Goal: Obtain resource: Download file/media

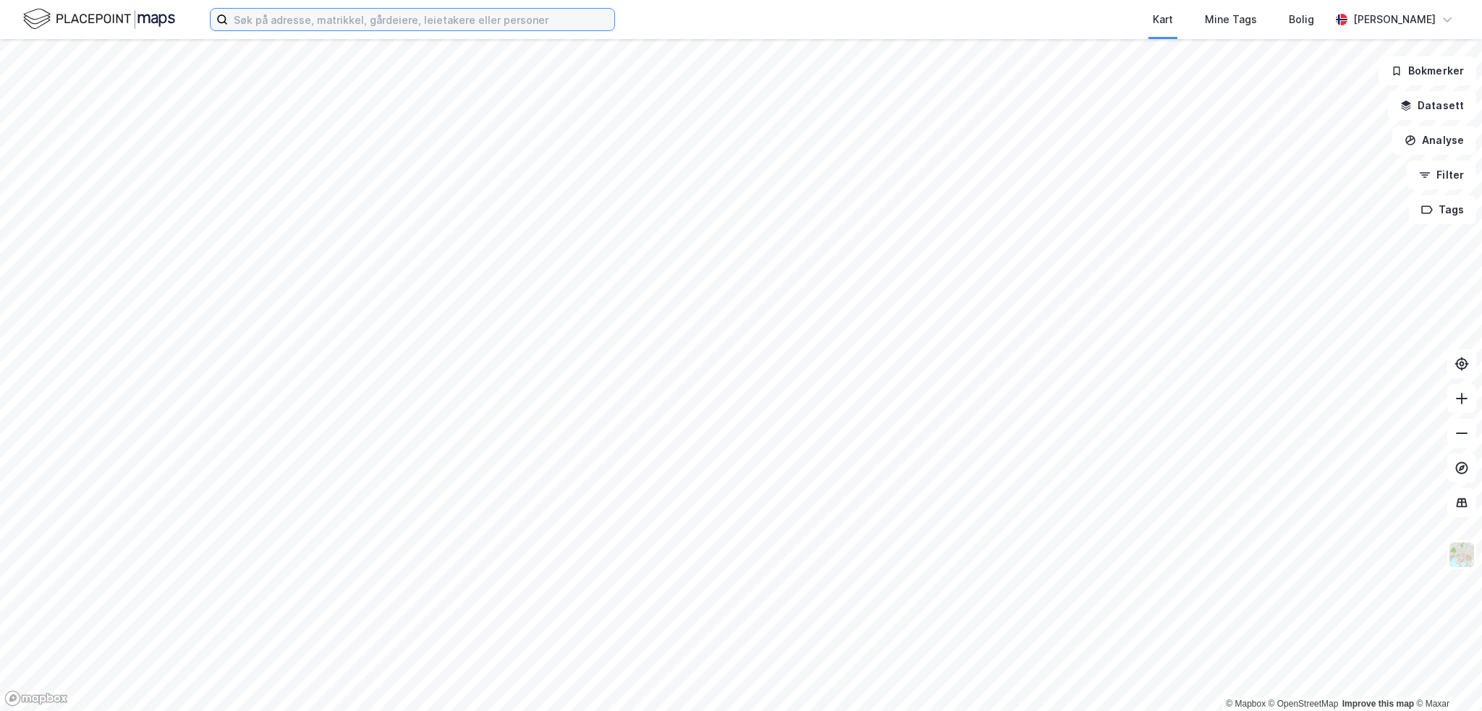
click at [316, 24] on input at bounding box center [421, 20] width 386 height 22
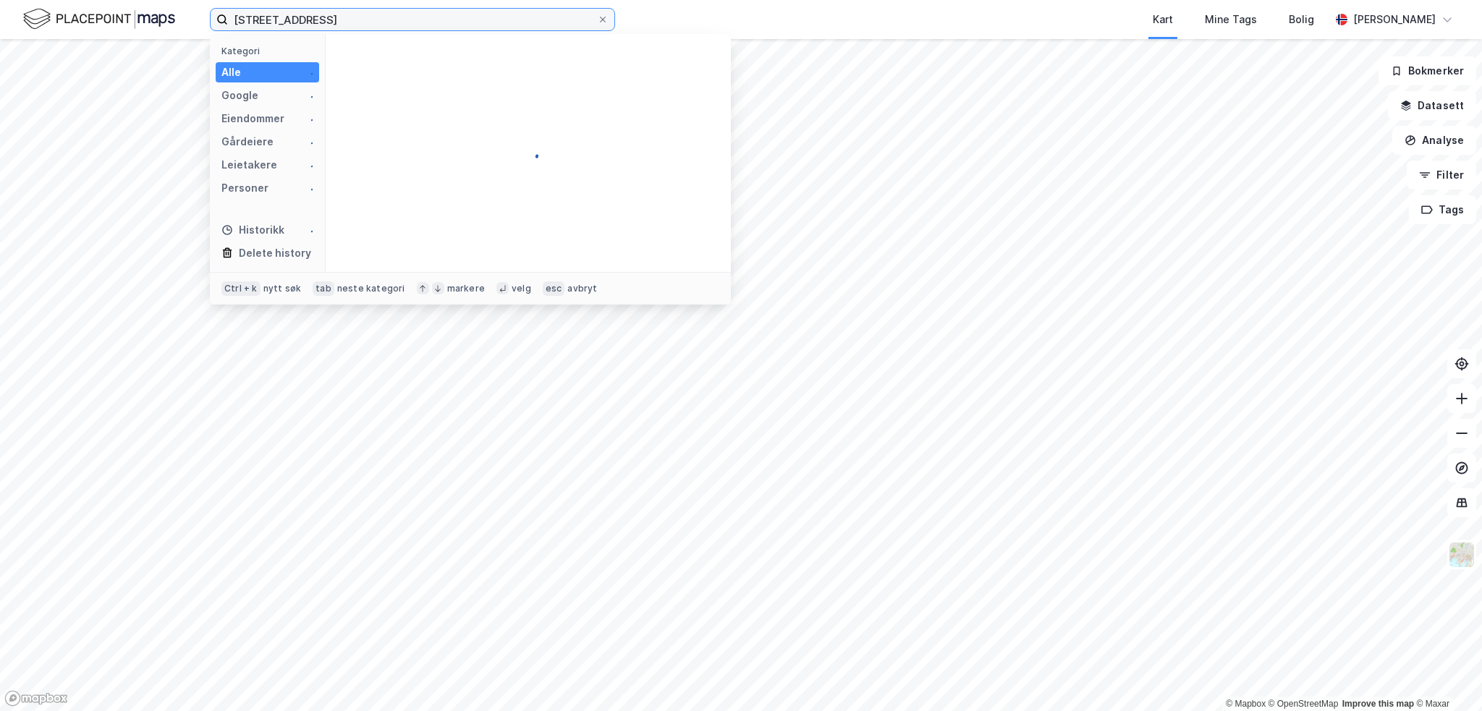
type input "[STREET_ADDRESS]"
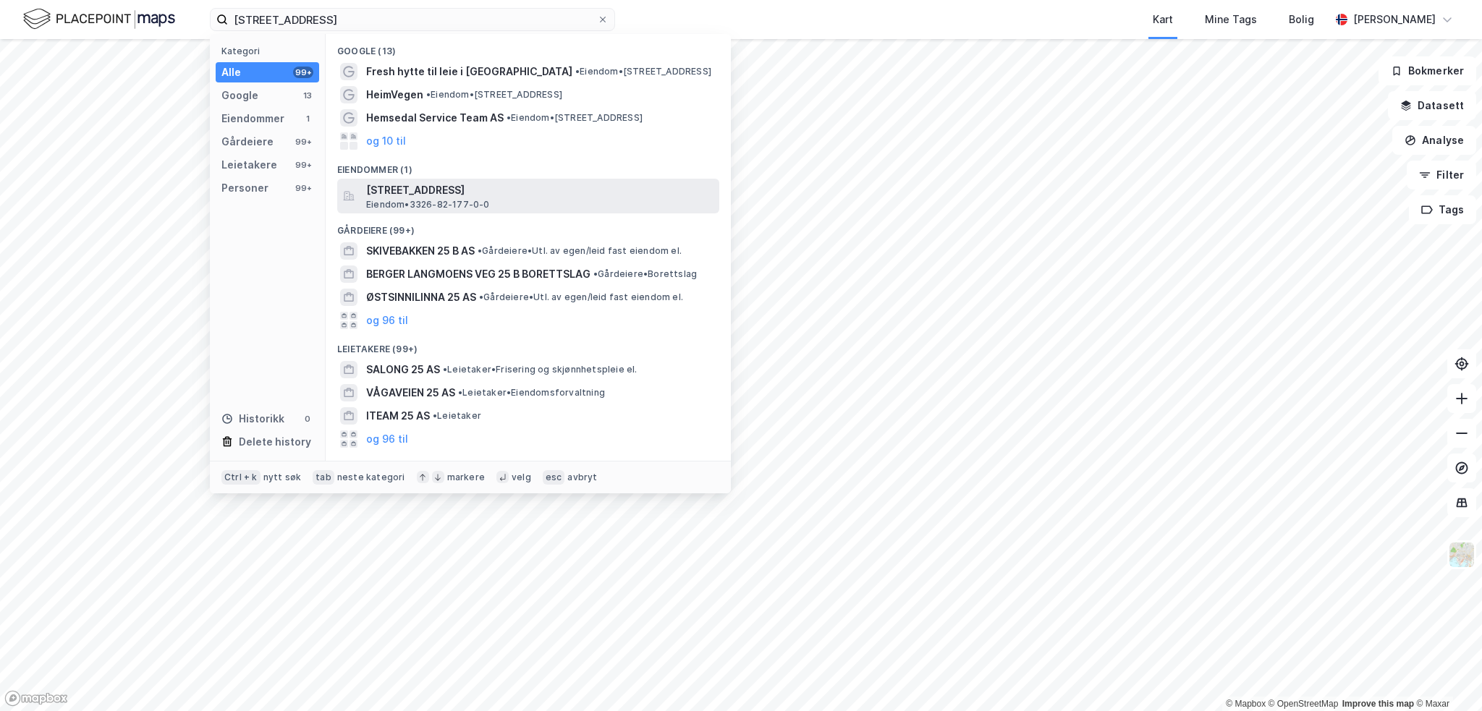
click at [437, 190] on span "[STREET_ADDRESS]" at bounding box center [539, 190] width 347 height 17
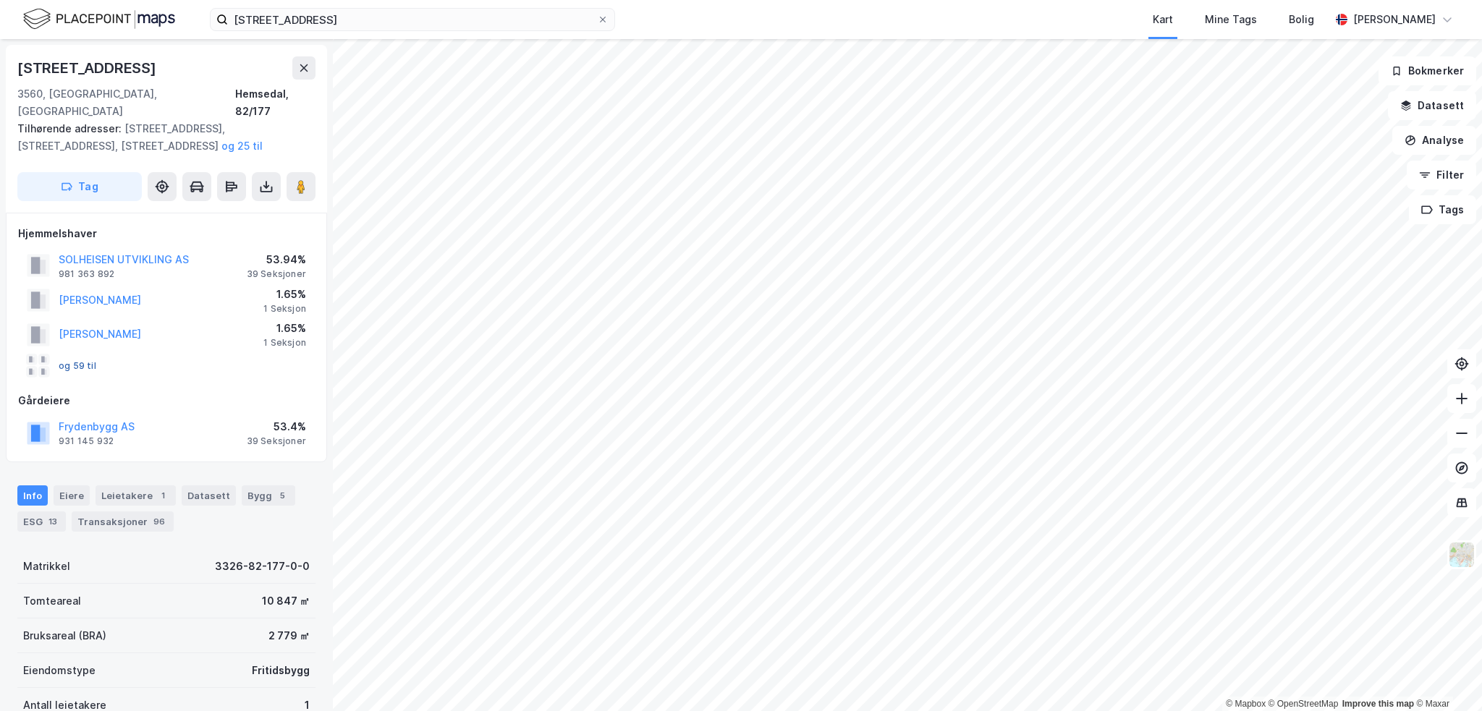
click at [0, 0] on button "og 59 til" at bounding box center [0, 0] width 0 height 0
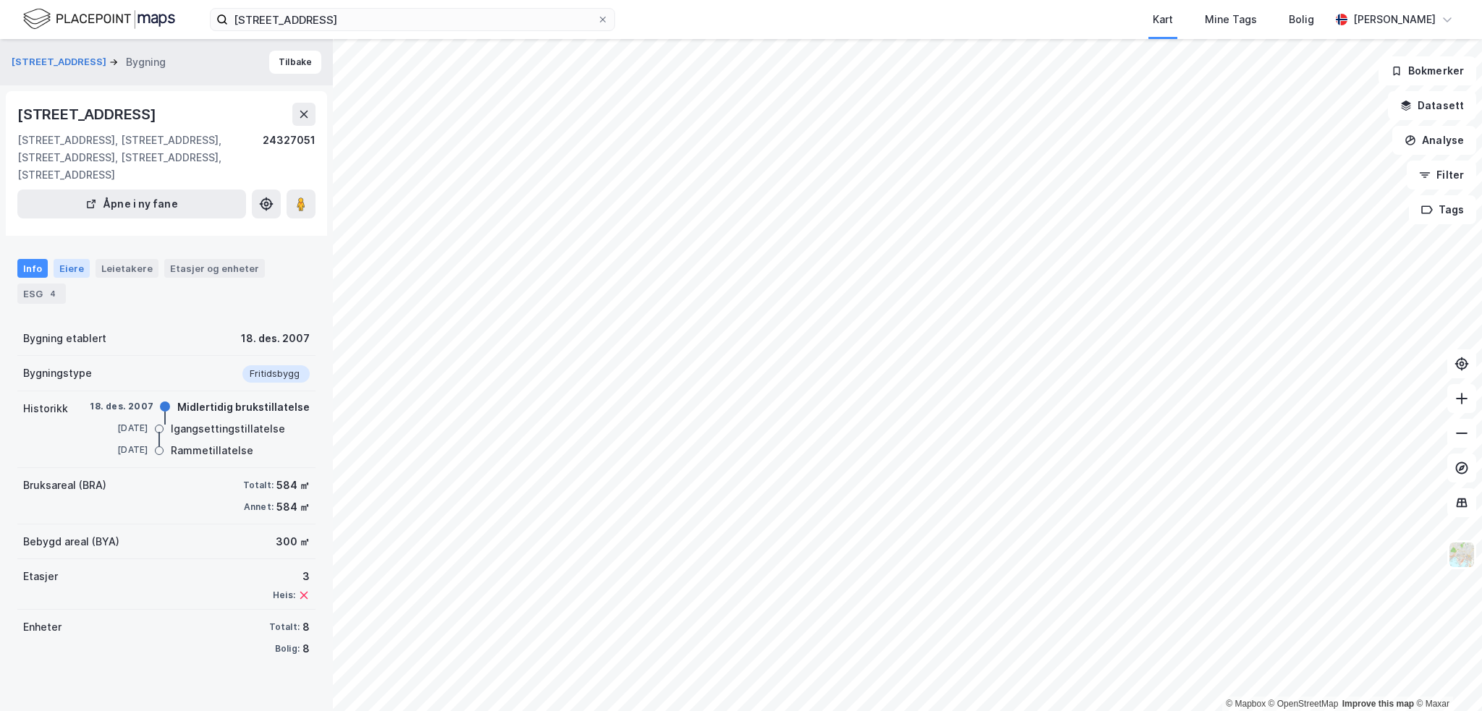
click at [70, 263] on div "Eiere" at bounding box center [72, 268] width 36 height 19
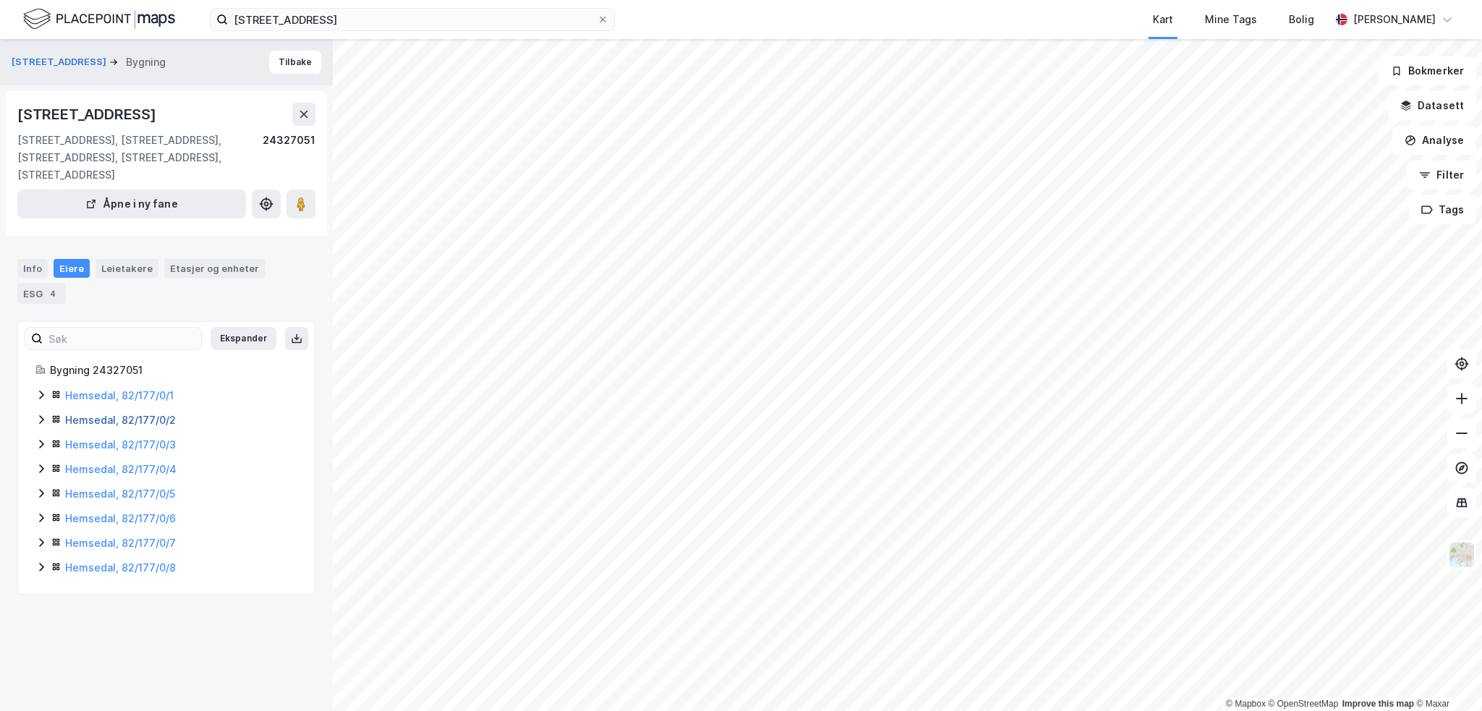
click at [98, 423] on link "Hemsedal, 82/177/0/2" at bounding box center [120, 420] width 111 height 12
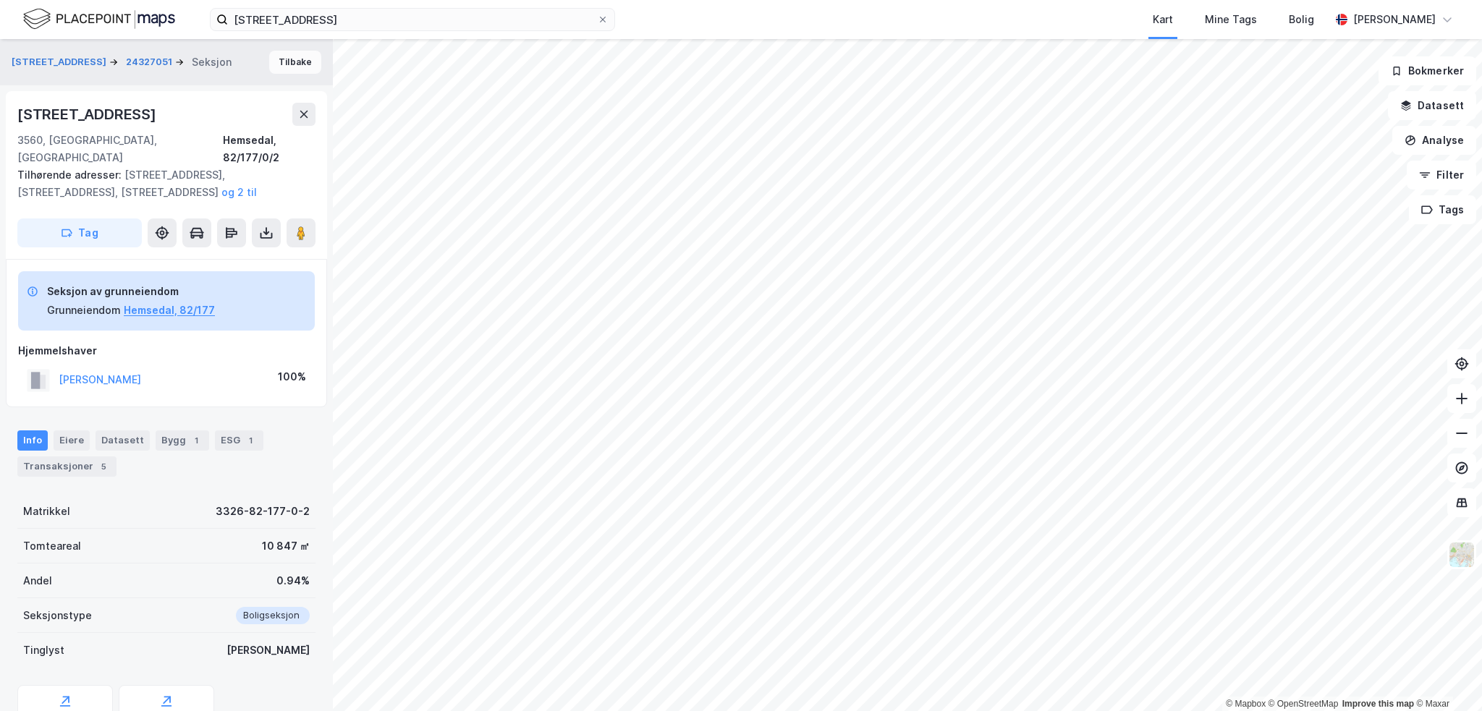
click at [287, 59] on button "Tilbake" at bounding box center [295, 62] width 52 height 23
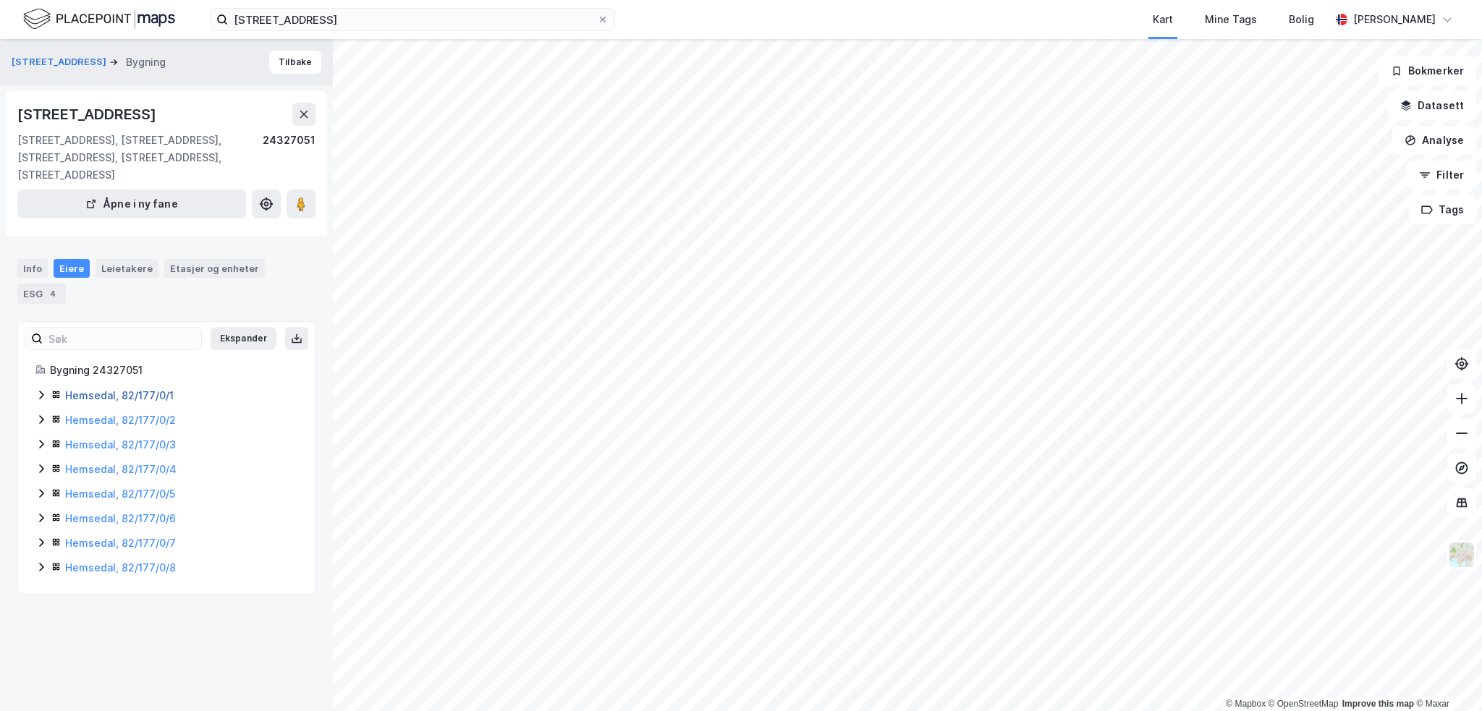
click at [108, 398] on link "Hemsedal, 82/177/0/1" at bounding box center [119, 395] width 109 height 12
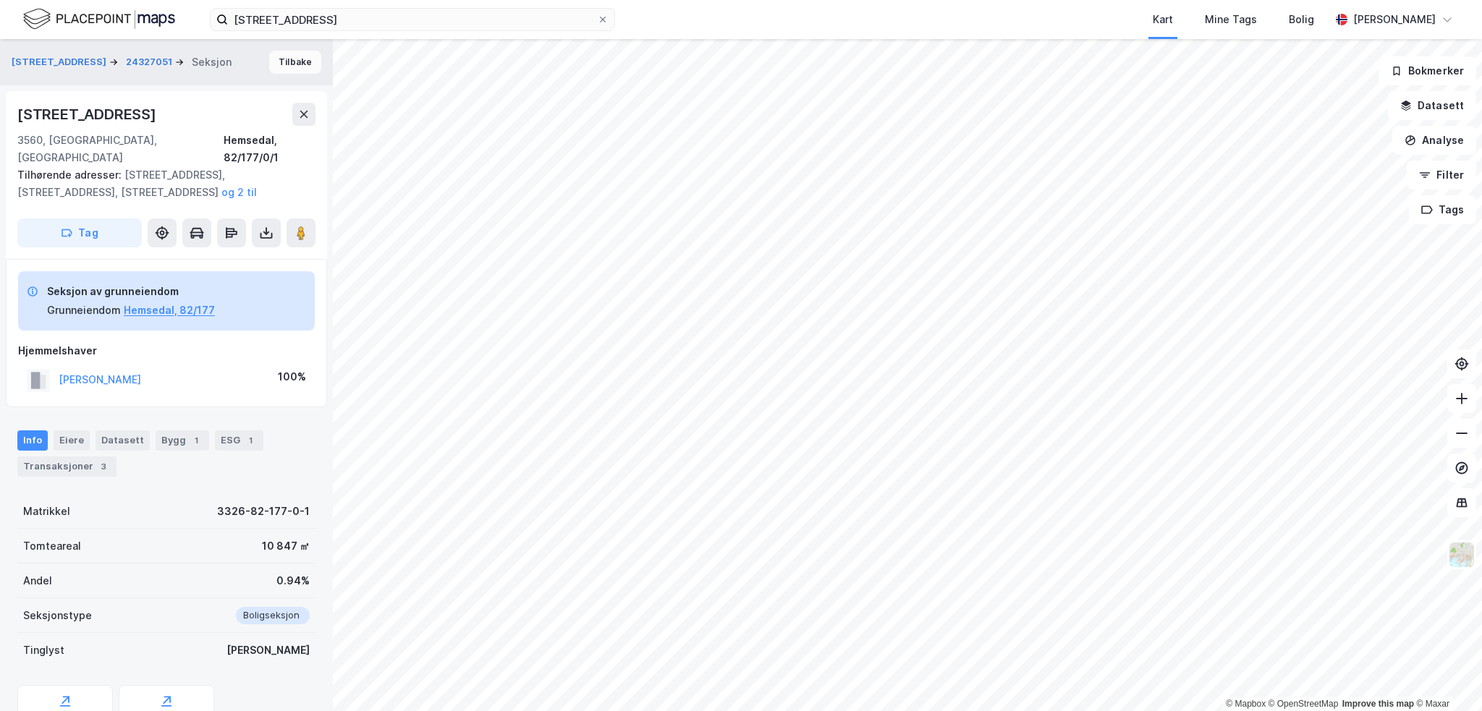
click at [275, 65] on button "Tilbake" at bounding box center [295, 62] width 52 height 23
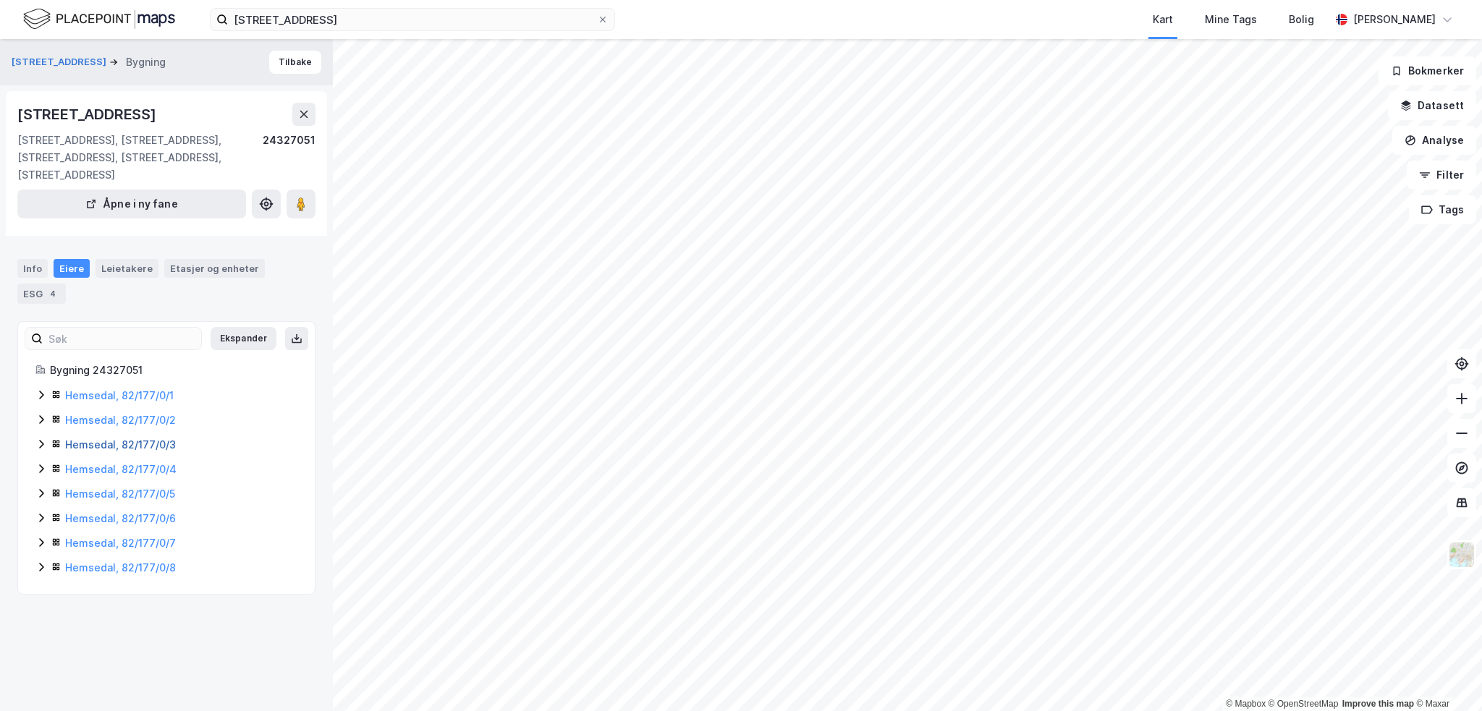
click at [77, 443] on link "Hemsedal, 82/177/0/3" at bounding box center [120, 444] width 111 height 12
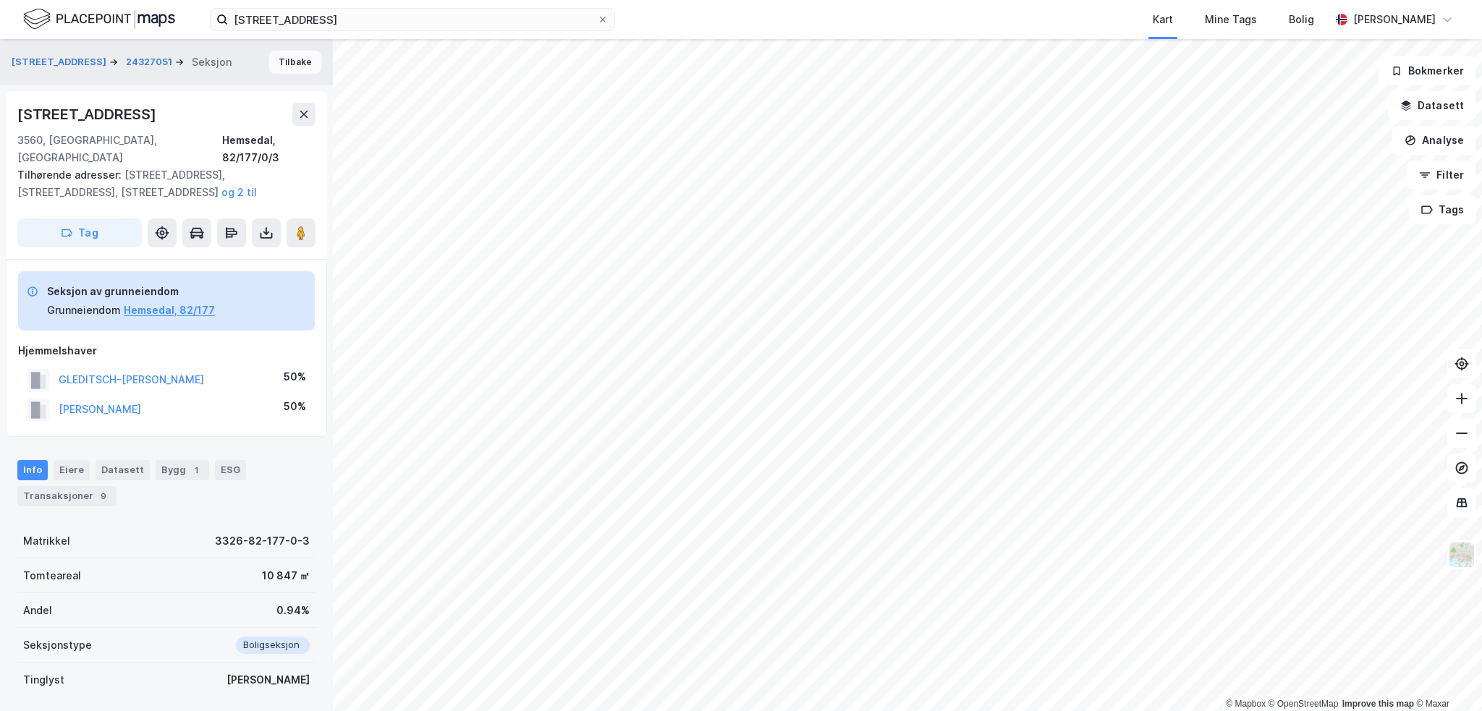
click at [271, 64] on button "Tilbake" at bounding box center [295, 62] width 52 height 23
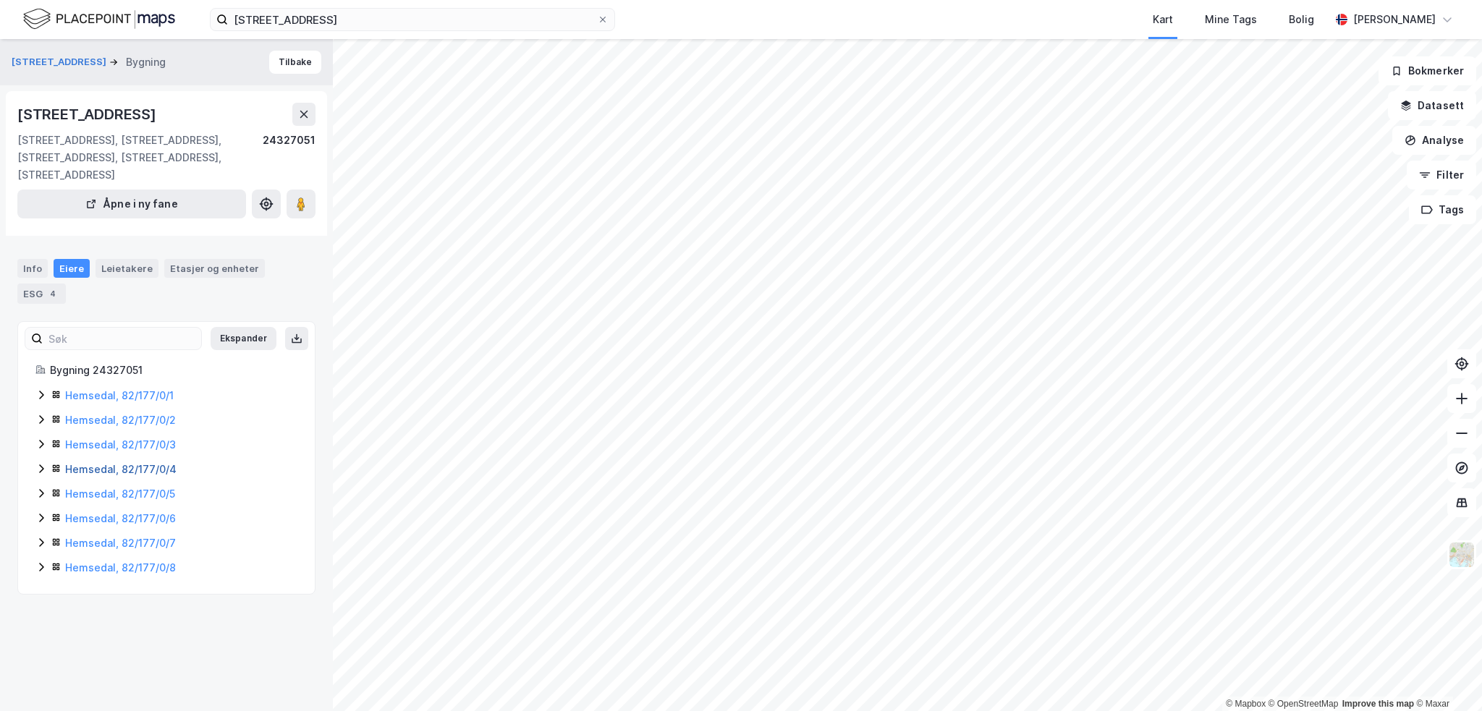
click at [84, 471] on link "Hemsedal, 82/177/0/4" at bounding box center [120, 469] width 111 height 12
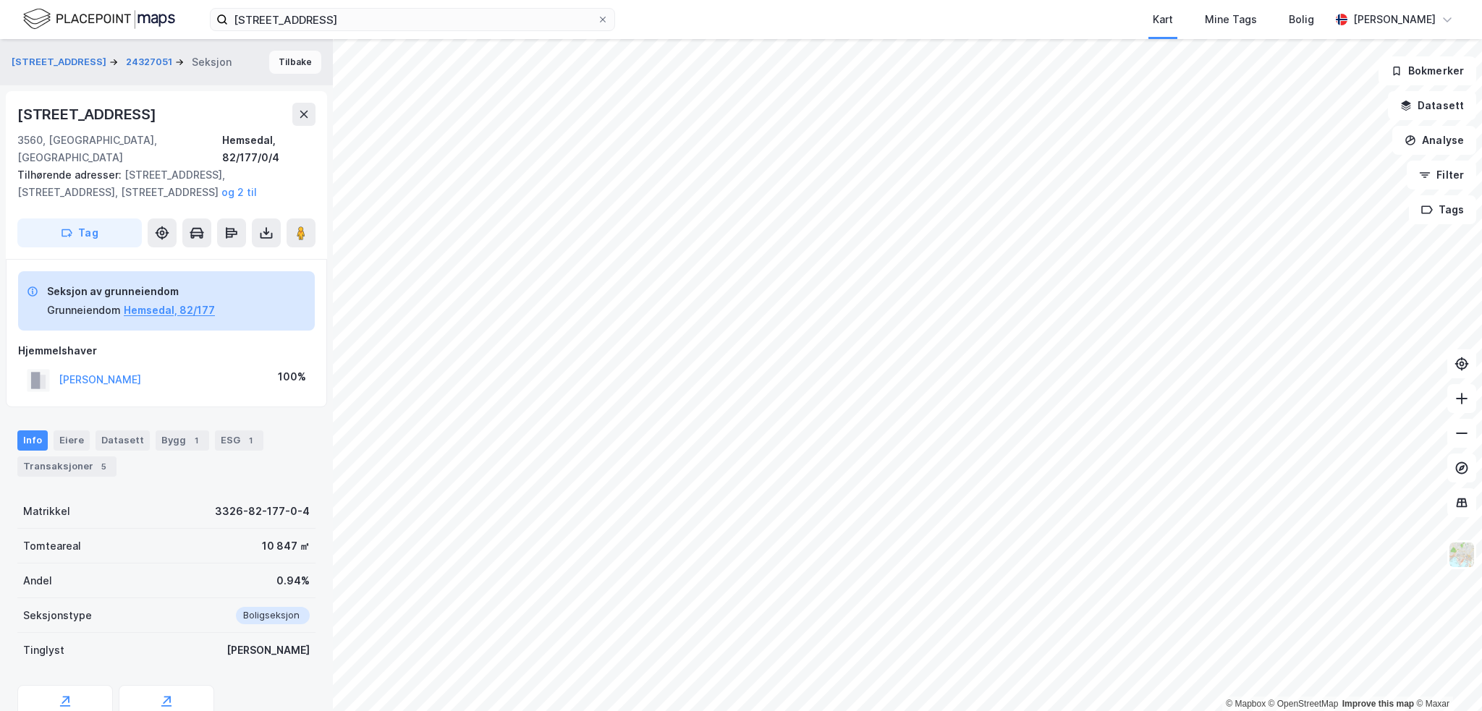
click at [292, 64] on button "Tilbake" at bounding box center [295, 62] width 52 height 23
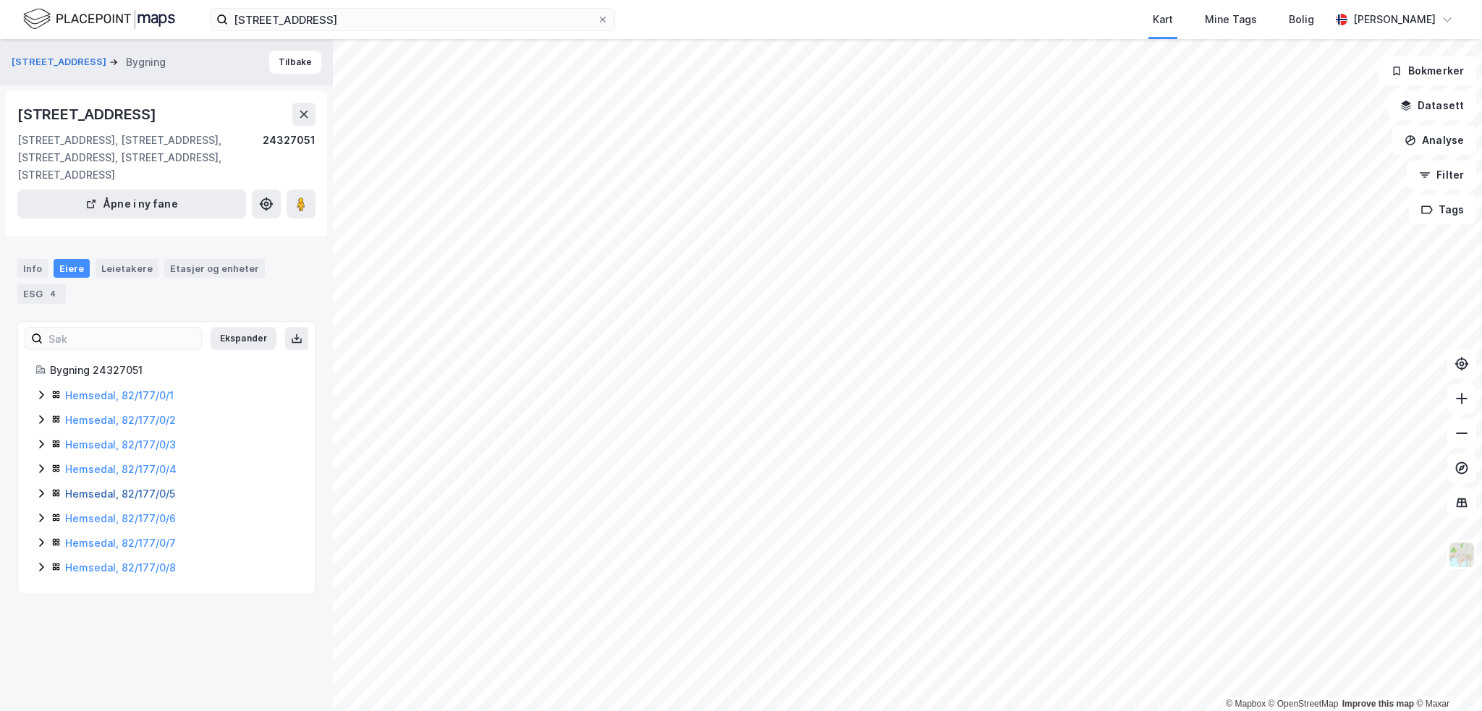
click at [94, 496] on link "Hemsedal, 82/177/0/5" at bounding box center [120, 494] width 110 height 12
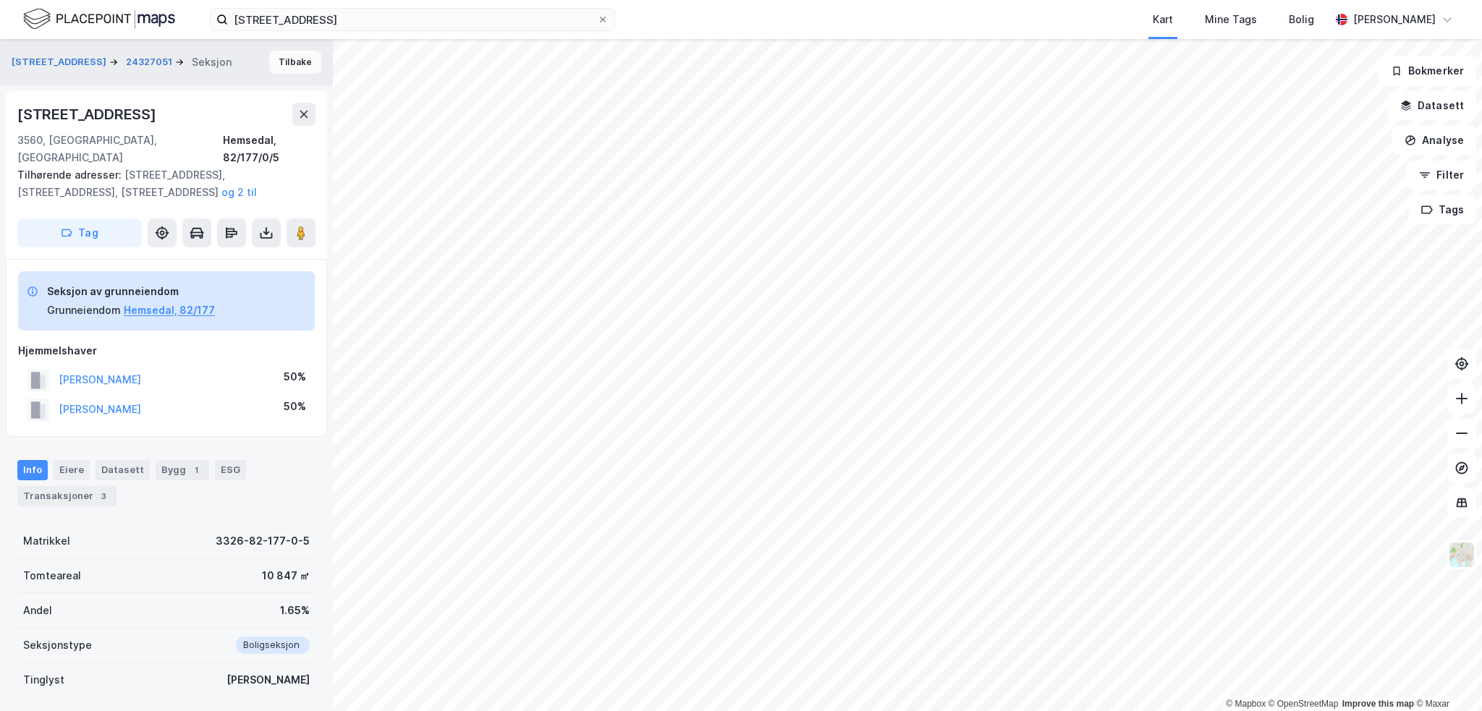
click at [274, 67] on button "Tilbake" at bounding box center [295, 62] width 52 height 23
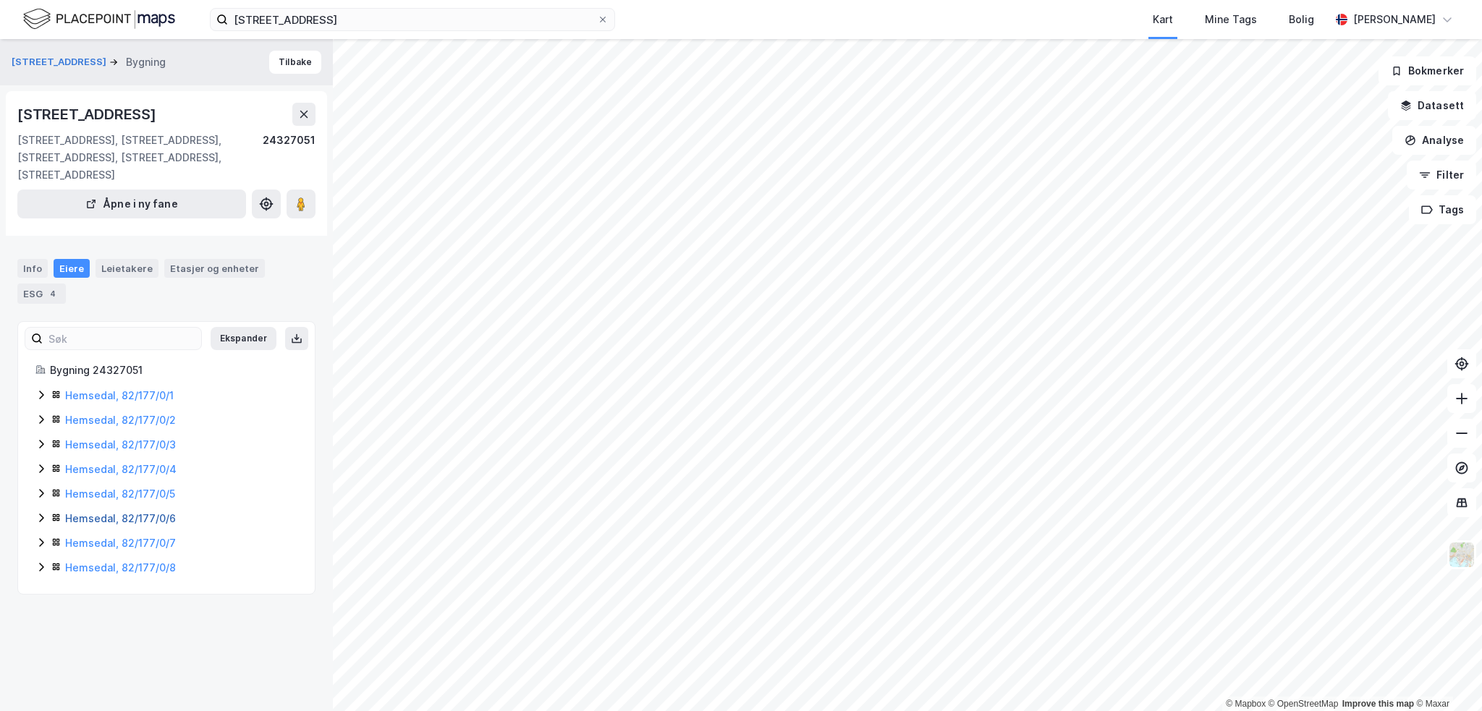
click at [105, 513] on link "Hemsedal, 82/177/0/6" at bounding box center [120, 518] width 111 height 12
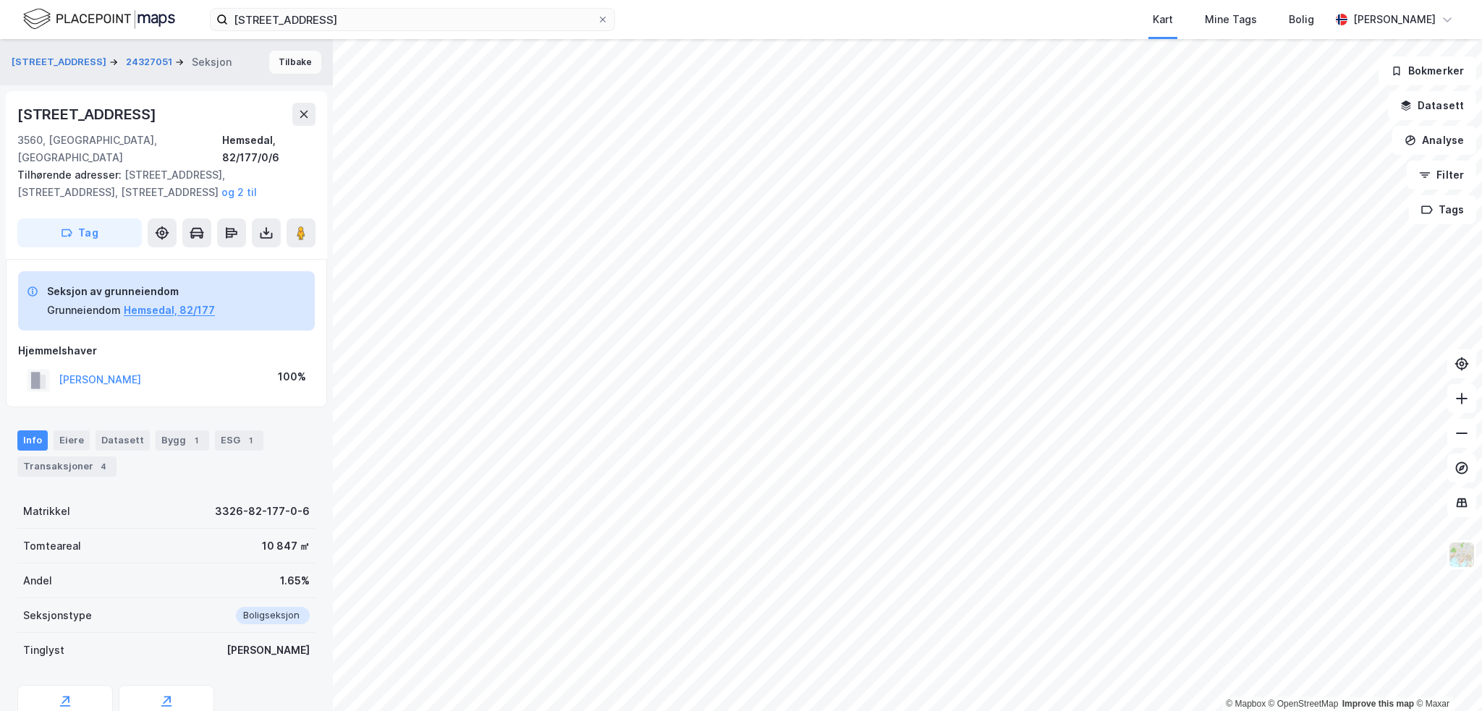
click at [289, 57] on button "Tilbake" at bounding box center [295, 62] width 52 height 23
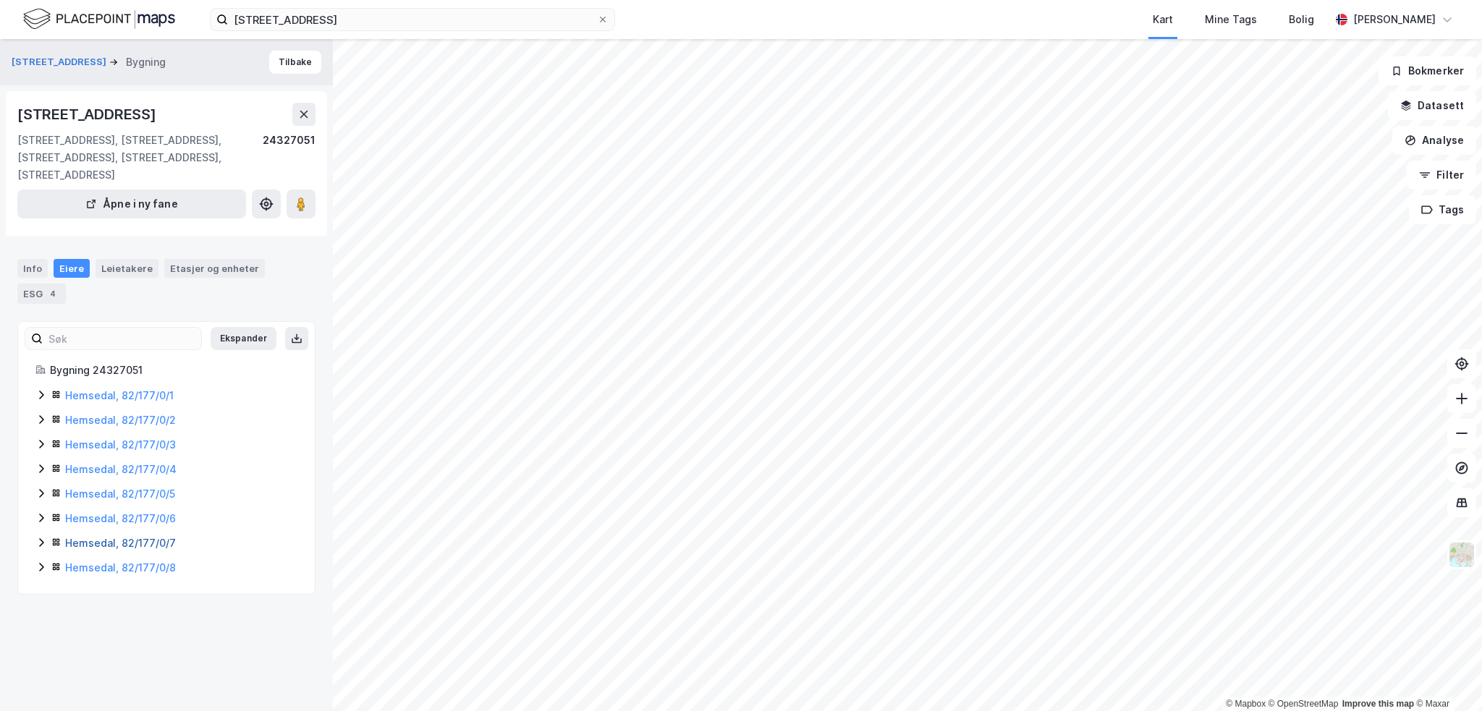
click at [106, 538] on link "Hemsedal, 82/177/0/7" at bounding box center [120, 543] width 111 height 12
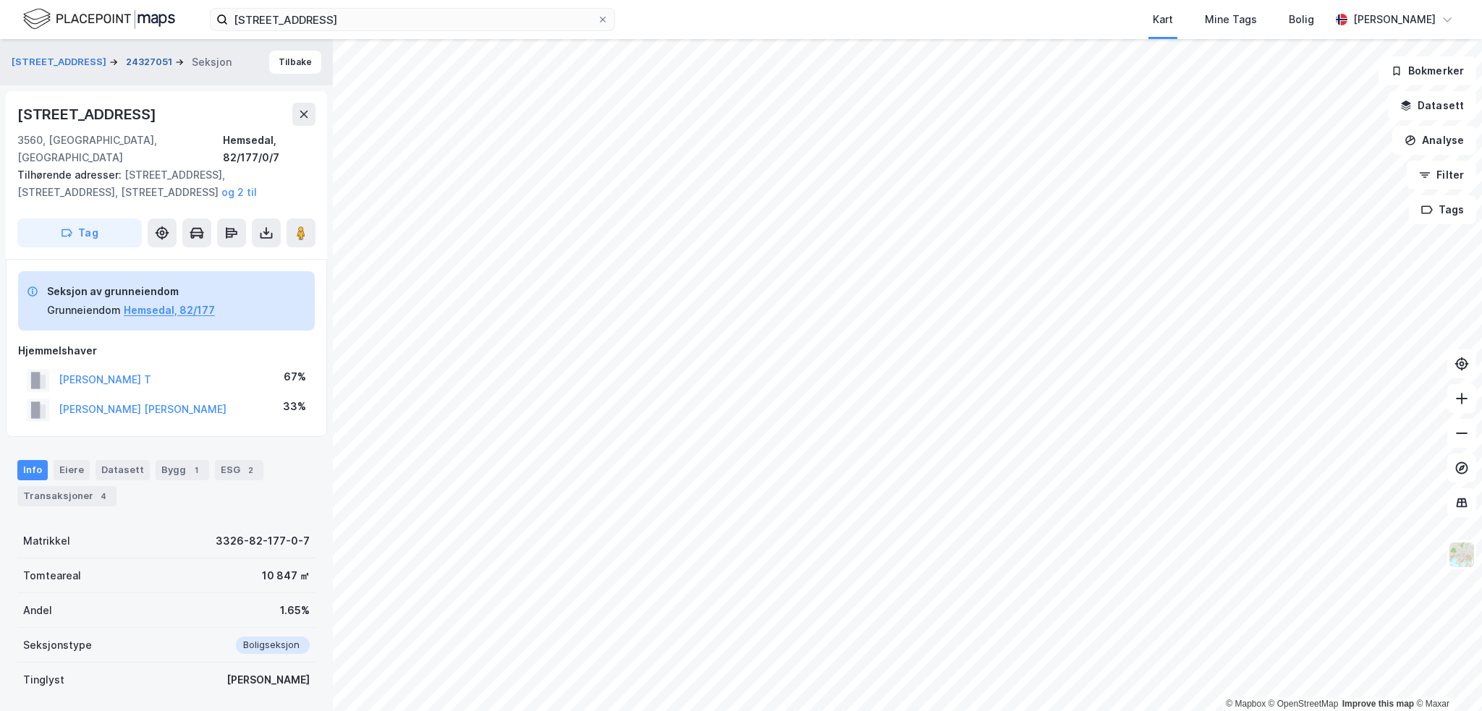
click at [153, 62] on button "24327051" at bounding box center [150, 62] width 49 height 14
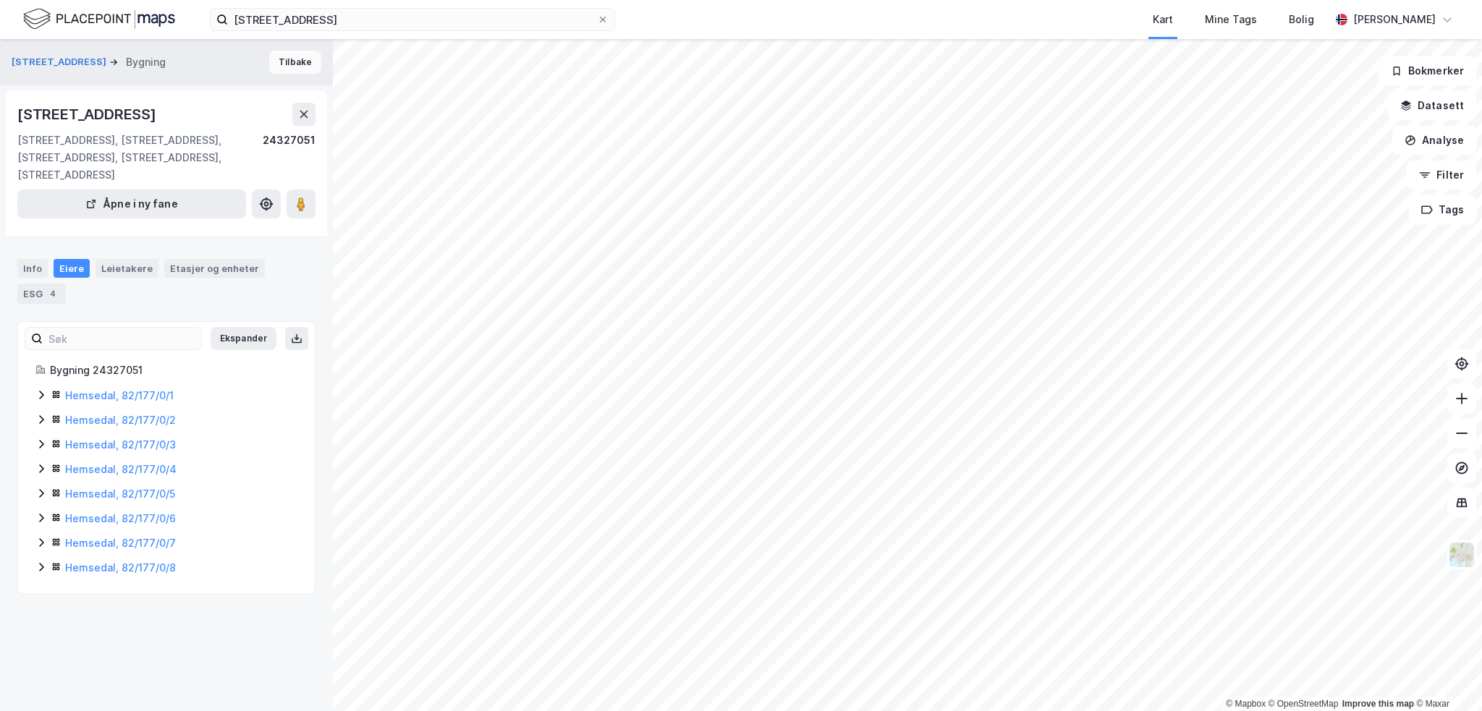
click at [270, 63] on button "Tilbake" at bounding box center [295, 62] width 52 height 23
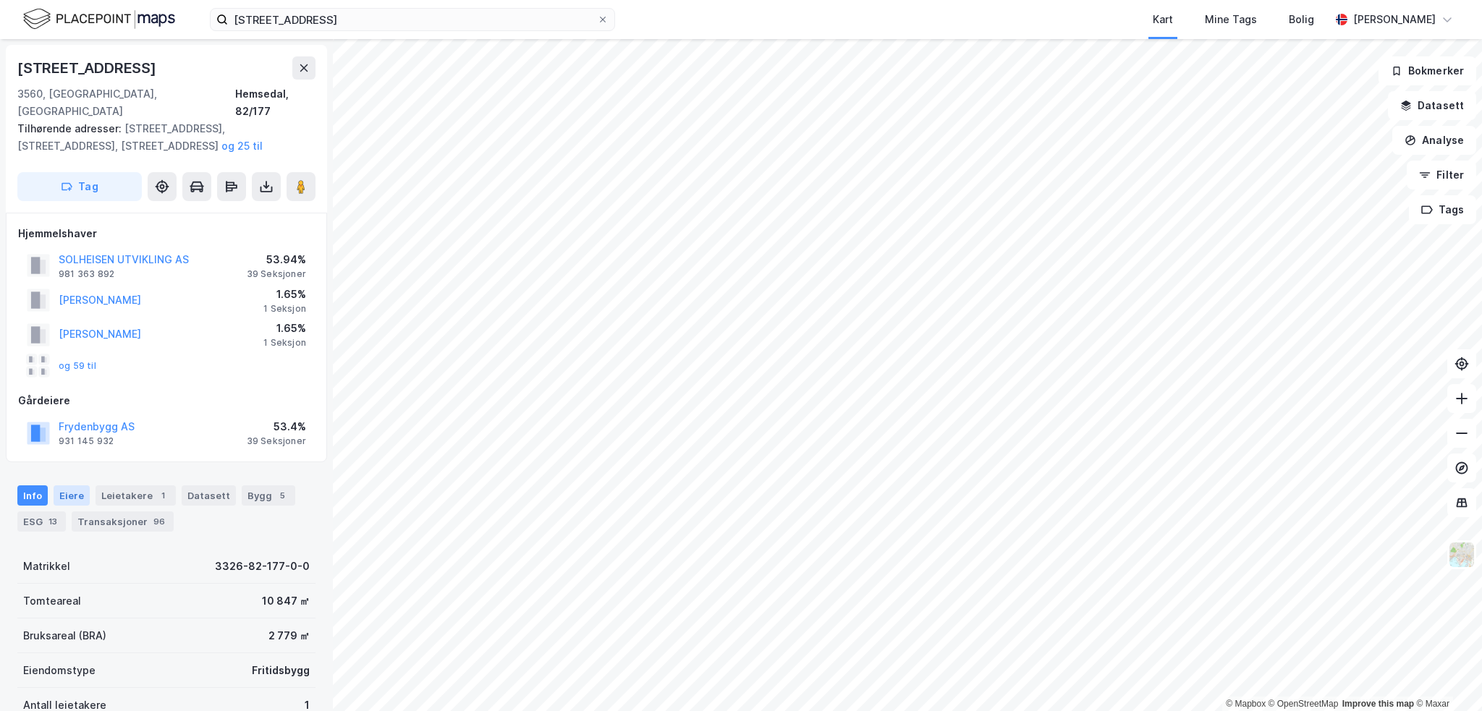
click at [72, 486] on div "Eiere" at bounding box center [72, 496] width 36 height 20
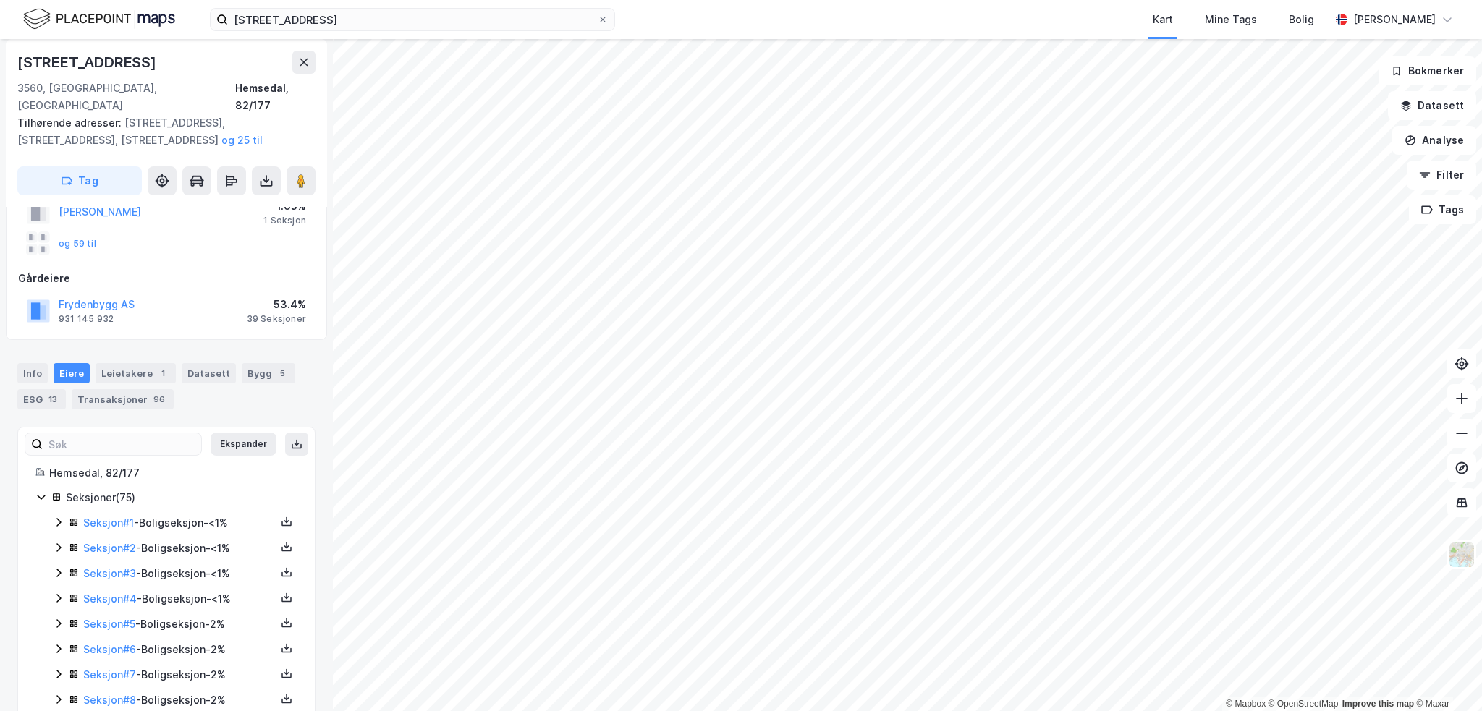
scroll to position [145, 0]
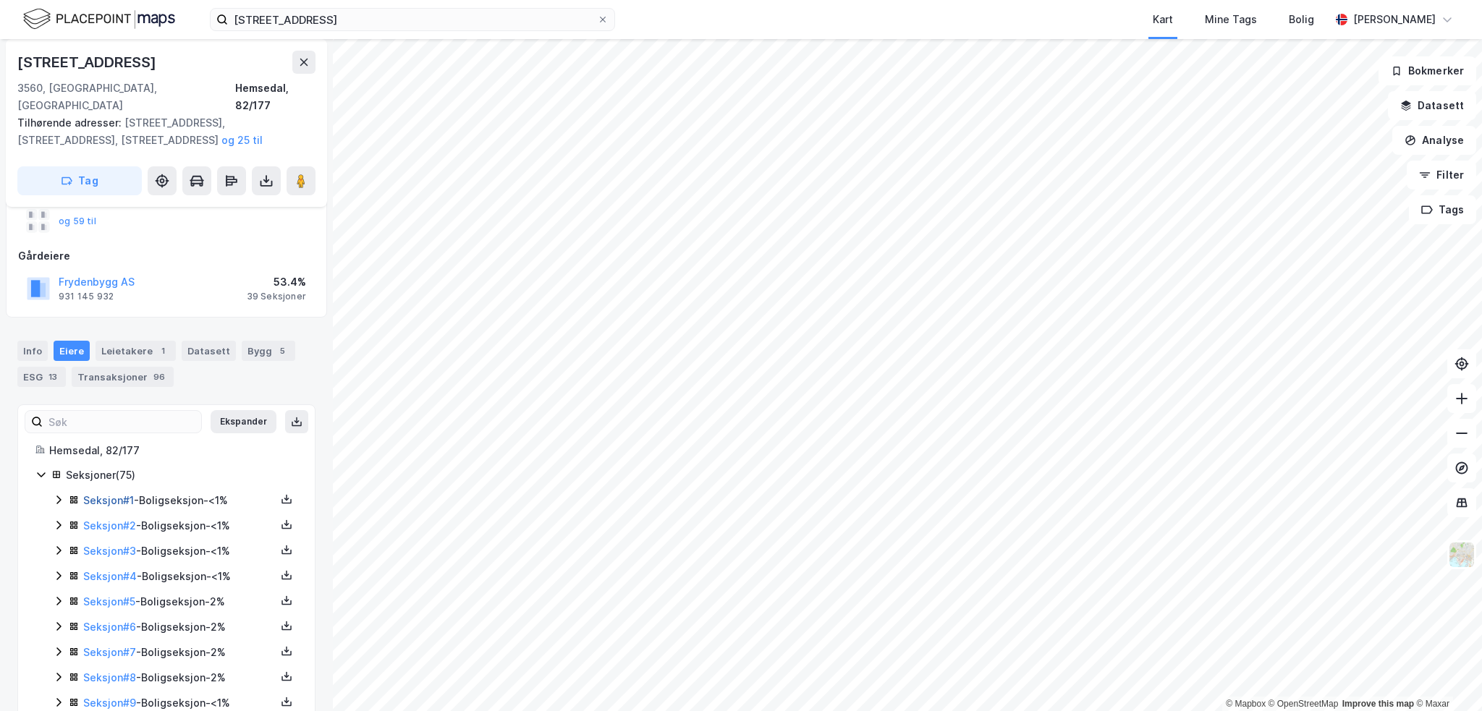
click at [101, 494] on link "Seksjon # 1" at bounding box center [108, 500] width 51 height 12
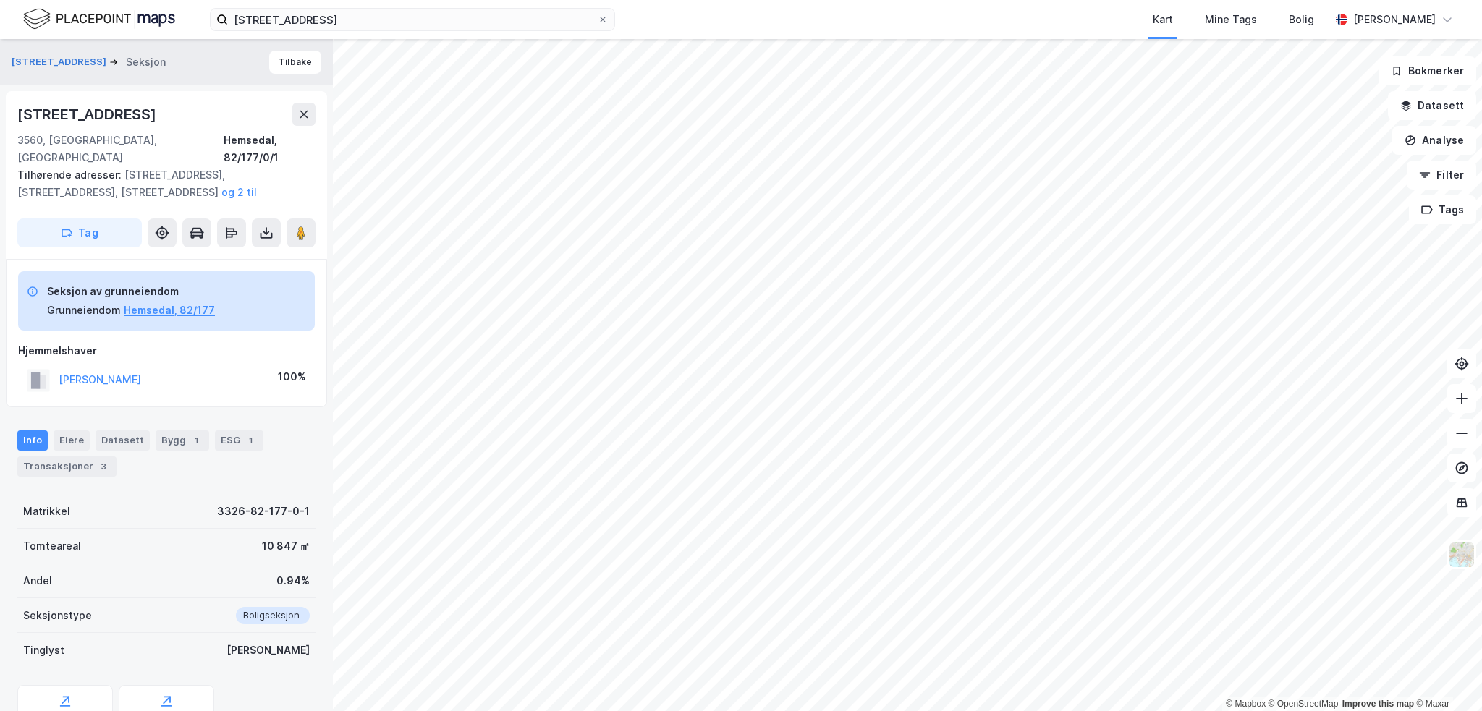
scroll to position [48, 0]
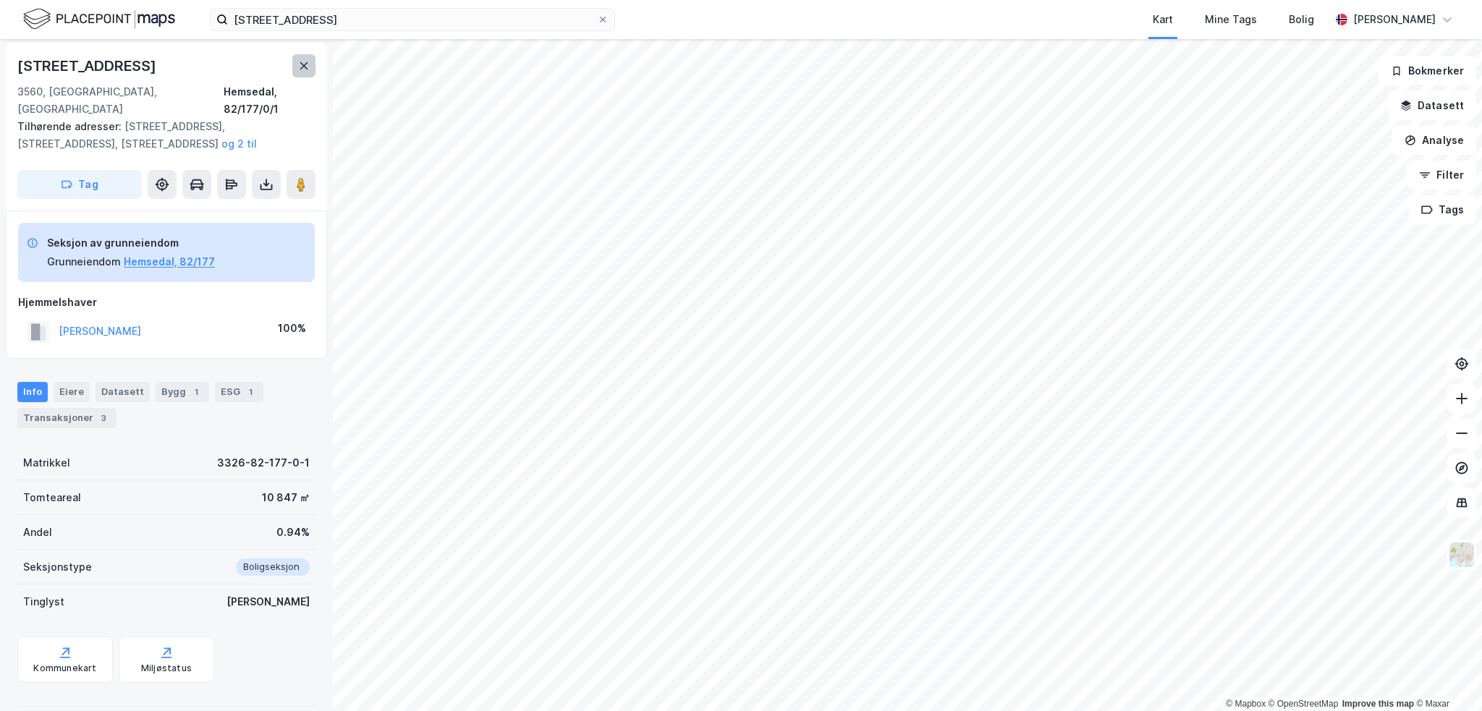
click at [294, 72] on button at bounding box center [303, 65] width 23 height 23
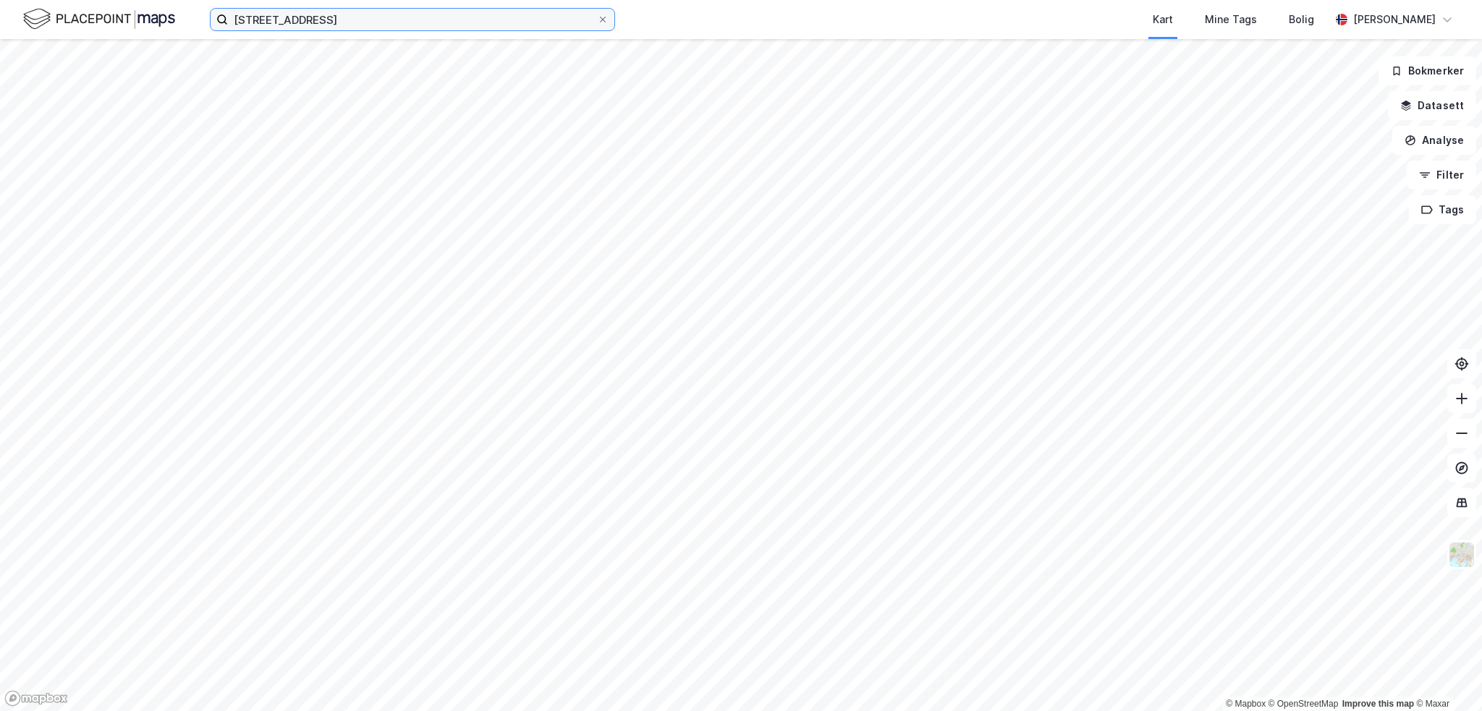
click at [360, 22] on input "[STREET_ADDRESS]" at bounding box center [412, 20] width 369 height 22
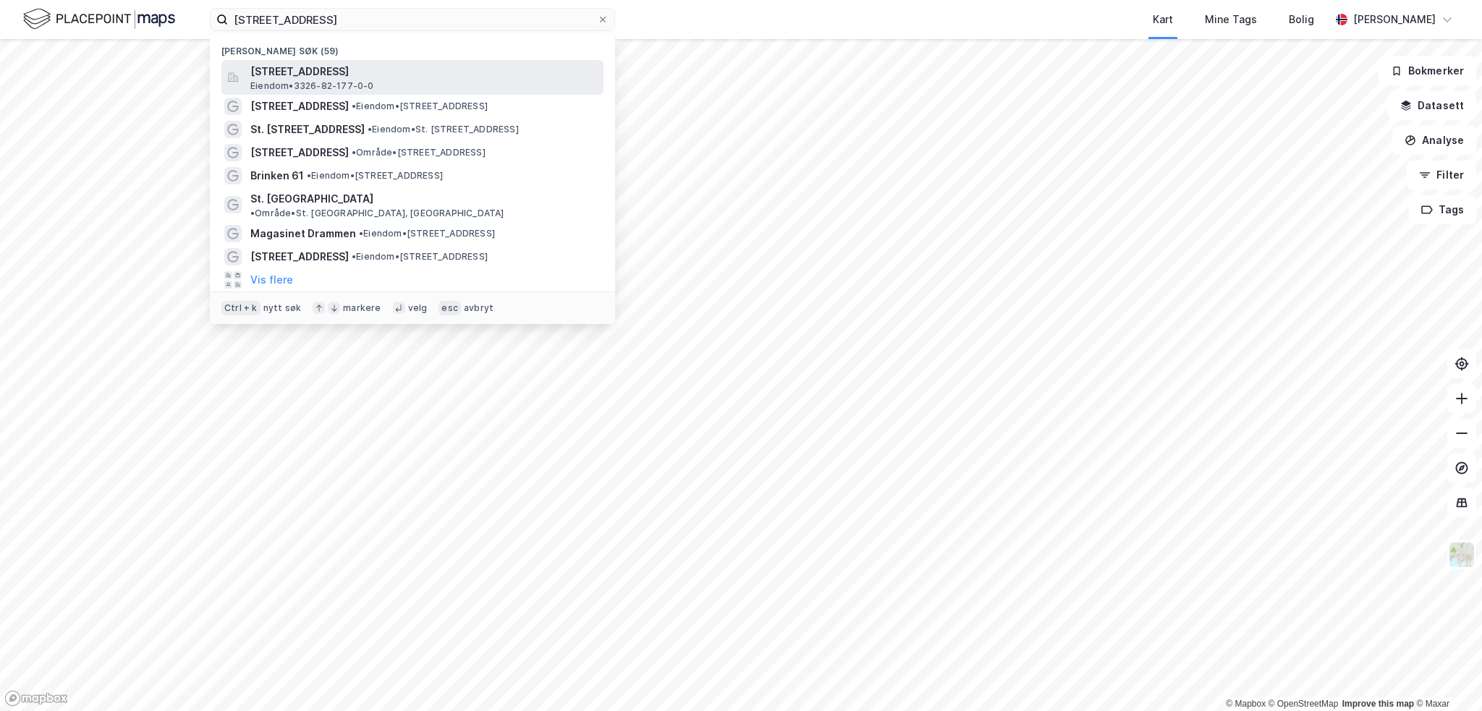
click at [353, 71] on span "[STREET_ADDRESS]" at bounding box center [423, 71] width 347 height 17
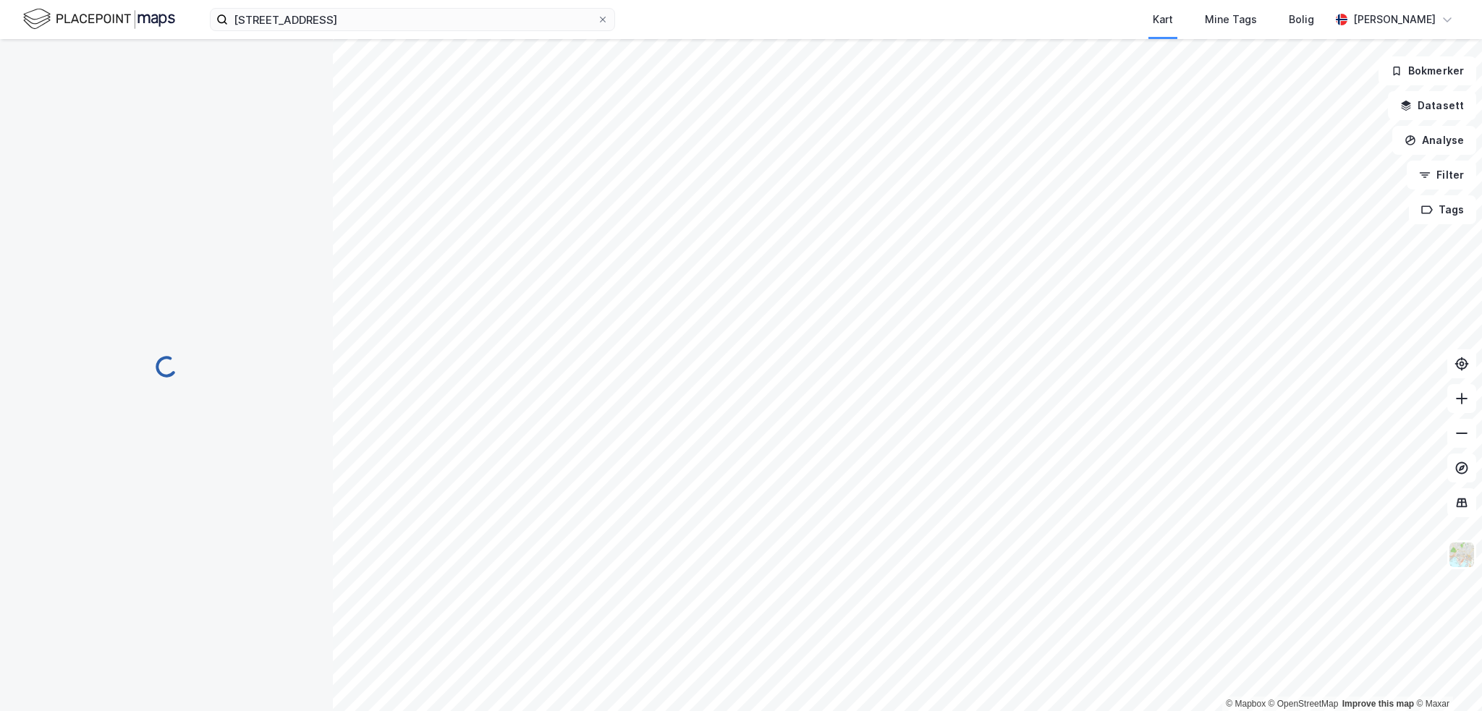
scroll to position [48, 0]
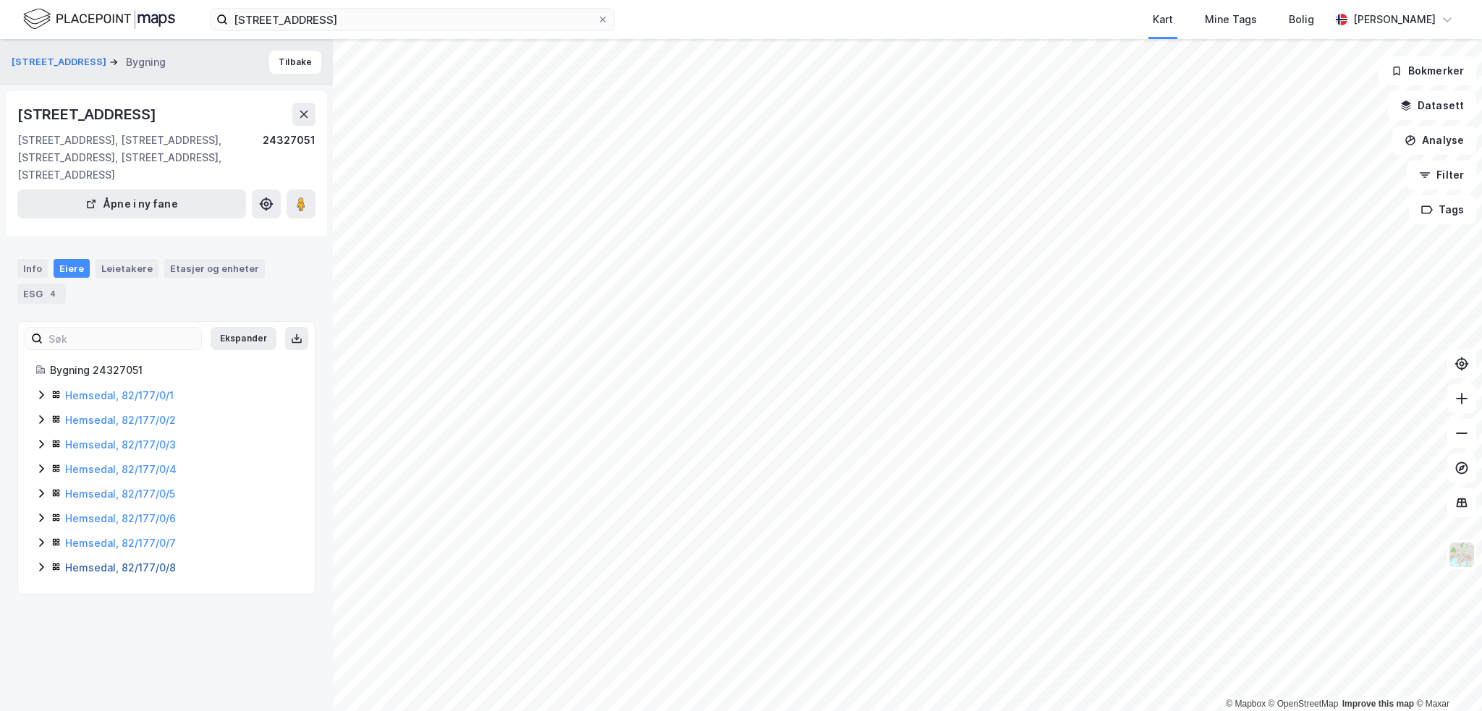
click at [135, 569] on link "Hemsedal, 82/177/0/8" at bounding box center [120, 567] width 111 height 12
click at [79, 543] on link "Hemsedal, 82/177/0/7" at bounding box center [120, 543] width 111 height 12
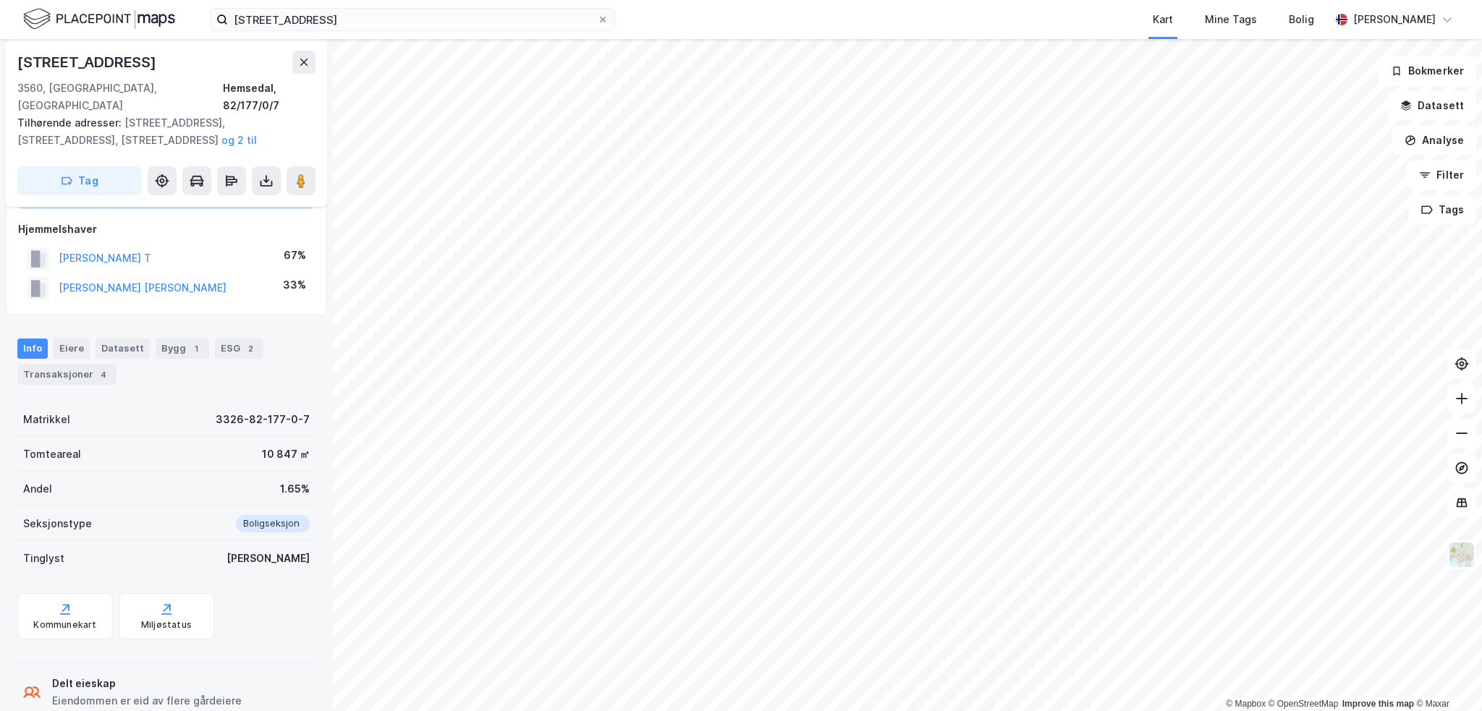
scroll to position [136, 0]
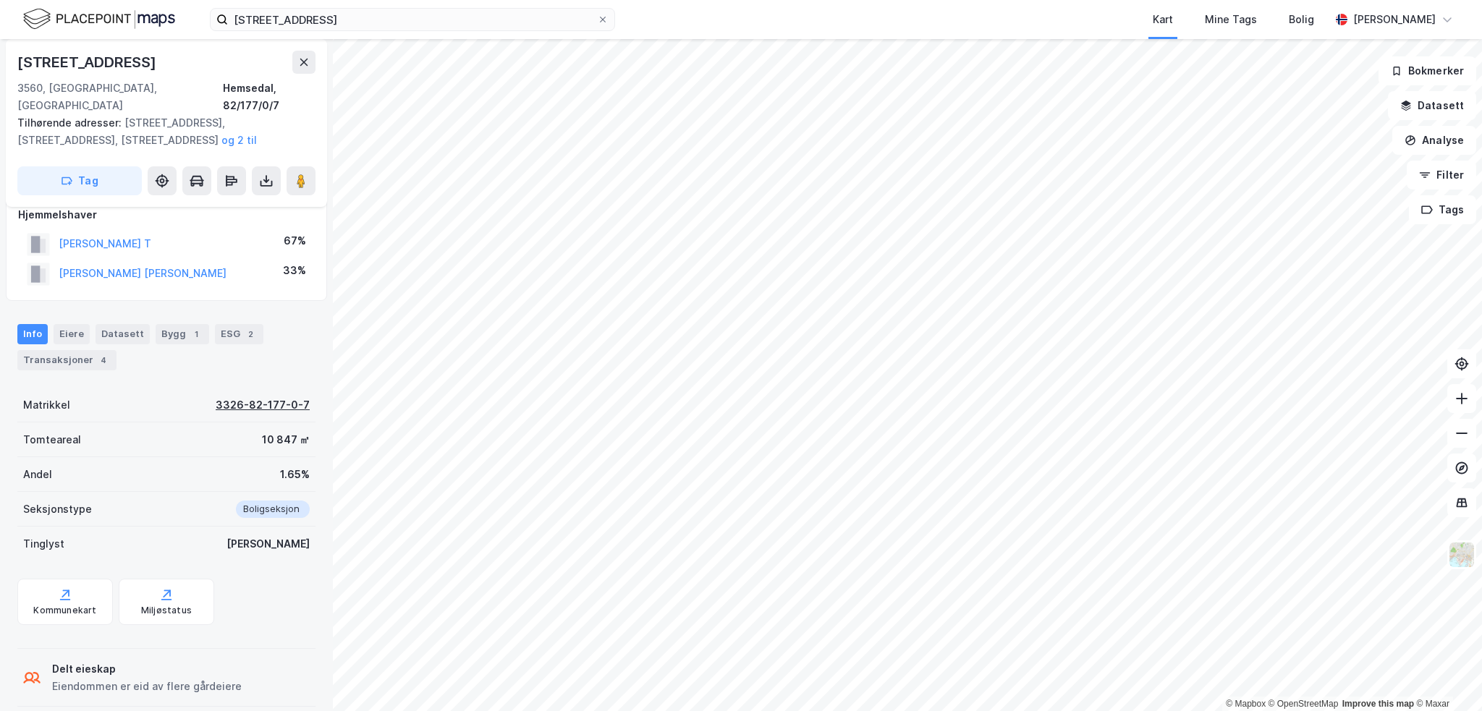
click at [226, 397] on div "3326-82-177-0-7" at bounding box center [263, 405] width 94 height 17
click at [64, 324] on div "Eiere" at bounding box center [72, 334] width 36 height 20
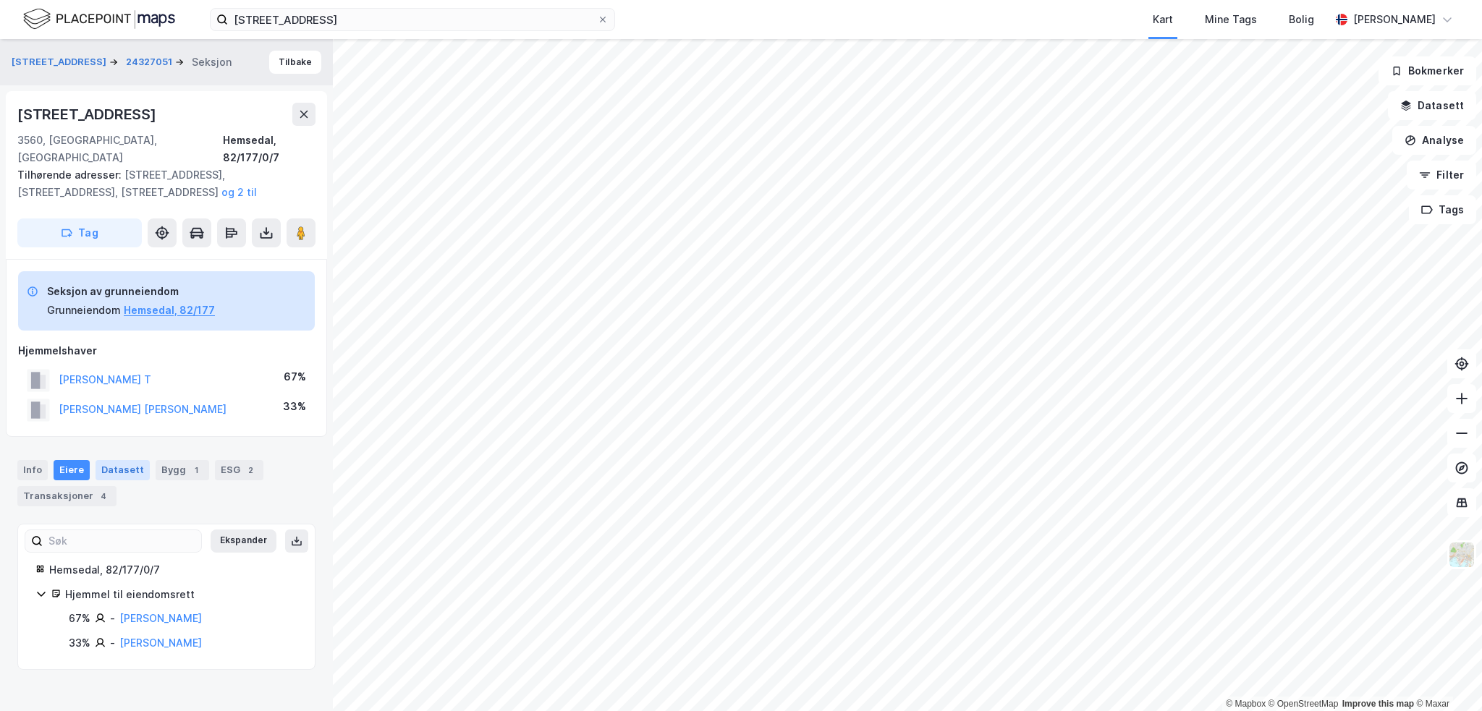
click at [103, 460] on div "Datasett" at bounding box center [123, 470] width 54 height 20
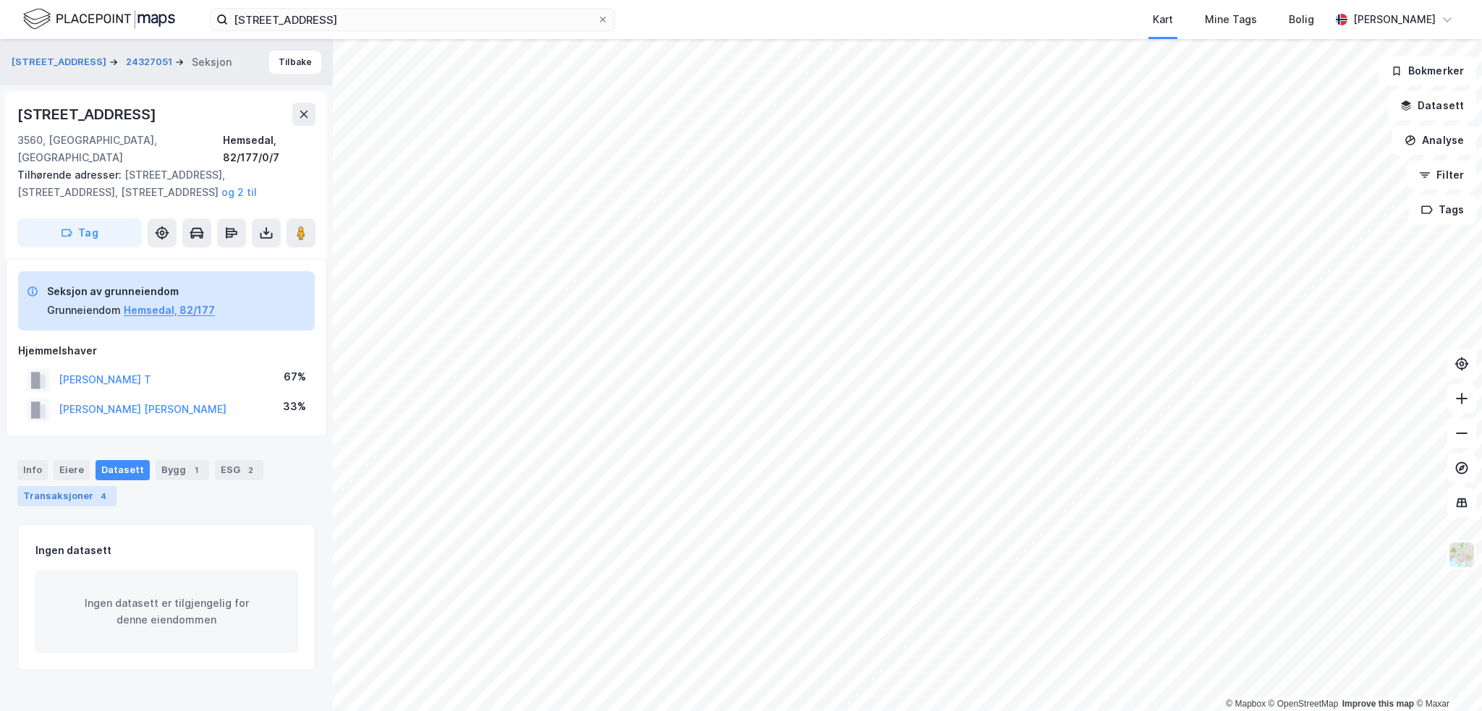
click at [64, 486] on div "Transaksjoner 4" at bounding box center [66, 496] width 99 height 20
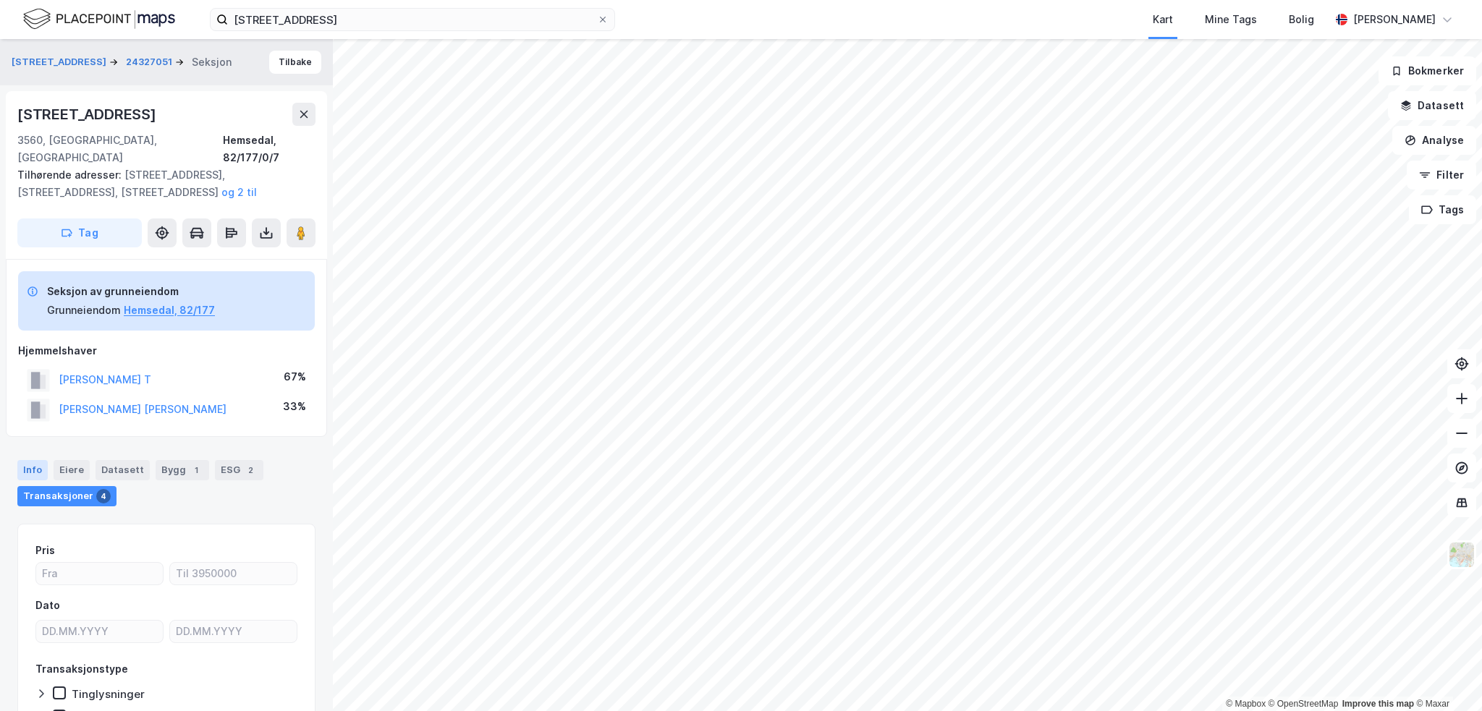
click at [35, 460] on div "Info" at bounding box center [32, 470] width 30 height 20
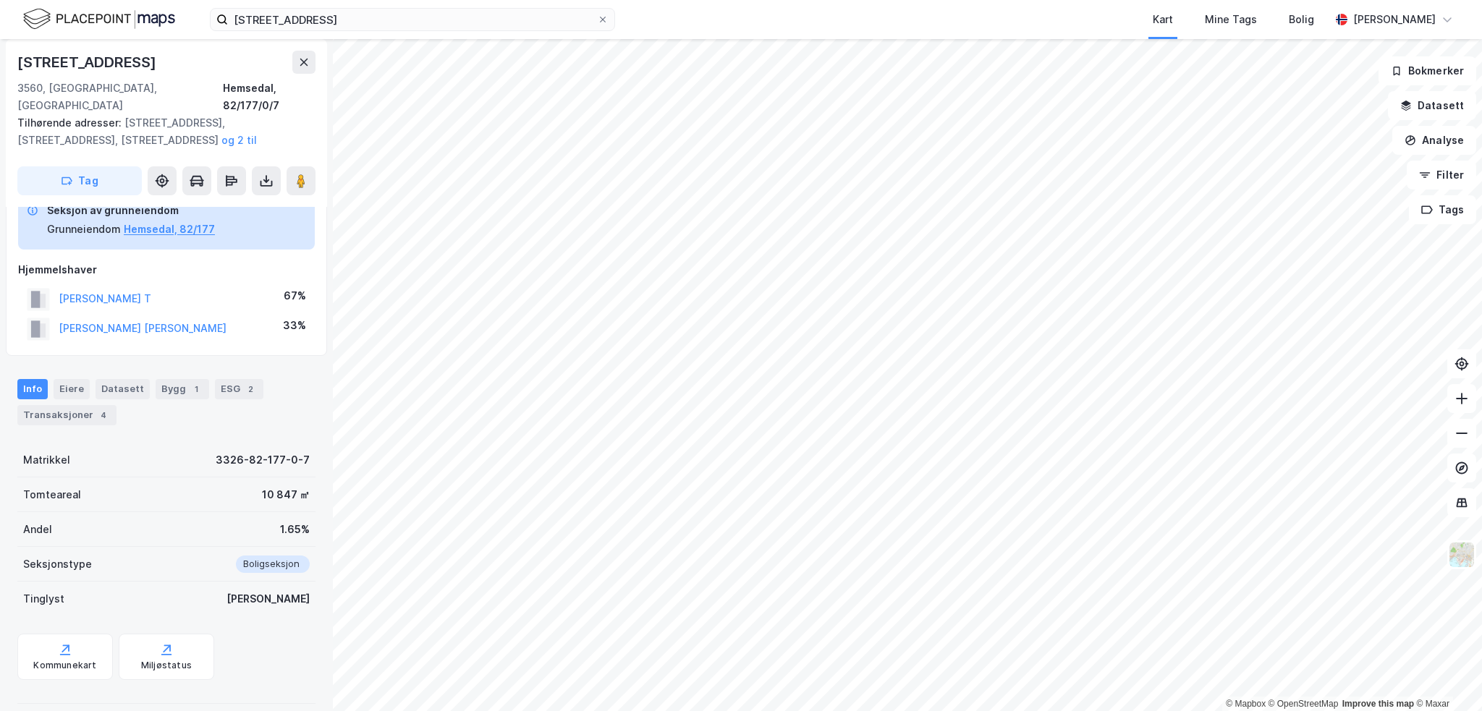
scroll to position [136, 0]
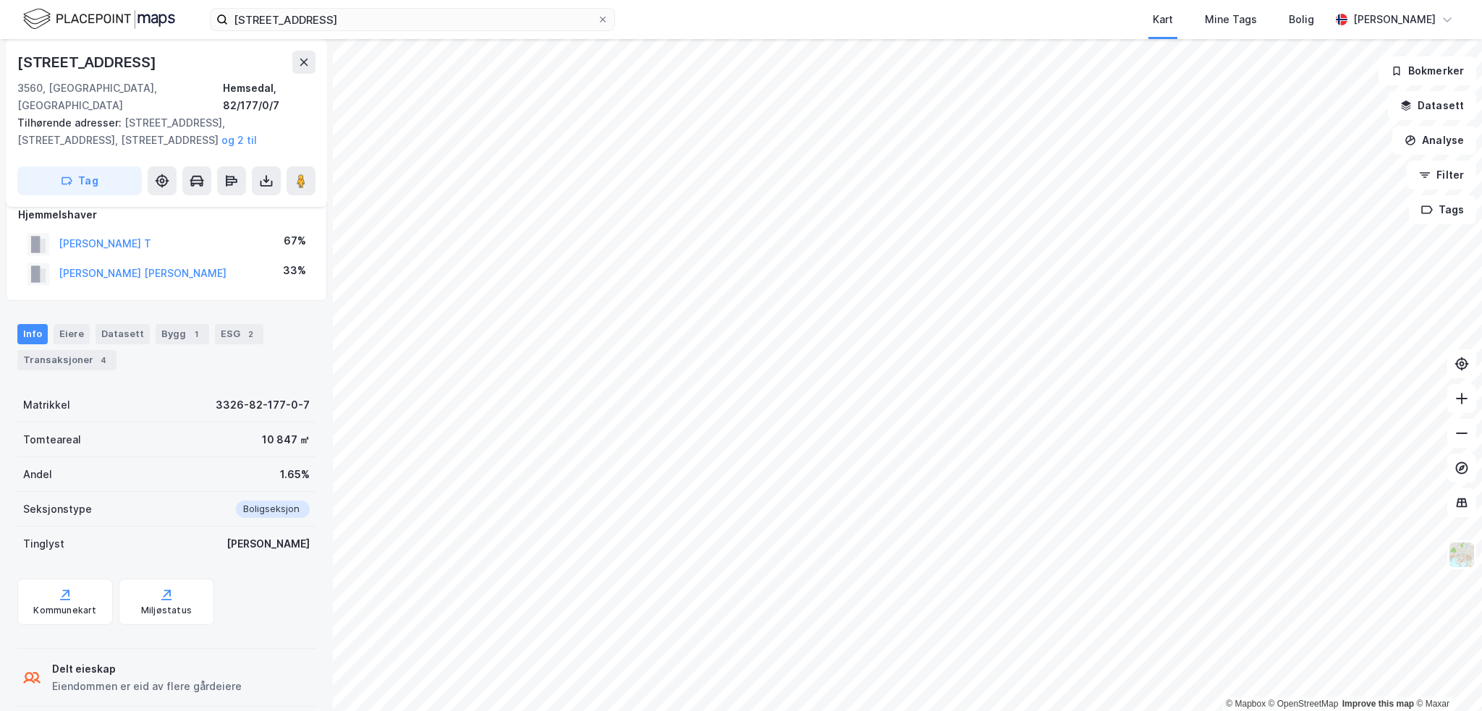
click at [90, 661] on div "Delt eieskap" at bounding box center [147, 669] width 190 height 17
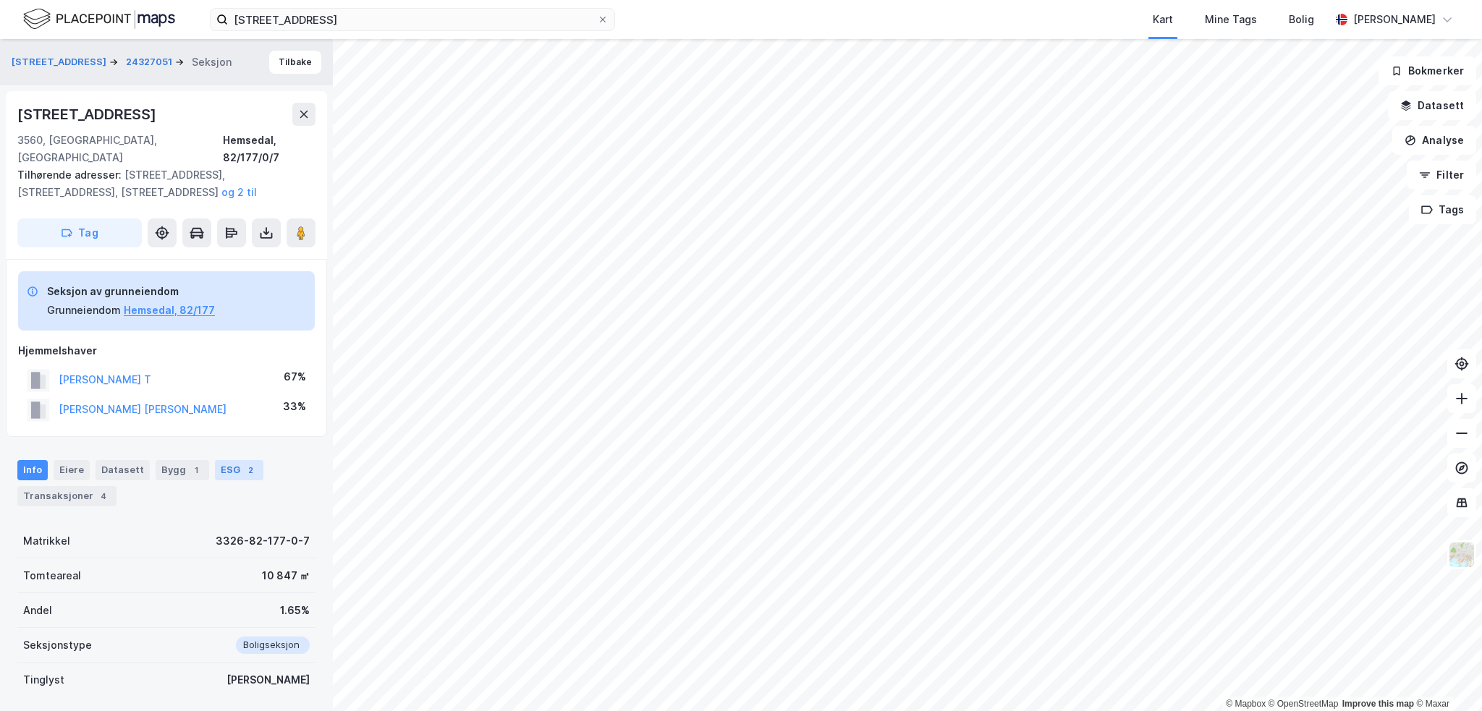
scroll to position [0, 0]
click at [266, 227] on icon at bounding box center [266, 231] width 1 height 8
click at [195, 256] on div "Last ned grunnbok" at bounding box center [195, 262] width 84 height 12
click at [289, 60] on button "Tilbake" at bounding box center [295, 62] width 52 height 23
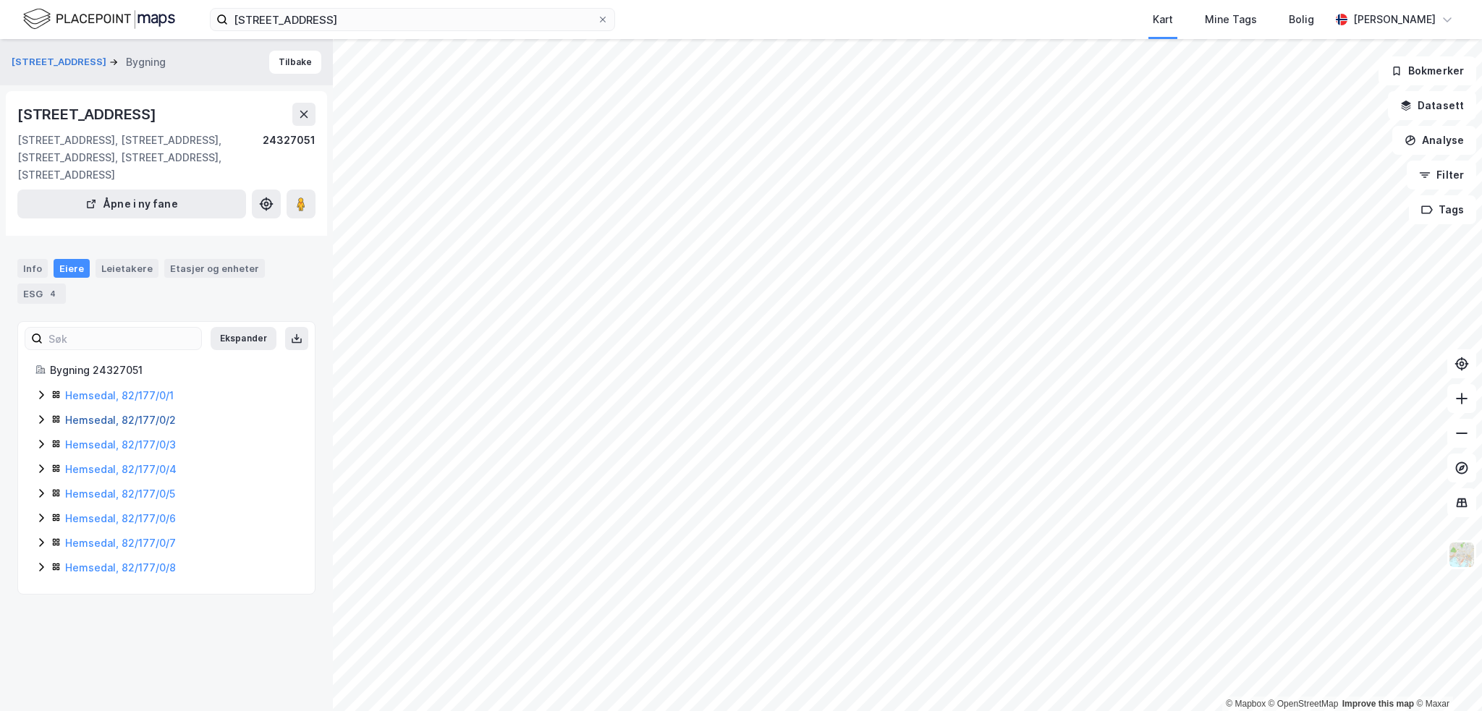
click at [88, 419] on link "Hemsedal, 82/177/0/2" at bounding box center [120, 420] width 111 height 12
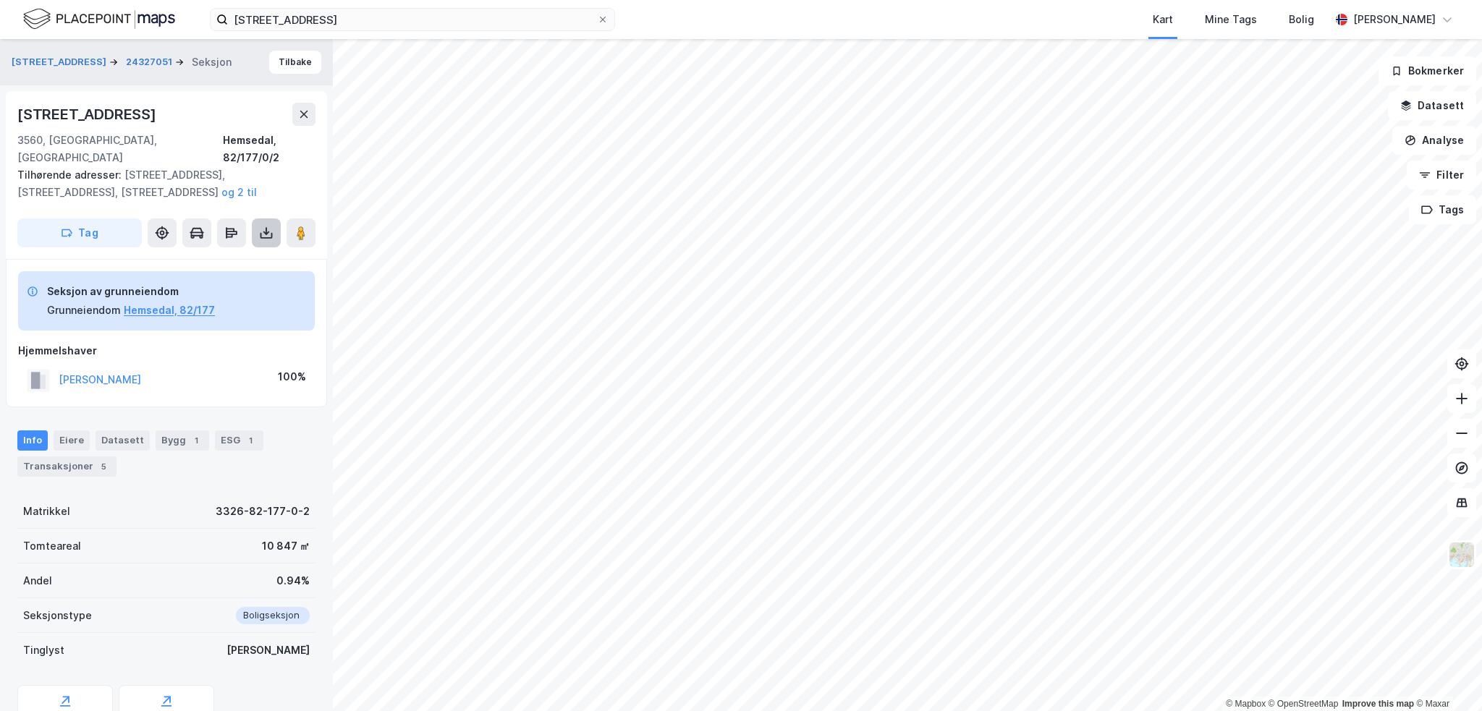
click at [258, 222] on button at bounding box center [266, 233] width 29 height 29
click at [215, 256] on div "Last ned grunnbok" at bounding box center [195, 262] width 84 height 12
click at [290, 57] on button "Tilbake" at bounding box center [295, 62] width 52 height 23
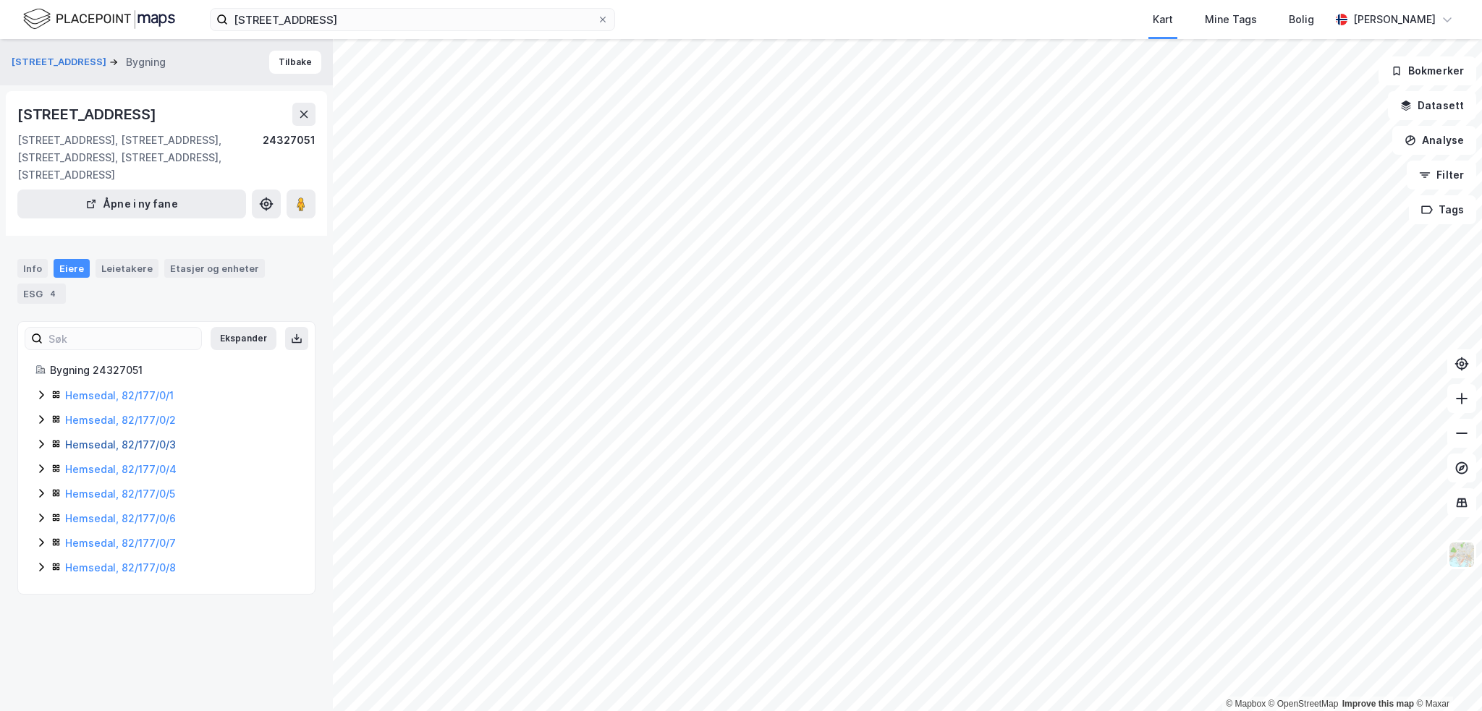
click at [100, 442] on link "Hemsedal, 82/177/0/3" at bounding box center [120, 444] width 111 height 12
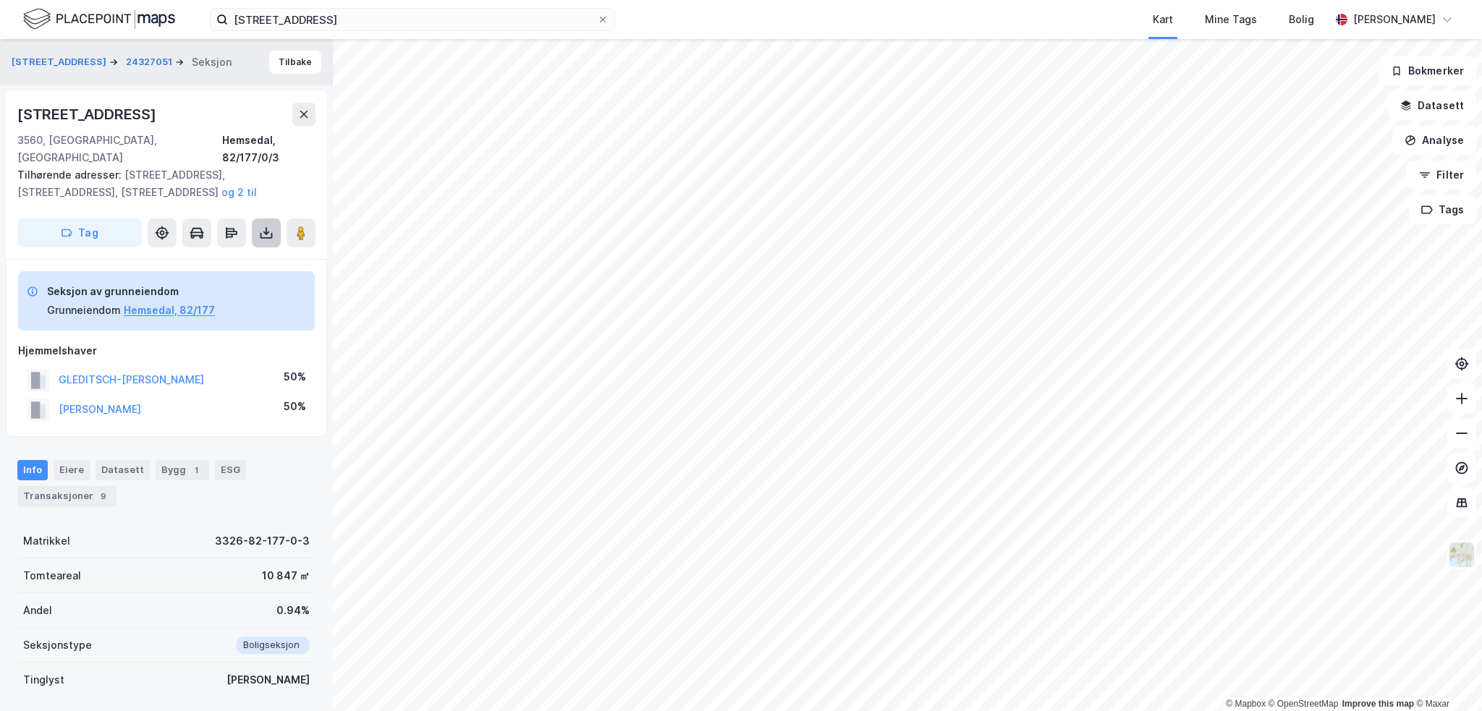
click at [270, 226] on icon at bounding box center [266, 233] width 14 height 14
click at [237, 256] on div "Last ned grunnbok" at bounding box center [195, 262] width 84 height 12
click at [191, 256] on div "Last ned grunnbok" at bounding box center [195, 262] width 84 height 12
click at [278, 63] on button "Tilbake" at bounding box center [295, 62] width 52 height 23
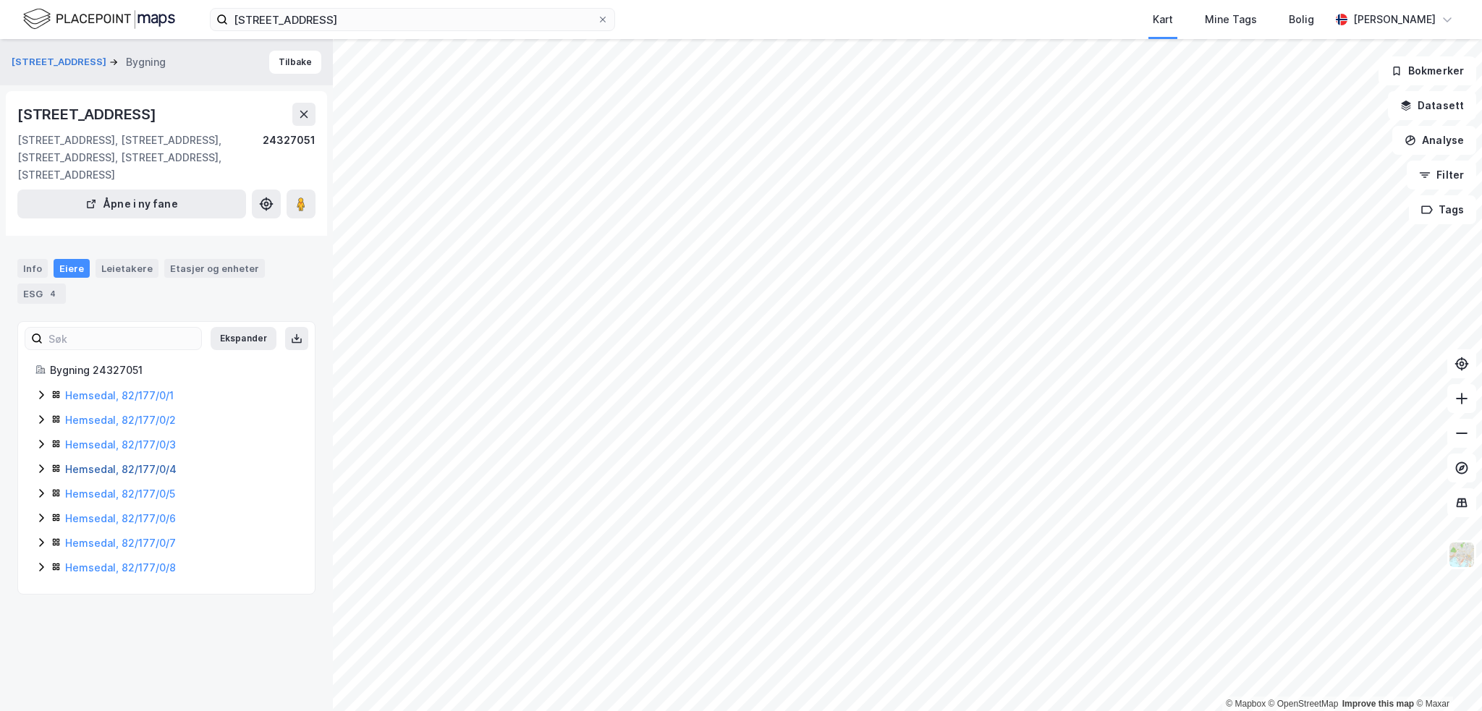
click at [82, 472] on link "Hemsedal, 82/177/0/4" at bounding box center [120, 469] width 111 height 12
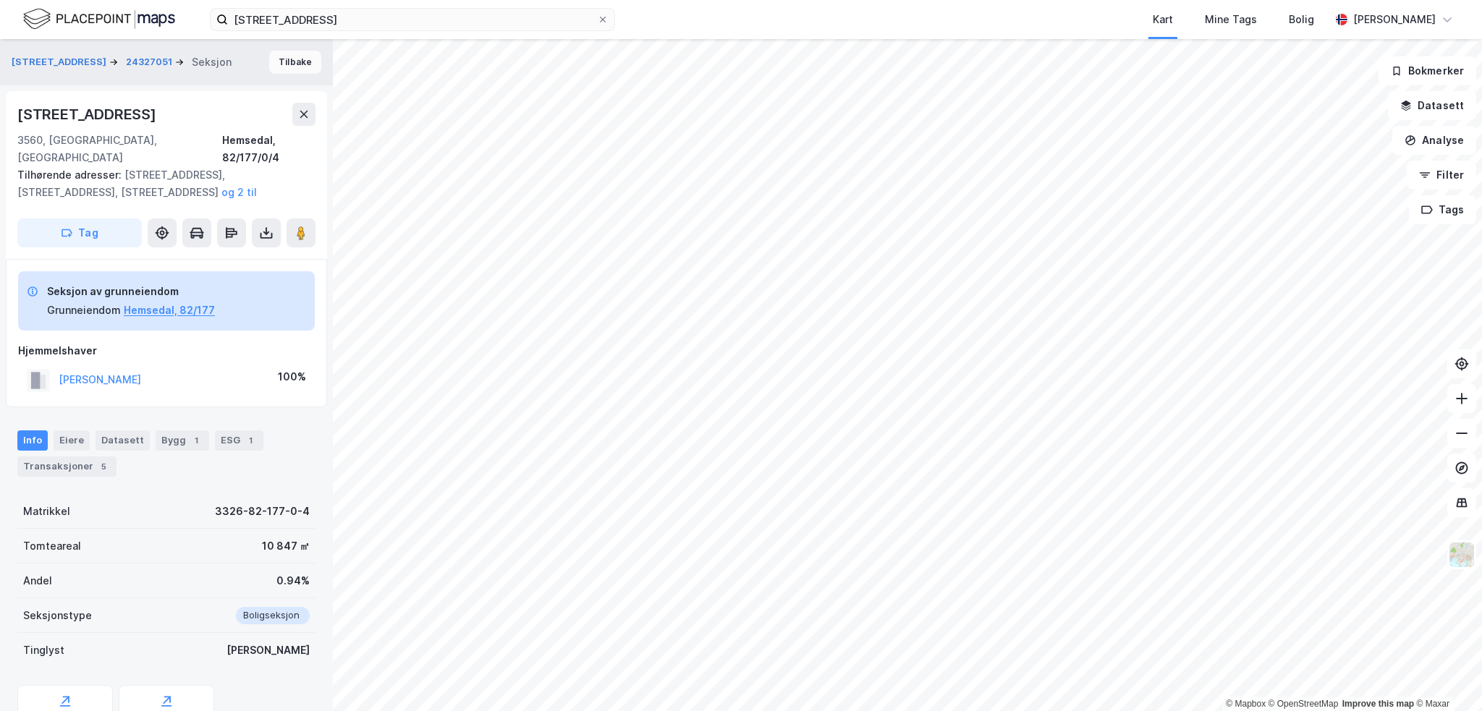
click at [272, 69] on button "Tilbake" at bounding box center [295, 62] width 52 height 23
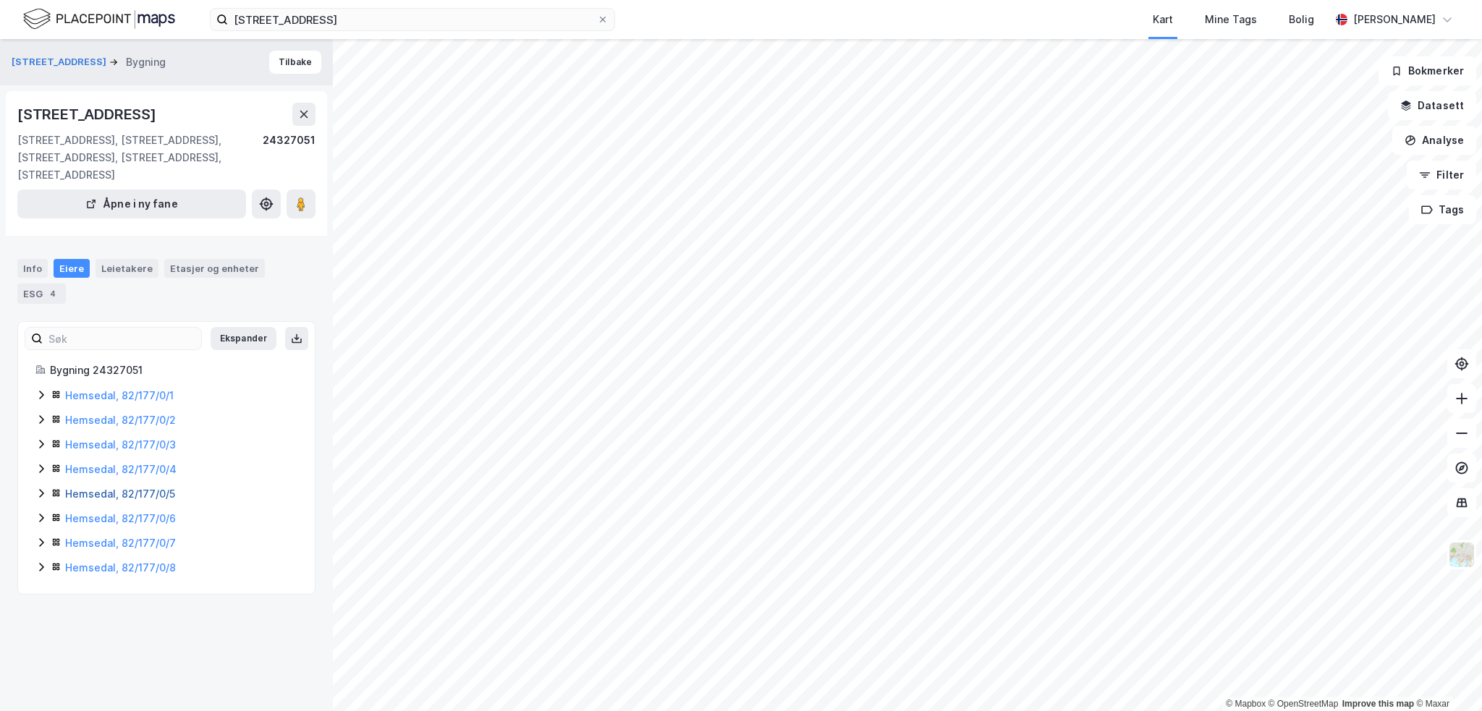
click at [94, 497] on link "Hemsedal, 82/177/0/5" at bounding box center [120, 494] width 110 height 12
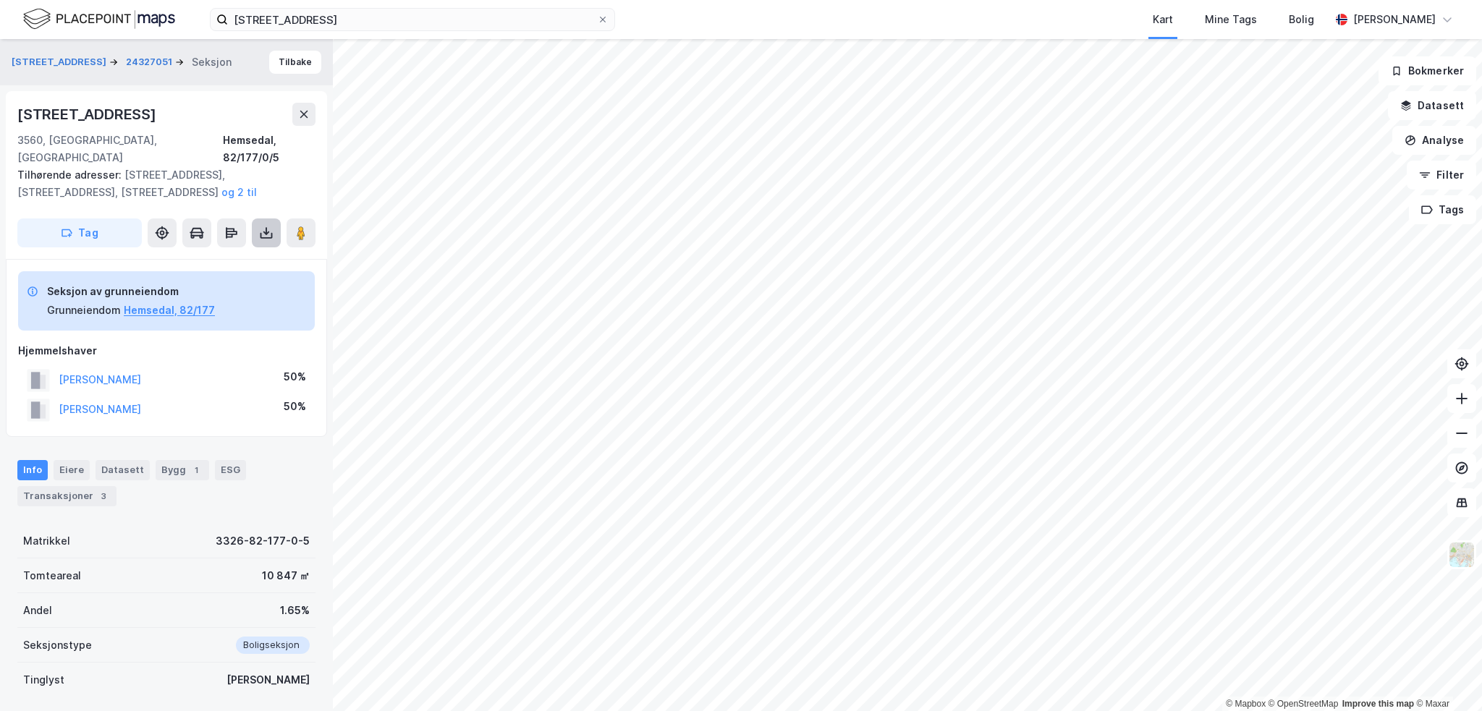
click at [255, 221] on button at bounding box center [266, 233] width 29 height 29
click at [229, 256] on div "Last ned grunnbok" at bounding box center [195, 262] width 84 height 12
click at [280, 62] on button "Tilbake" at bounding box center [295, 62] width 52 height 23
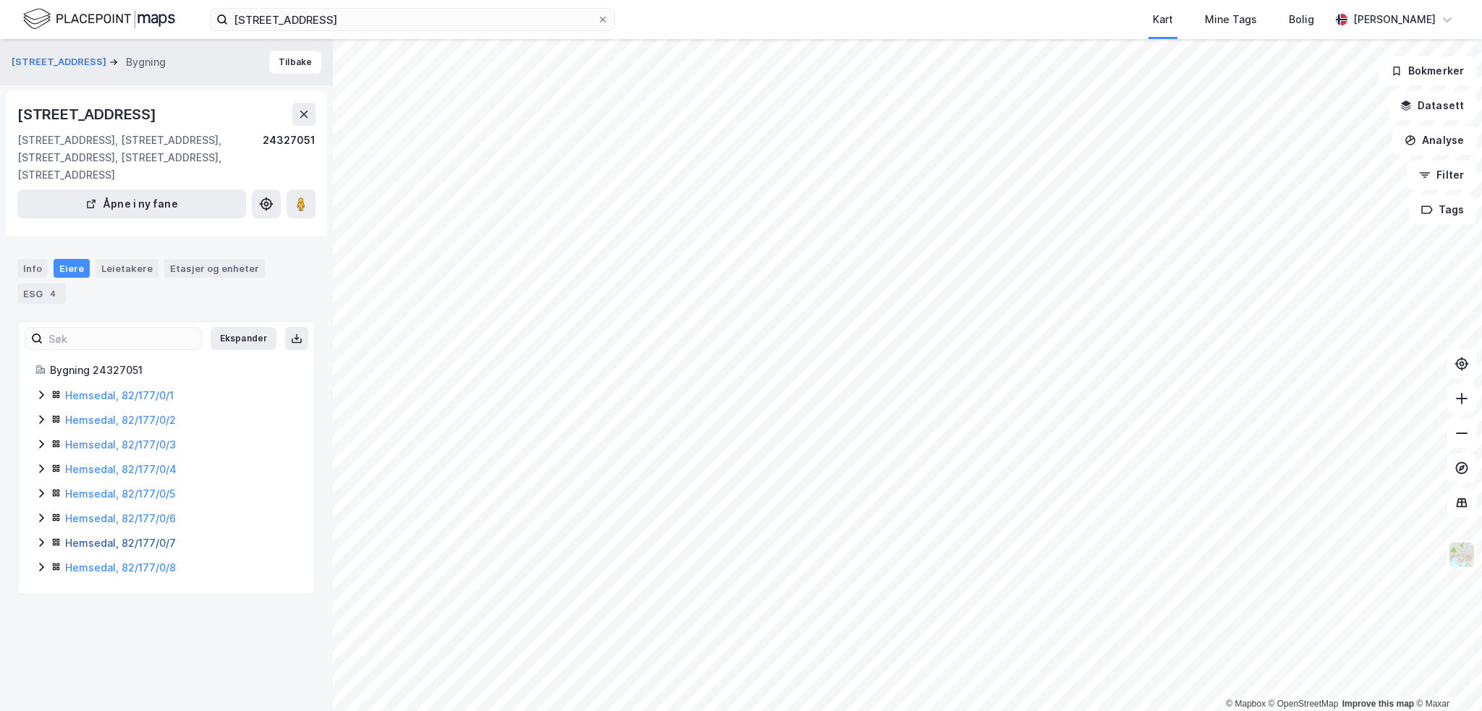
click at [107, 540] on link "Hemsedal, 82/177/0/7" at bounding box center [120, 543] width 111 height 12
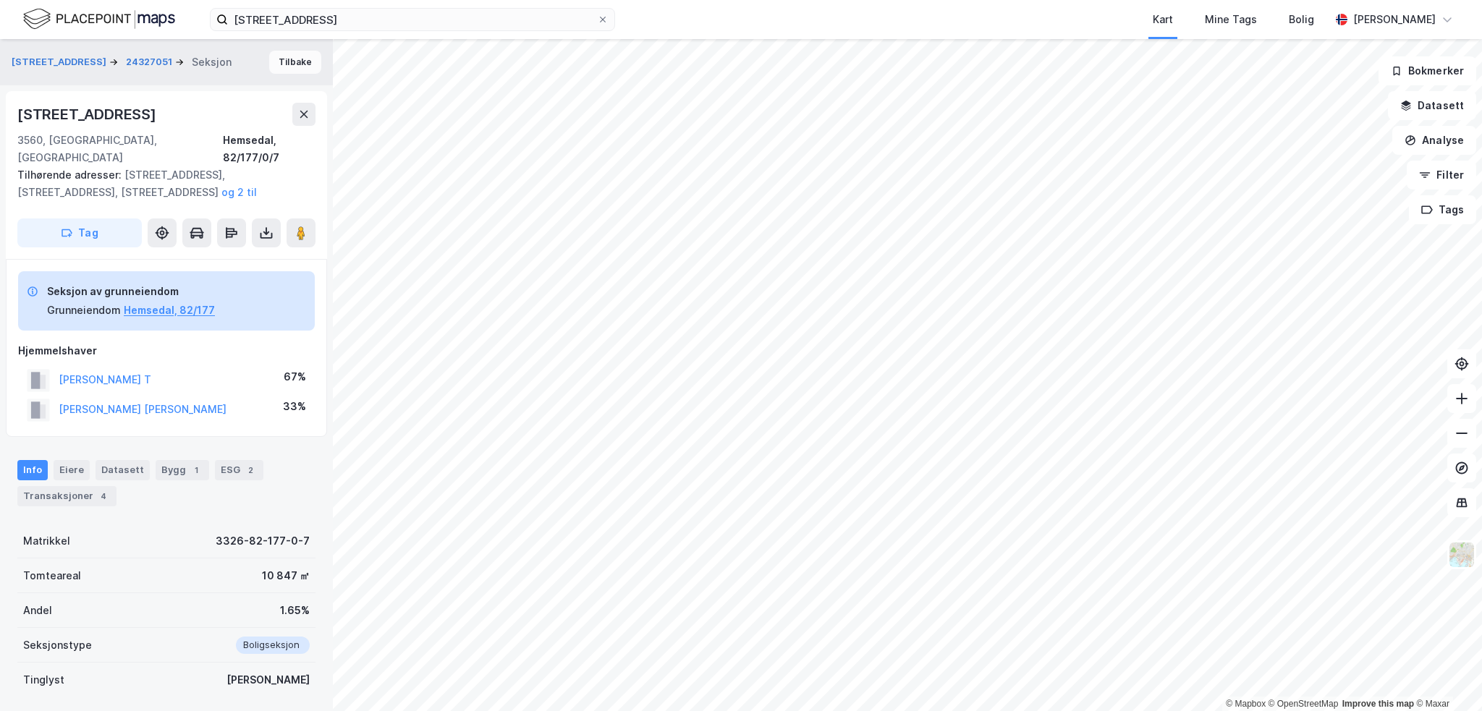
click at [299, 64] on button "Tilbake" at bounding box center [295, 62] width 52 height 23
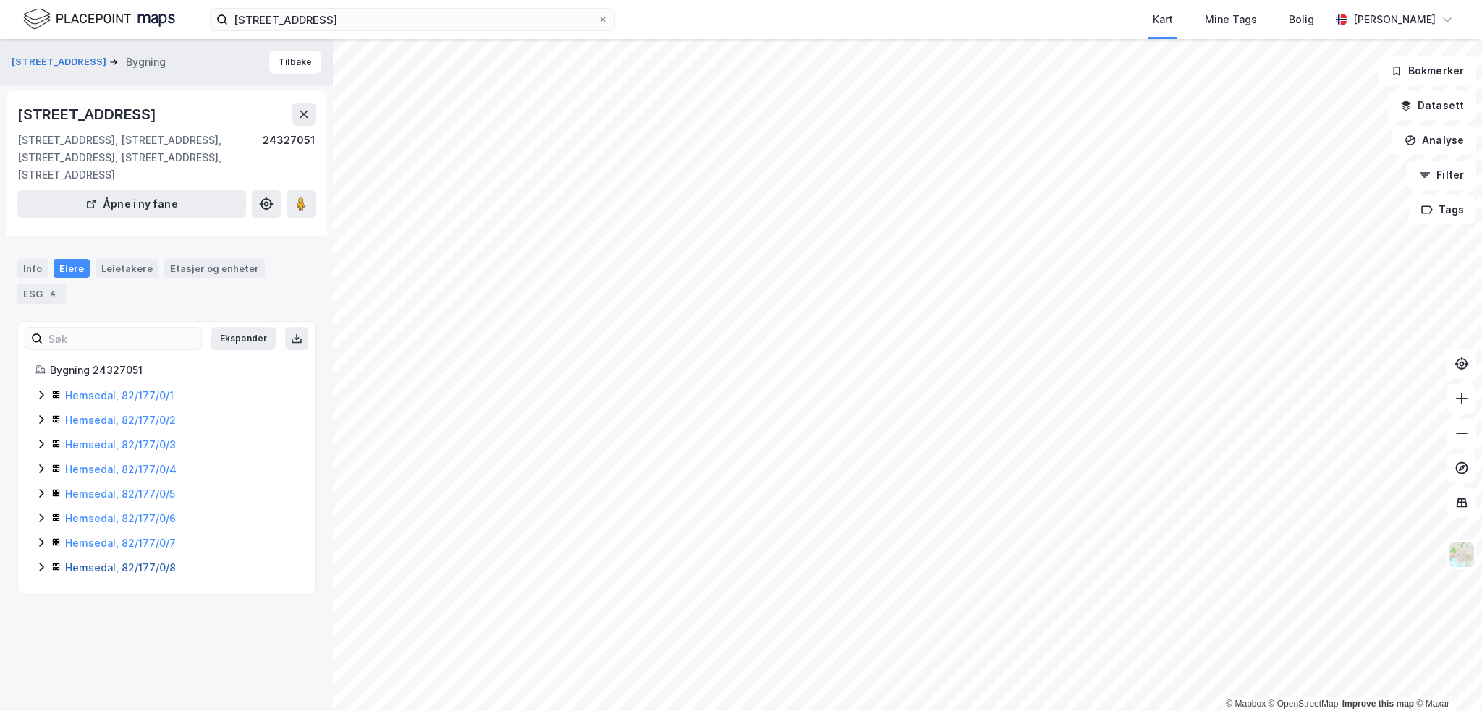
click at [94, 564] on link "Hemsedal, 82/177/0/8" at bounding box center [120, 567] width 111 height 12
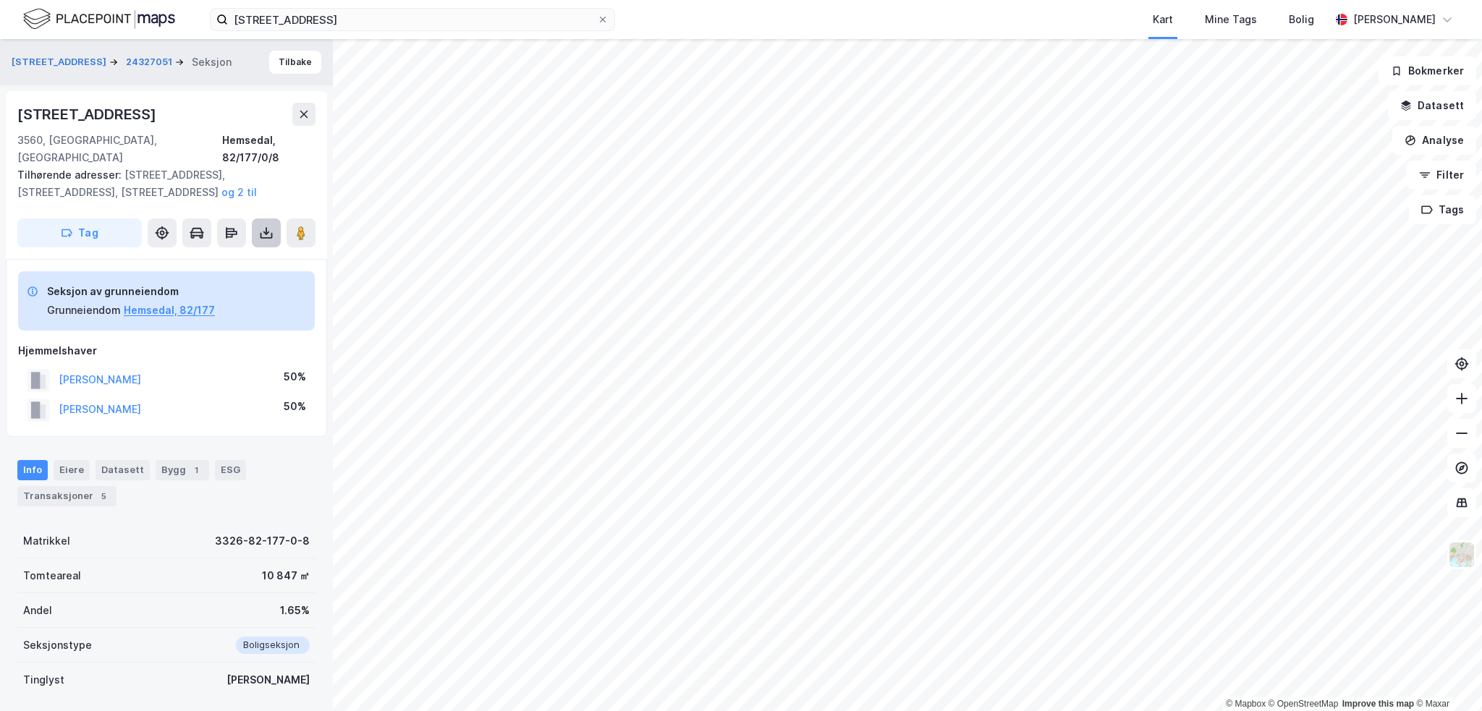
click at [264, 226] on icon at bounding box center [266, 233] width 14 height 14
click at [214, 256] on div "Last ned grunnbok" at bounding box center [195, 262] width 84 height 12
click at [274, 66] on button "Tilbake" at bounding box center [295, 62] width 52 height 23
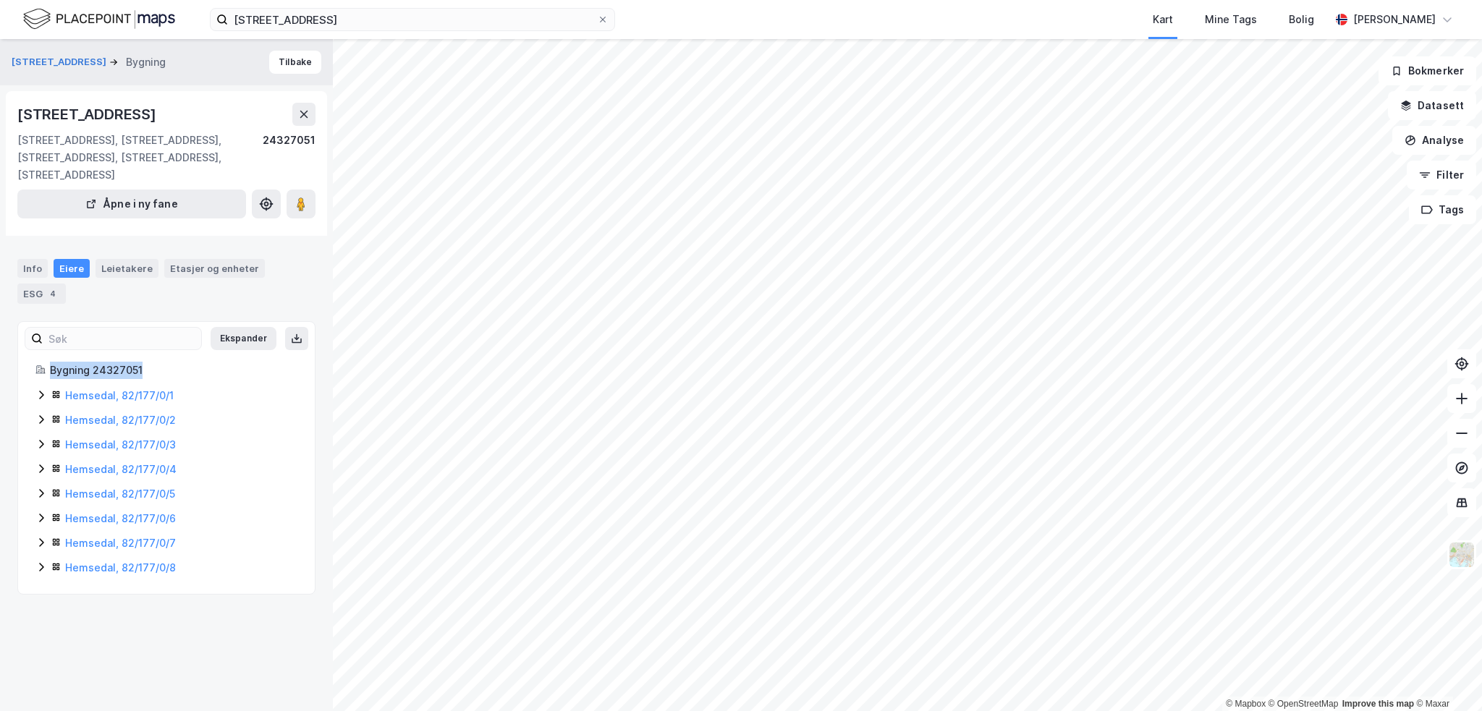
drag, startPoint x: 49, startPoint y: 368, endPoint x: 153, endPoint y: 370, distance: 104.2
click at [153, 370] on div "Bygning 24327051" at bounding box center [166, 370] width 262 height 17
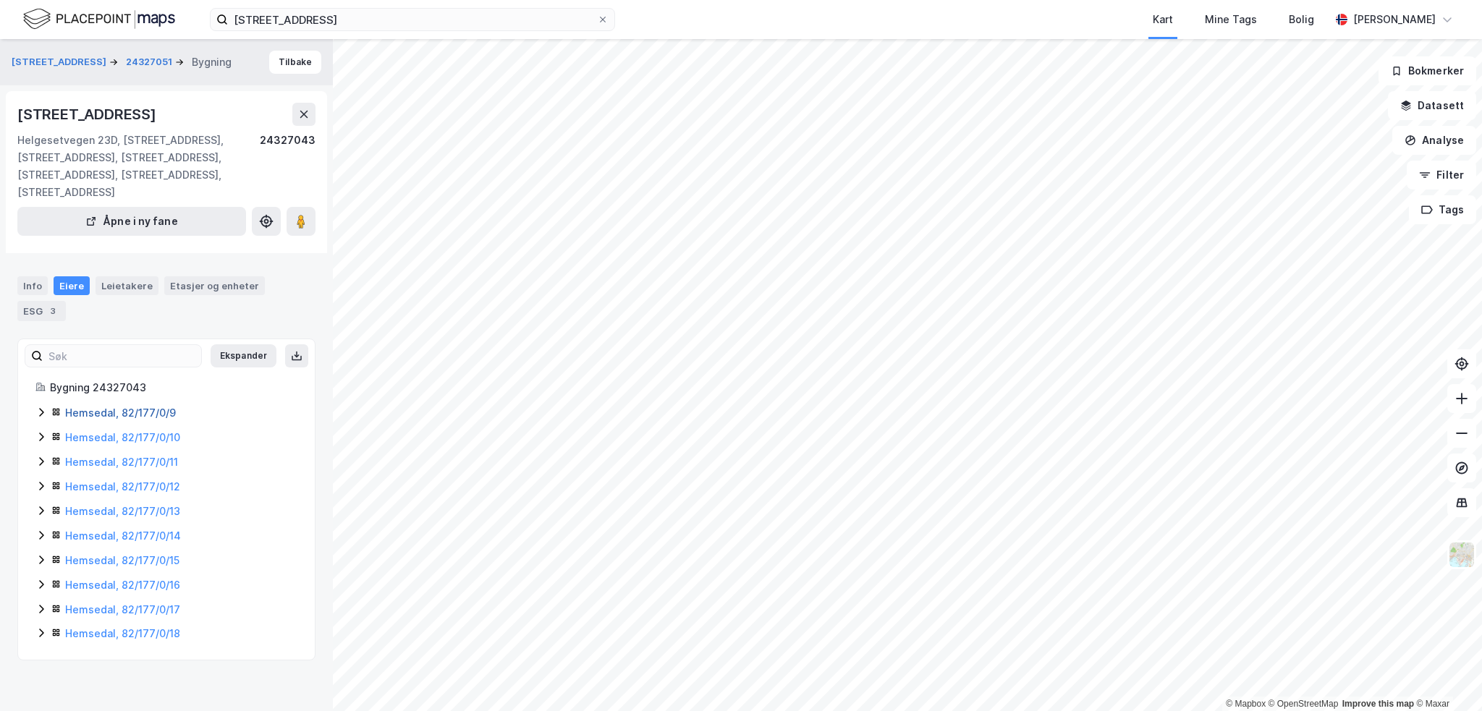
click at [96, 409] on link "Hemsedal, 82/177/0/9" at bounding box center [120, 413] width 111 height 12
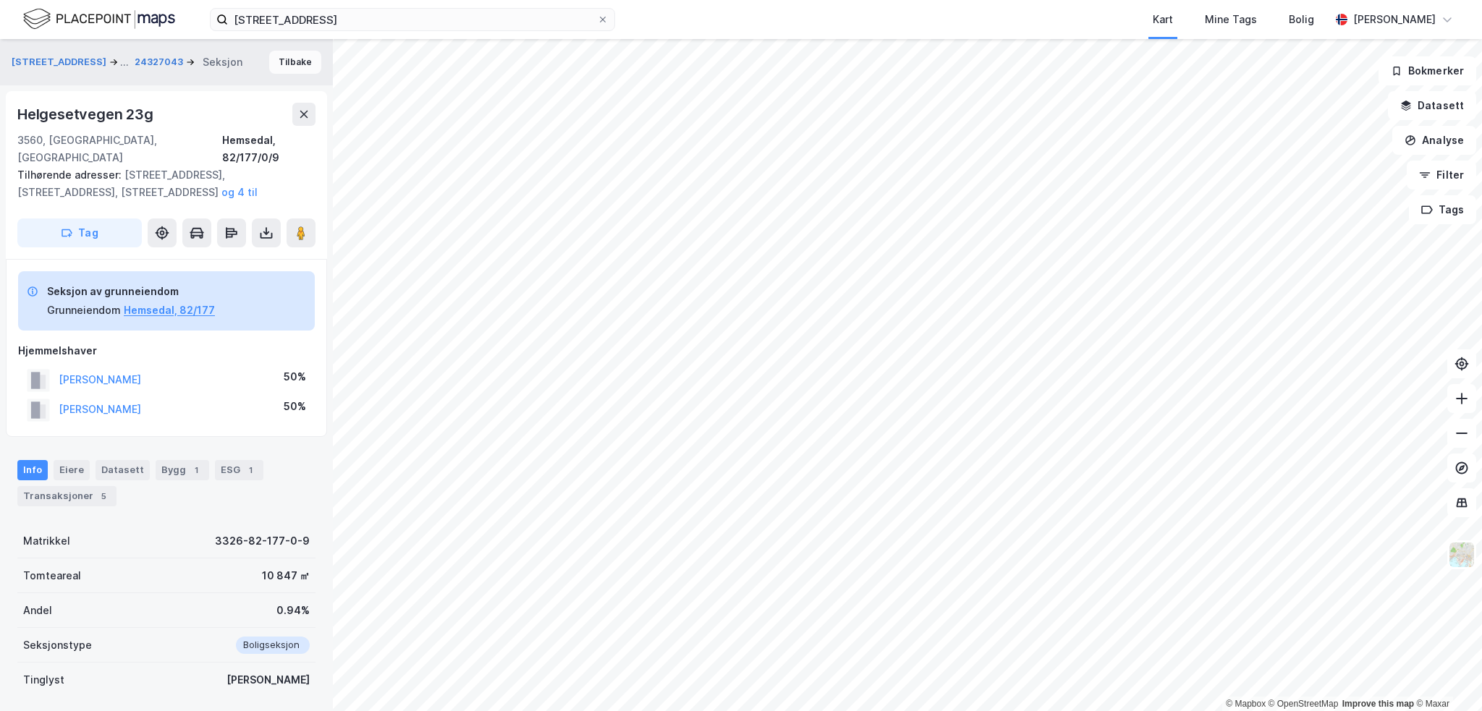
click at [275, 64] on button "Tilbake" at bounding box center [295, 62] width 52 height 23
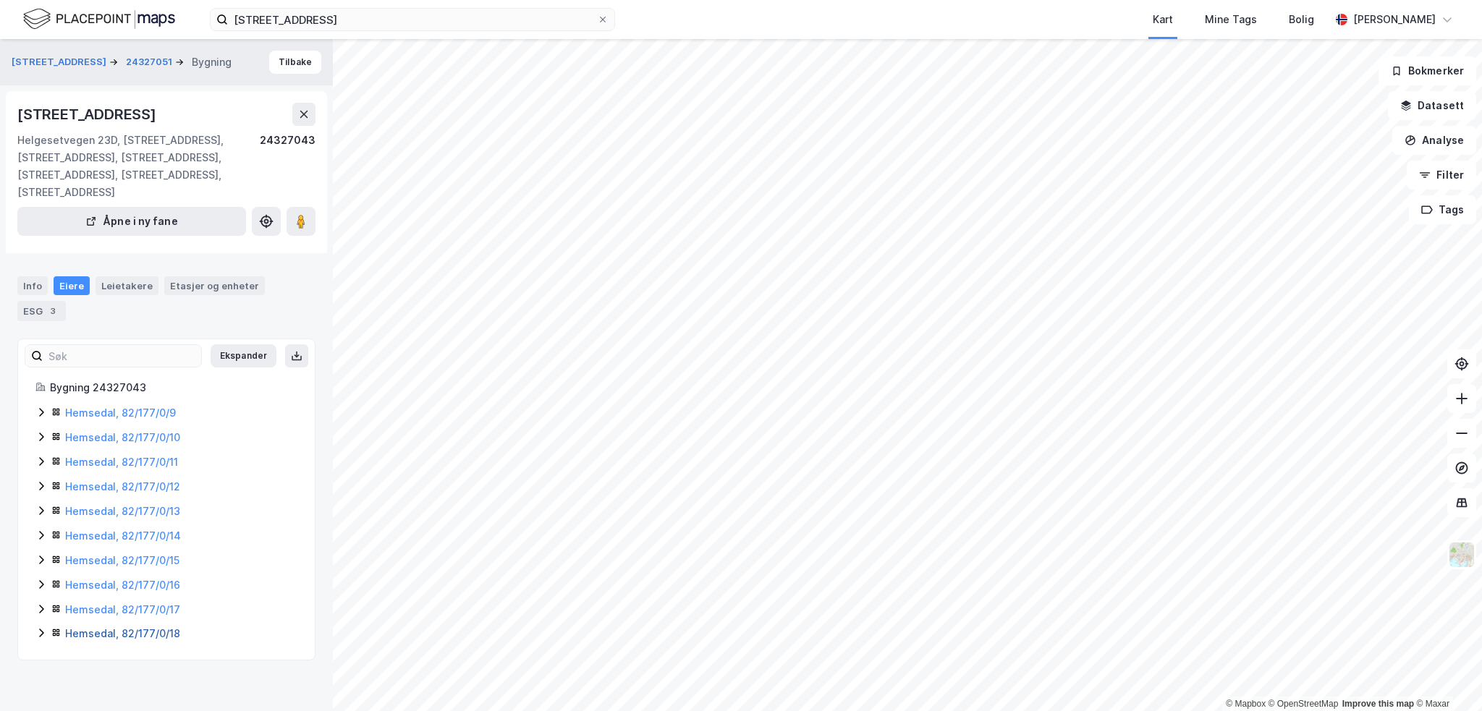
click at [93, 630] on link "Hemsedal, 82/177/0/18" at bounding box center [122, 633] width 115 height 12
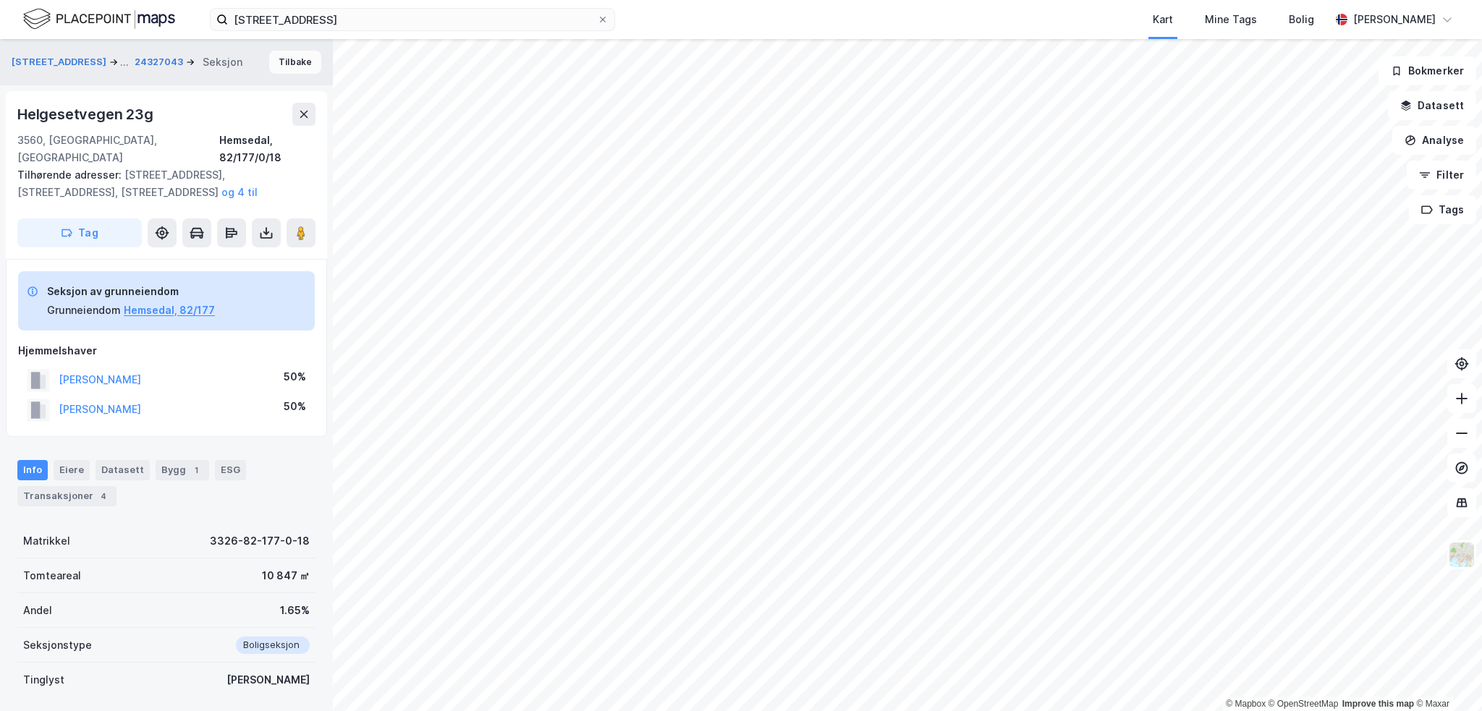
click at [282, 66] on button "Tilbake" at bounding box center [295, 62] width 52 height 23
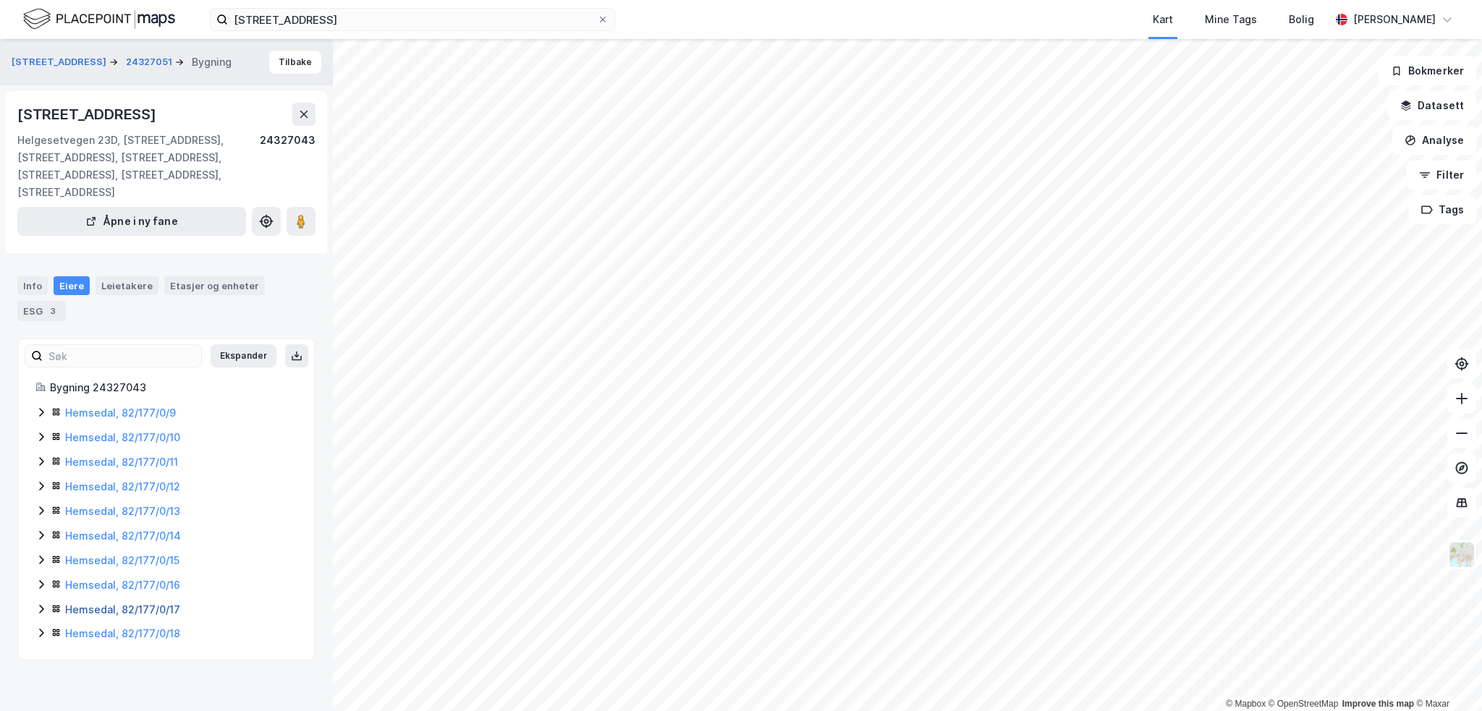
click at [92, 614] on link "Hemsedal, 82/177/0/17" at bounding box center [122, 609] width 115 height 12
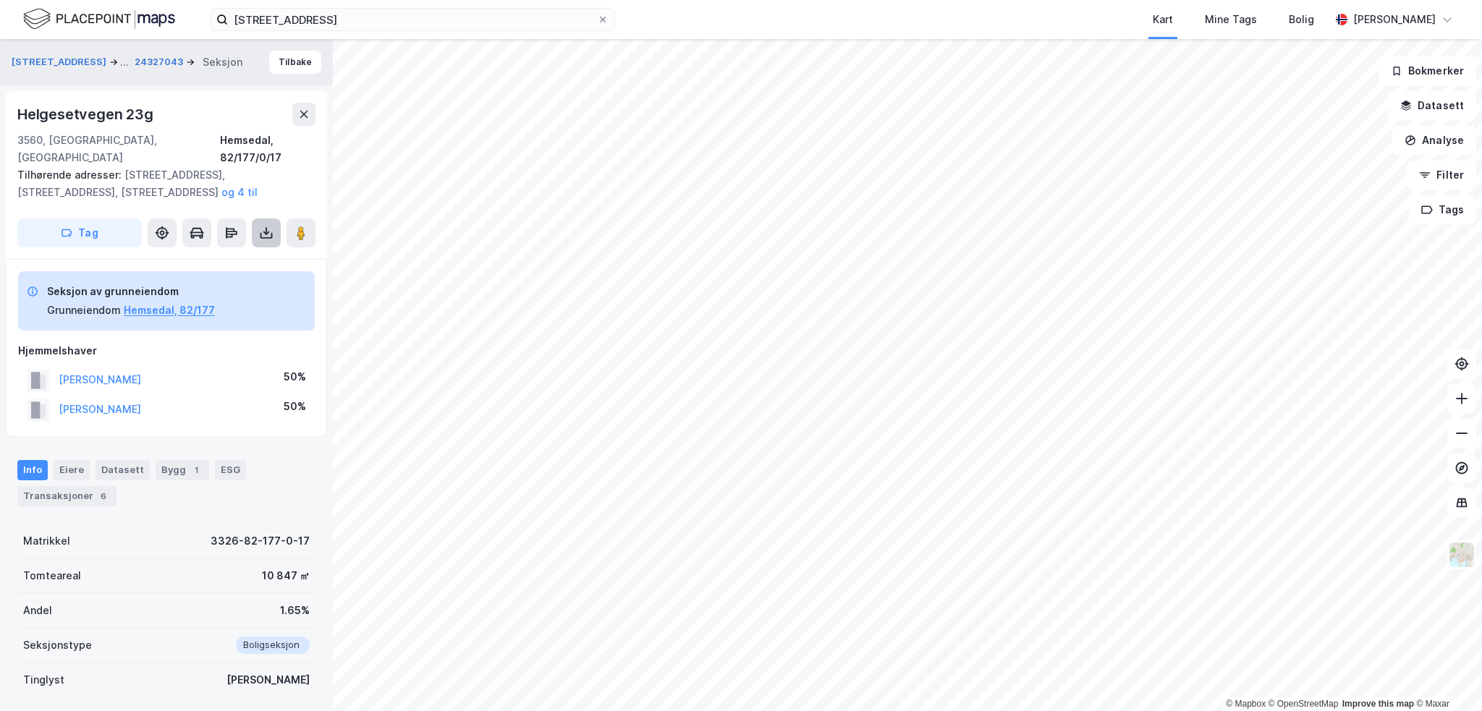
click at [259, 226] on icon at bounding box center [266, 233] width 14 height 14
click at [205, 250] on div "Last ned grunnbok" at bounding box center [204, 261] width 154 height 23
click at [280, 58] on button "Tilbake" at bounding box center [295, 62] width 52 height 23
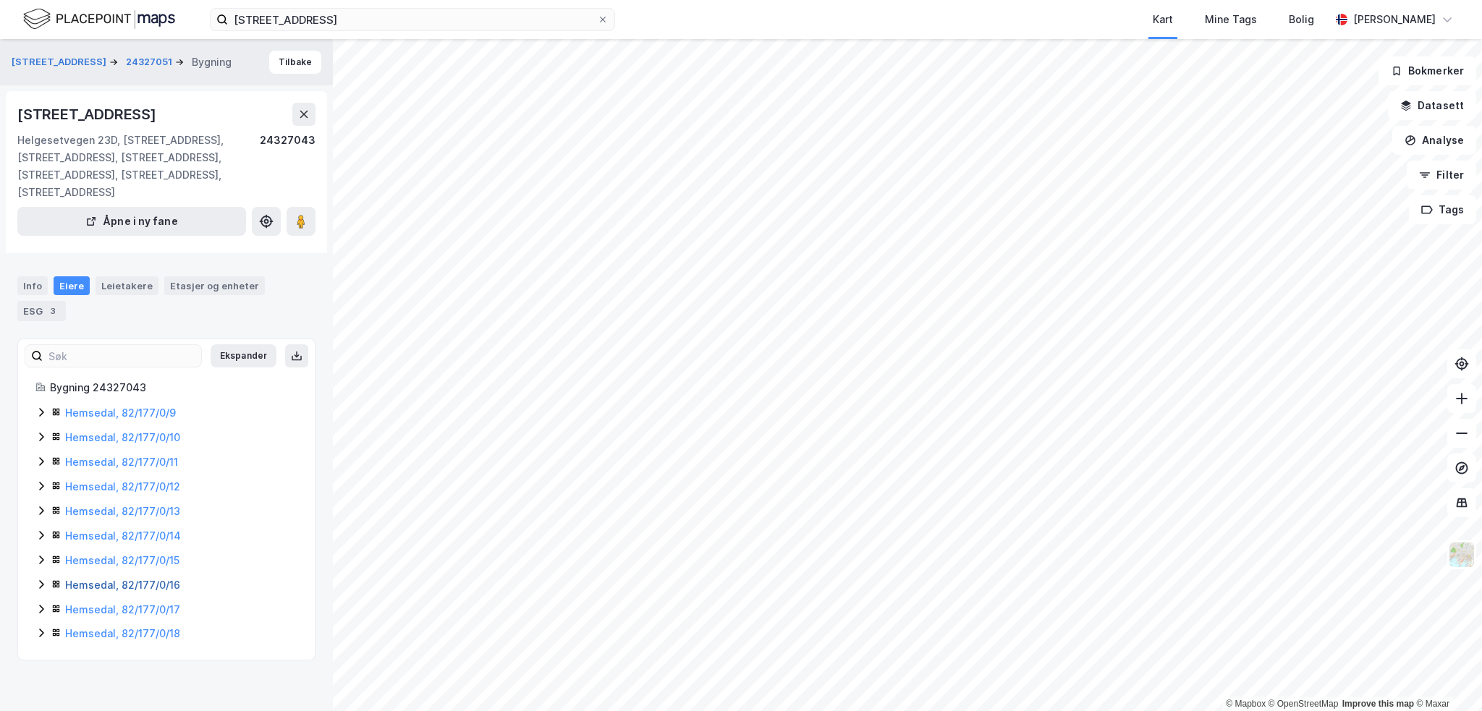
click at [82, 579] on link "Hemsedal, 82/177/0/16" at bounding box center [122, 585] width 115 height 12
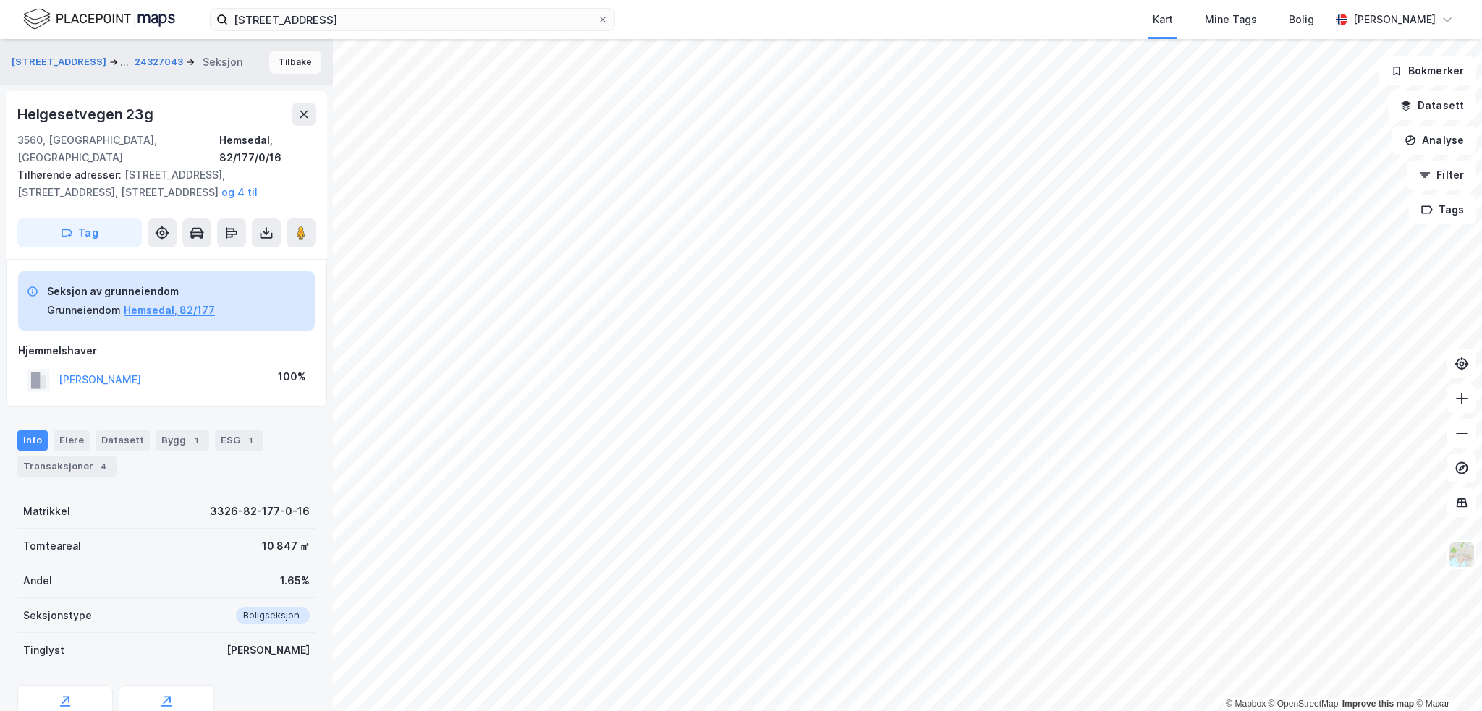
click at [269, 62] on button "Tilbake" at bounding box center [295, 62] width 52 height 23
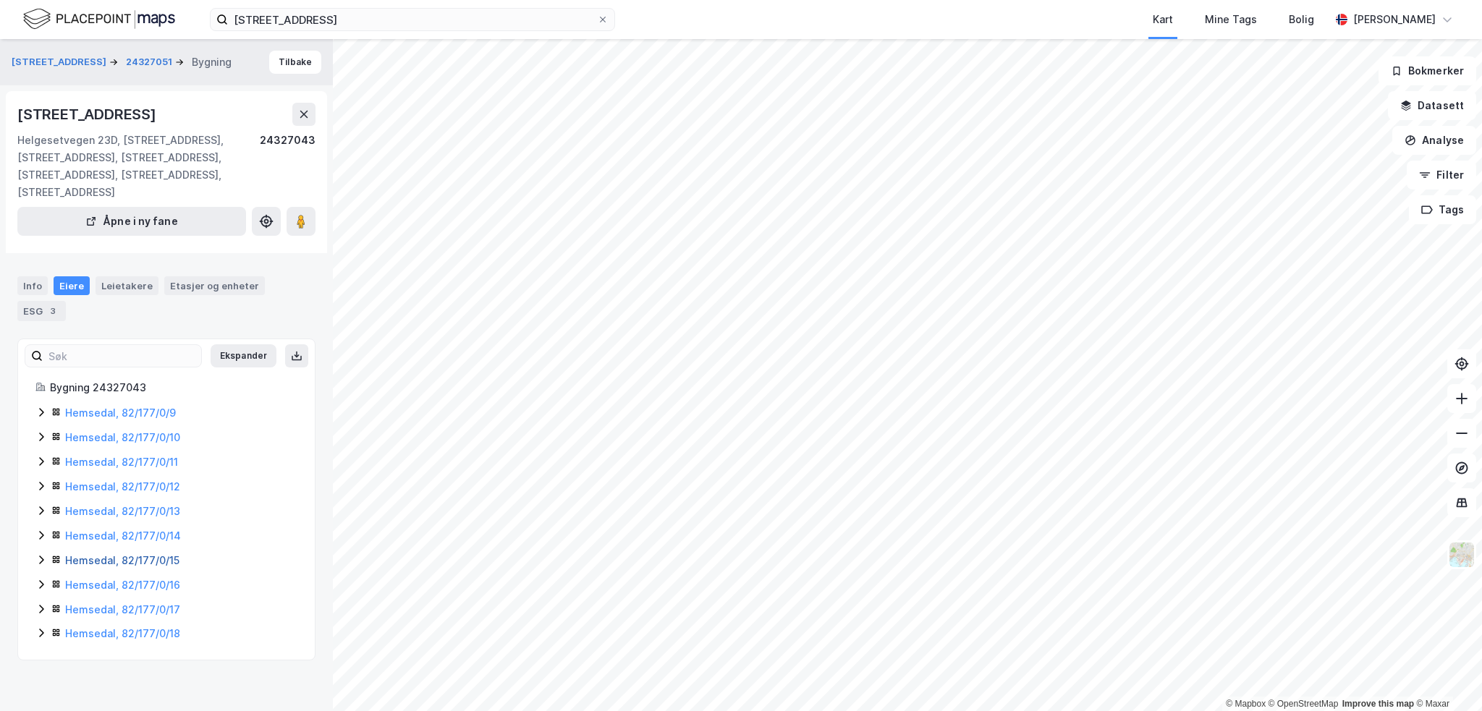
click at [81, 561] on link "Hemsedal, 82/177/0/15" at bounding box center [122, 560] width 114 height 12
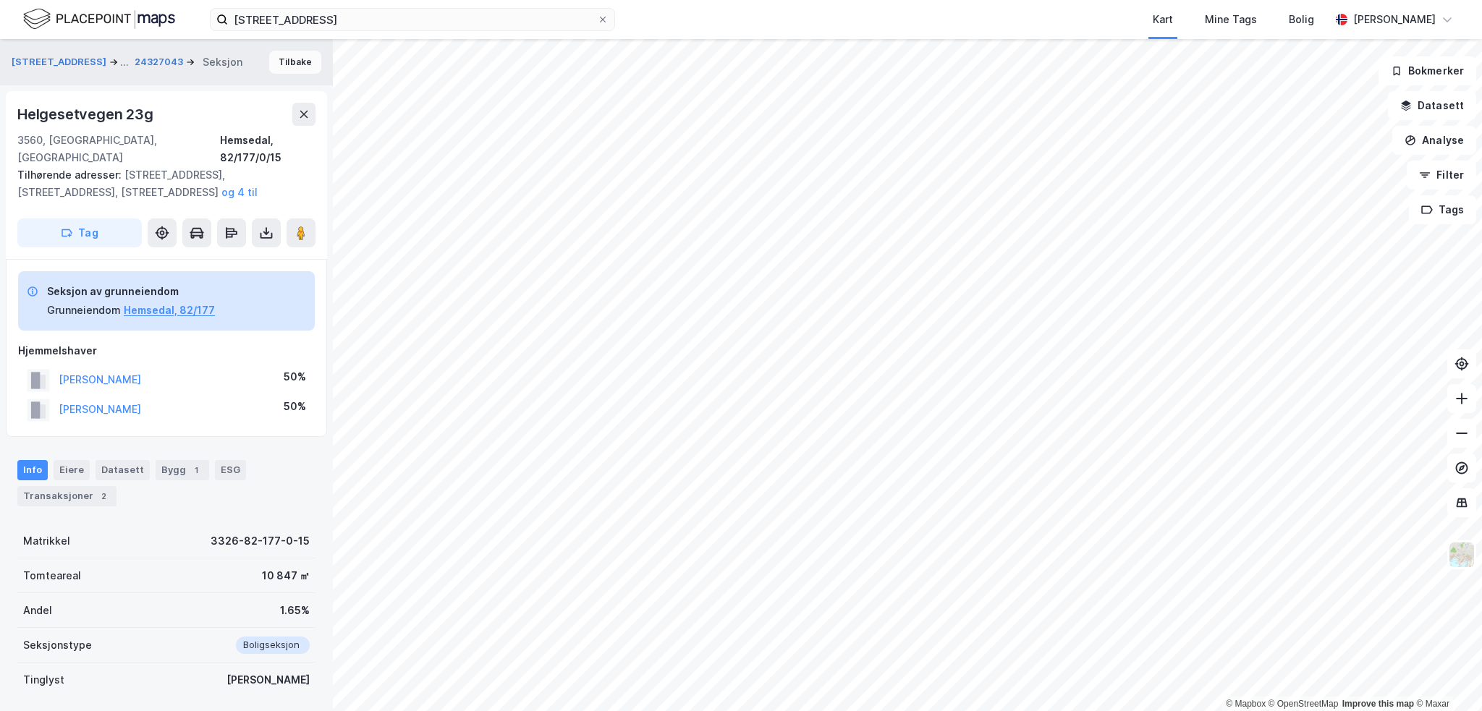
click at [289, 59] on button "Tilbake" at bounding box center [295, 62] width 52 height 23
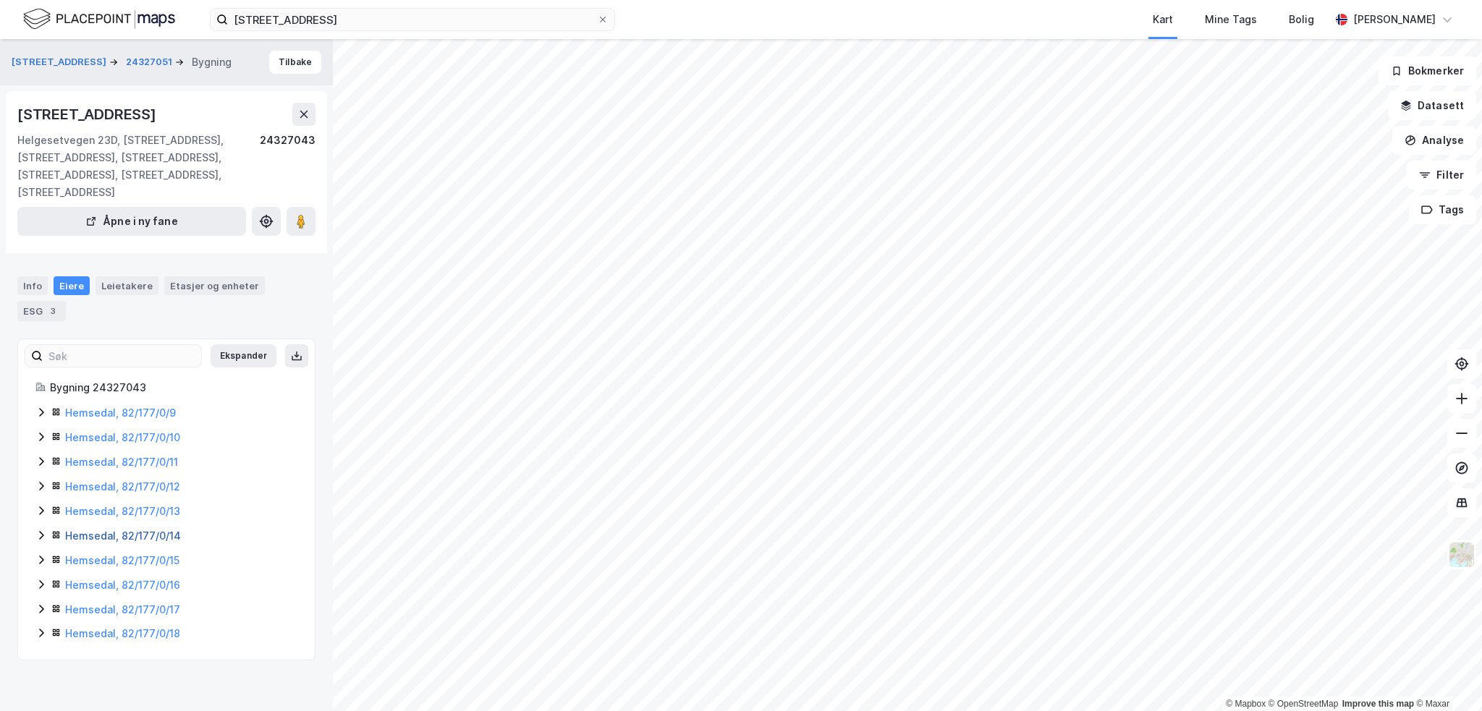
click at [85, 538] on link "Hemsedal, 82/177/0/14" at bounding box center [123, 536] width 116 height 12
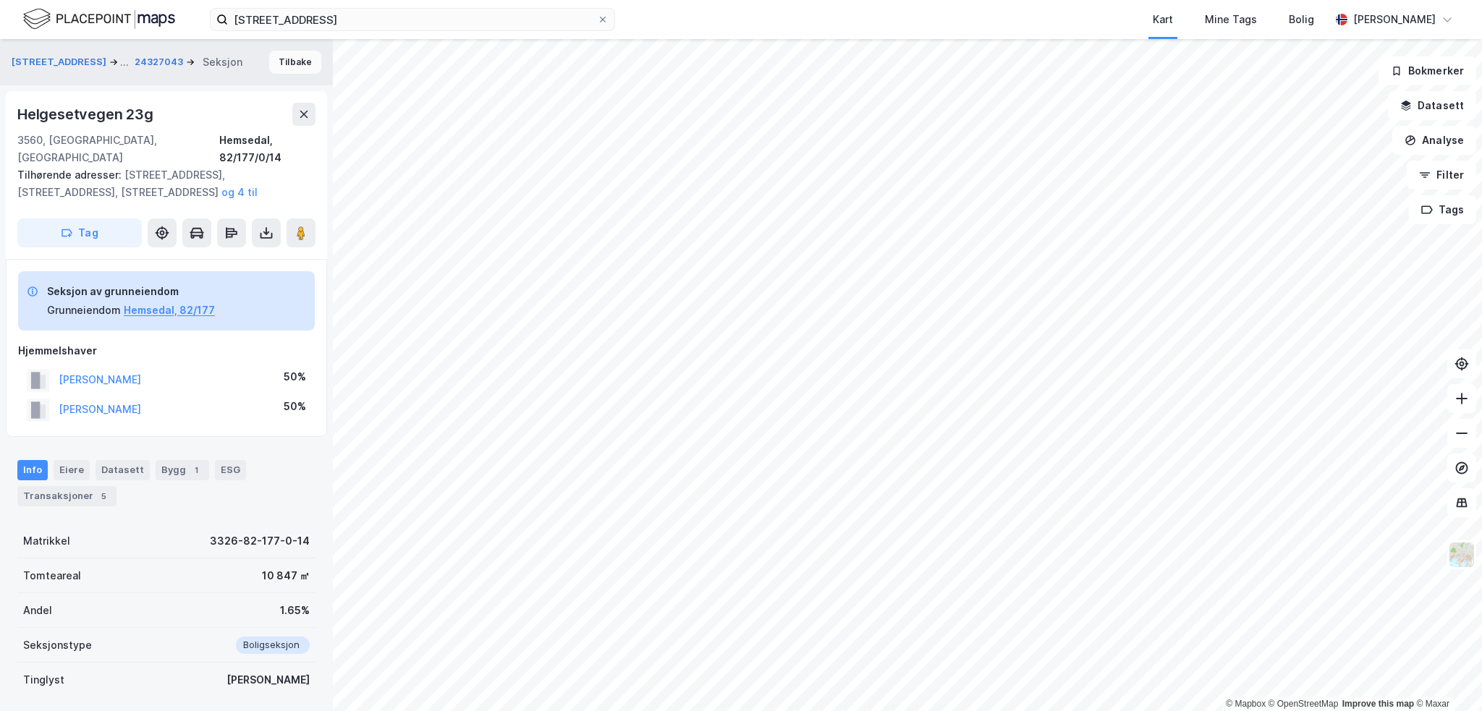
click at [269, 67] on button "Tilbake" at bounding box center [295, 62] width 52 height 23
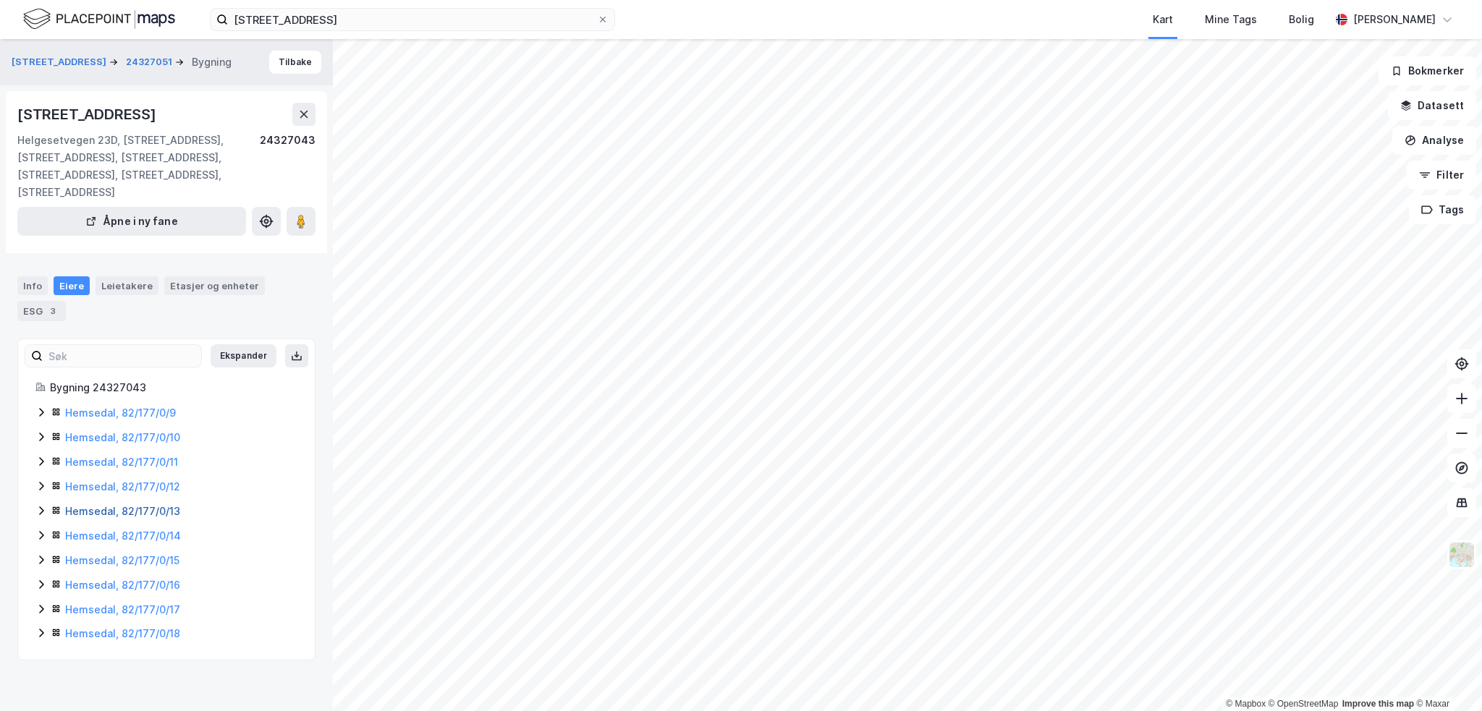
click at [90, 511] on link "Hemsedal, 82/177/0/13" at bounding box center [122, 511] width 115 height 12
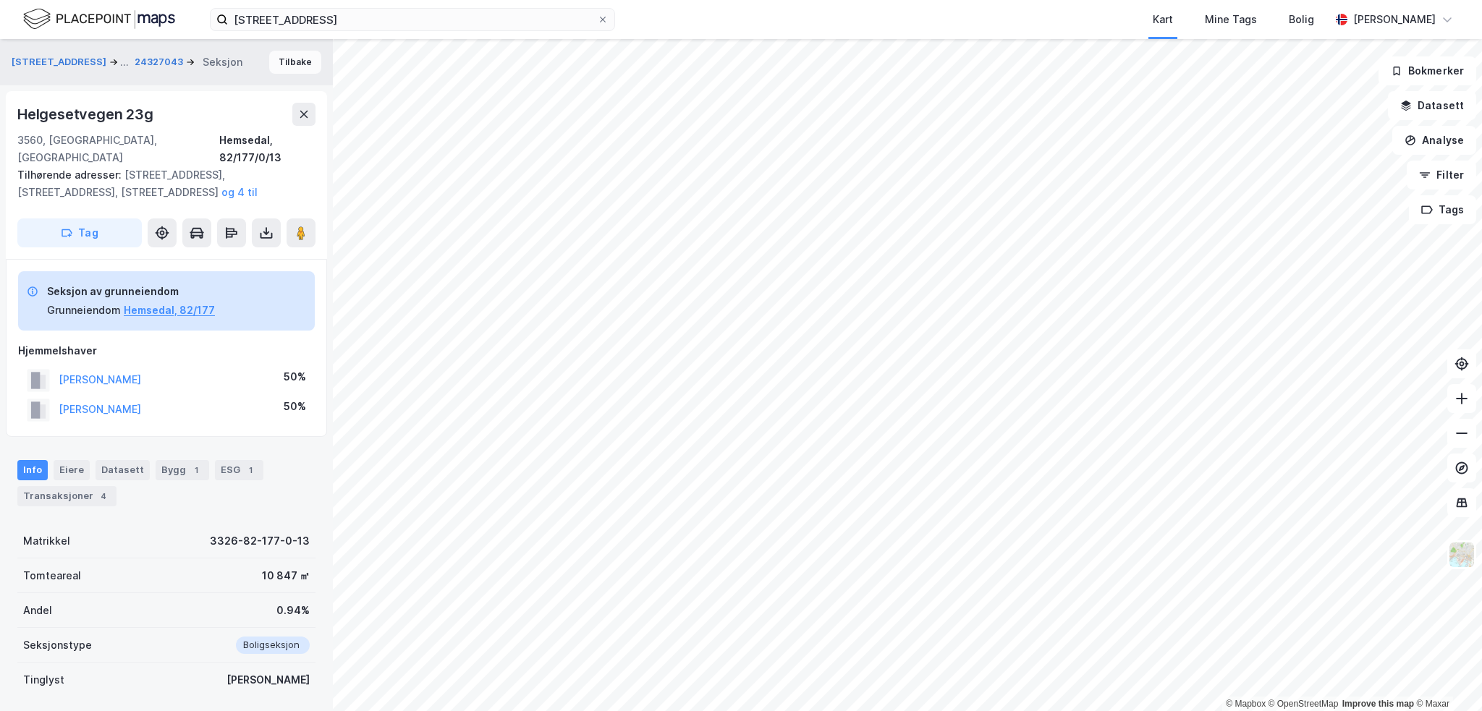
click at [284, 63] on button "Tilbake" at bounding box center [295, 62] width 52 height 23
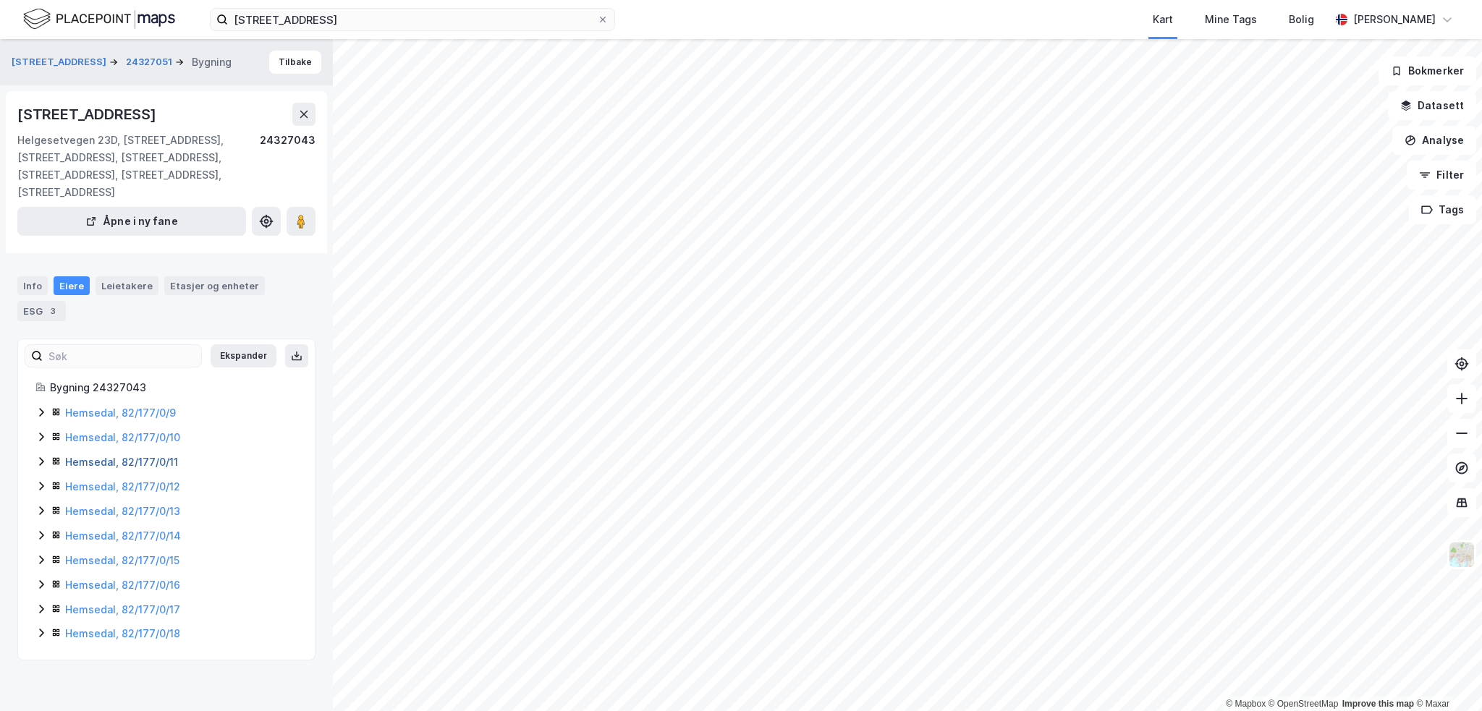
click at [87, 465] on link "Hemsedal, 82/177/0/11" at bounding box center [121, 462] width 113 height 12
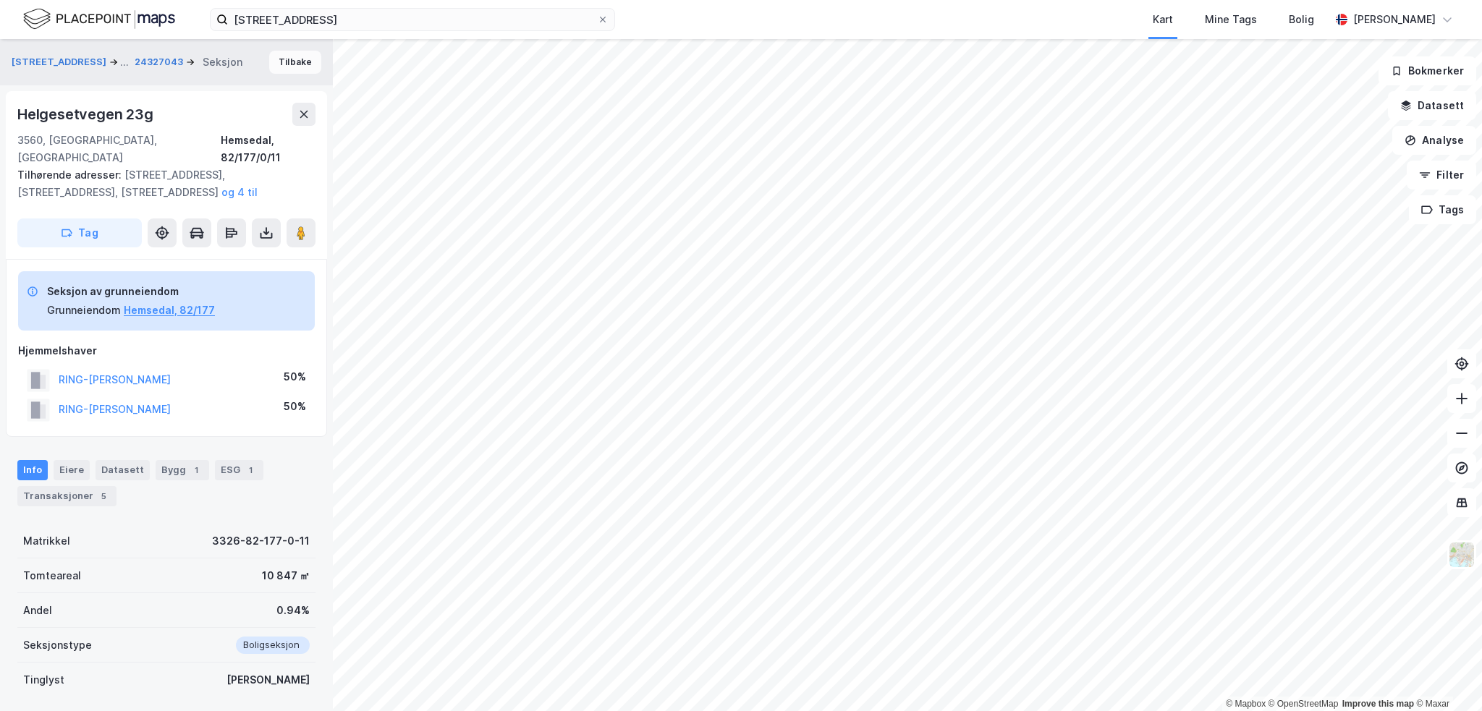
click at [279, 68] on button "Tilbake" at bounding box center [295, 62] width 52 height 23
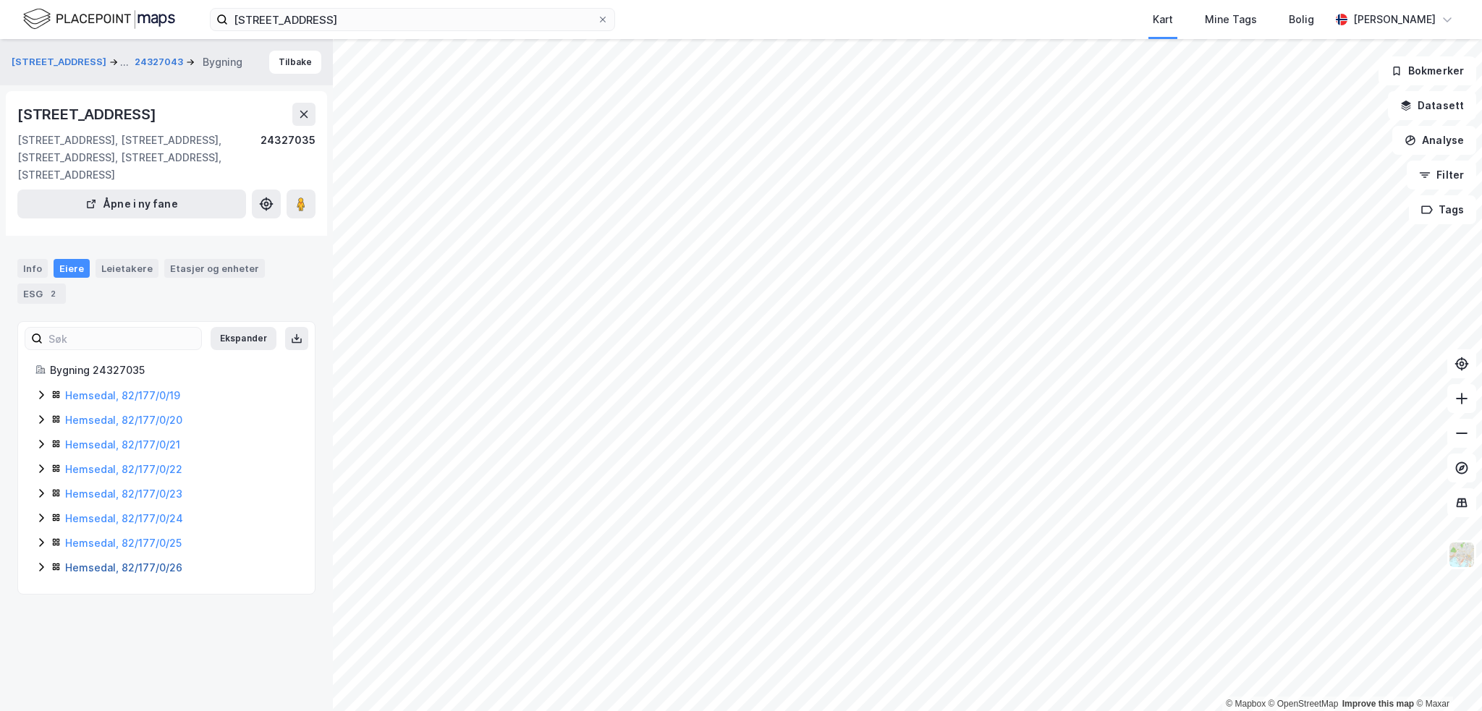
click at [86, 567] on link "Hemsedal, 82/177/0/26" at bounding box center [123, 567] width 117 height 12
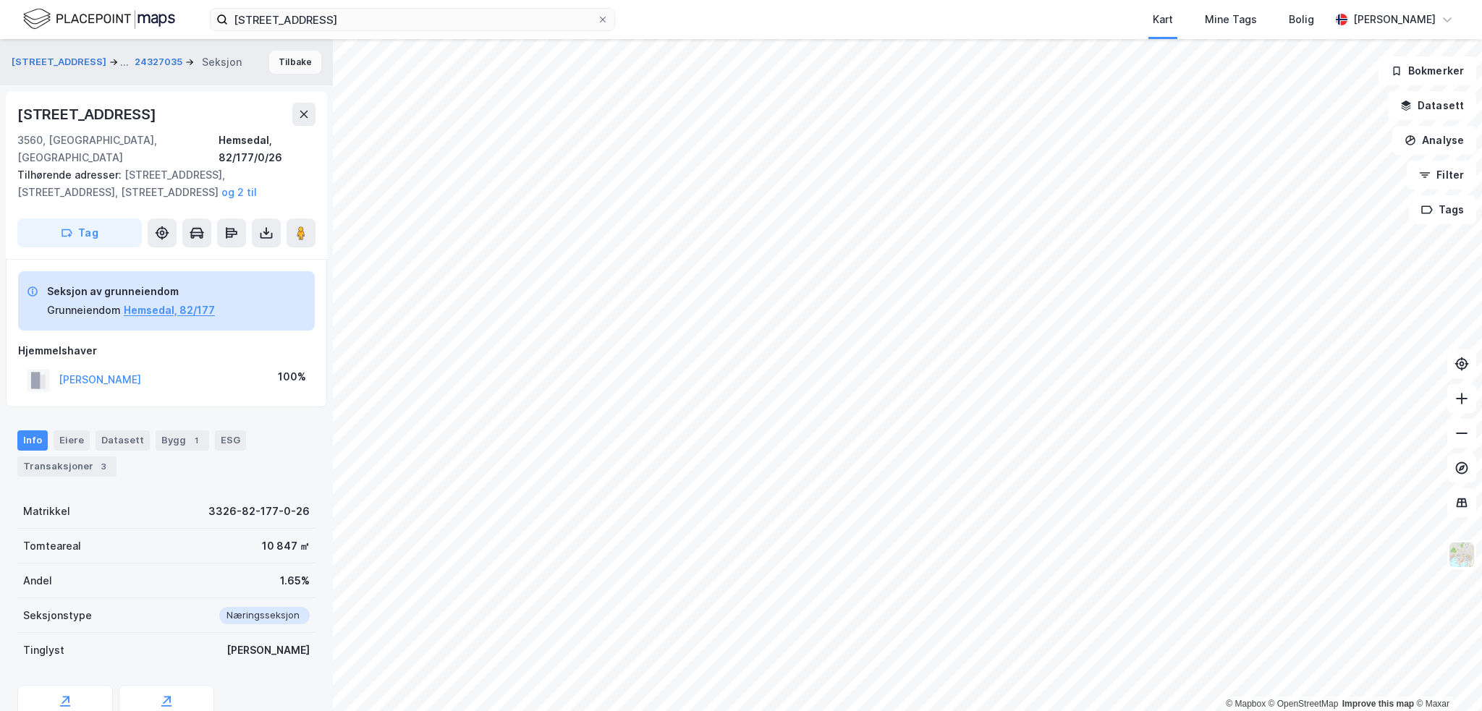
click at [276, 59] on button "Tilbake" at bounding box center [295, 62] width 52 height 23
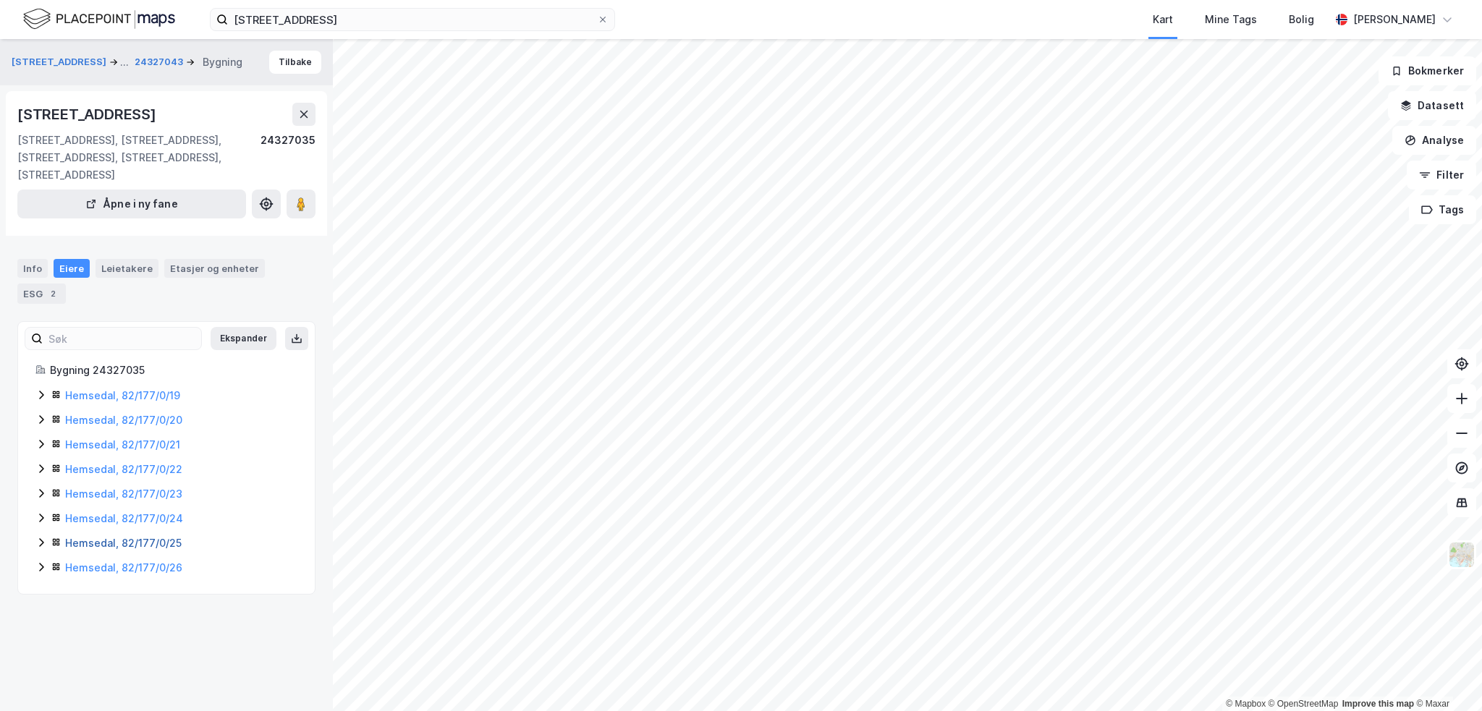
click at [107, 542] on link "Hemsedal, 82/177/0/25" at bounding box center [123, 543] width 116 height 12
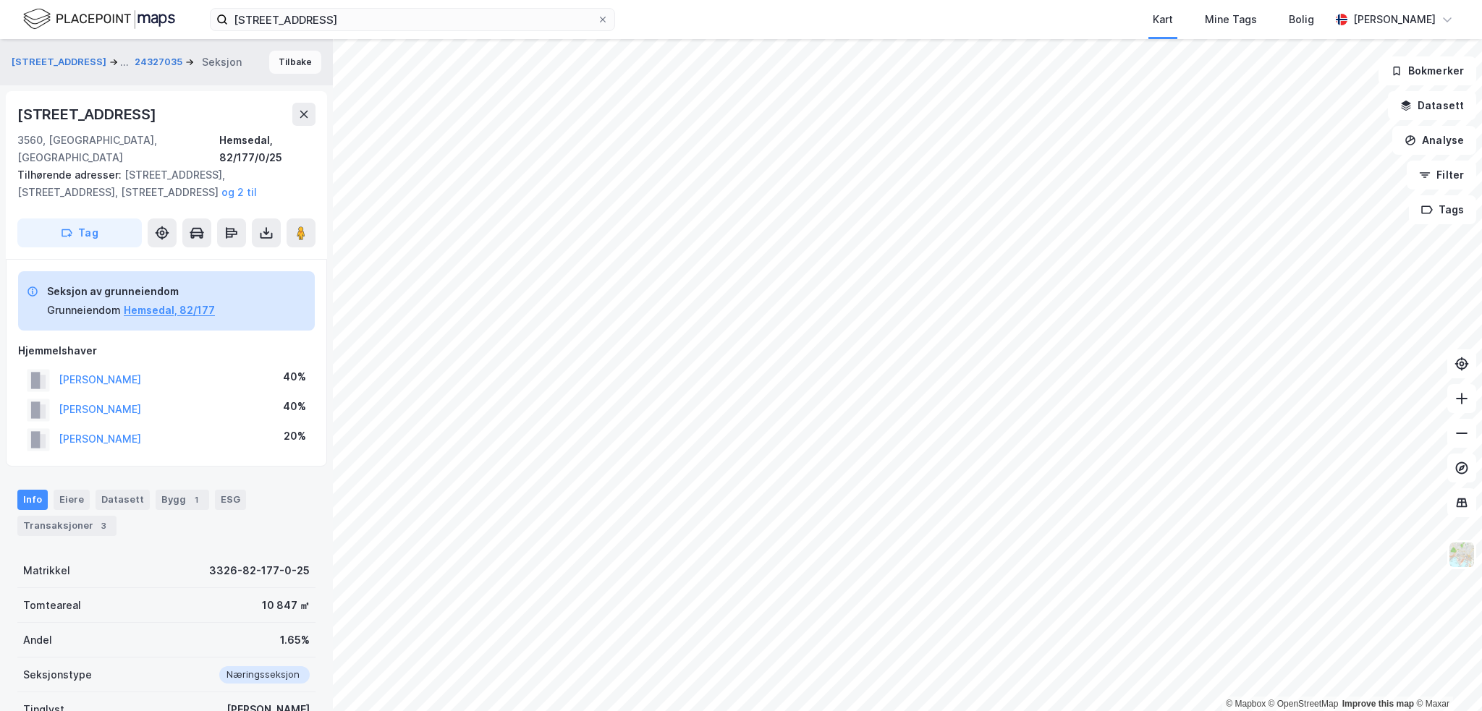
click at [271, 63] on button "Tilbake" at bounding box center [295, 62] width 52 height 23
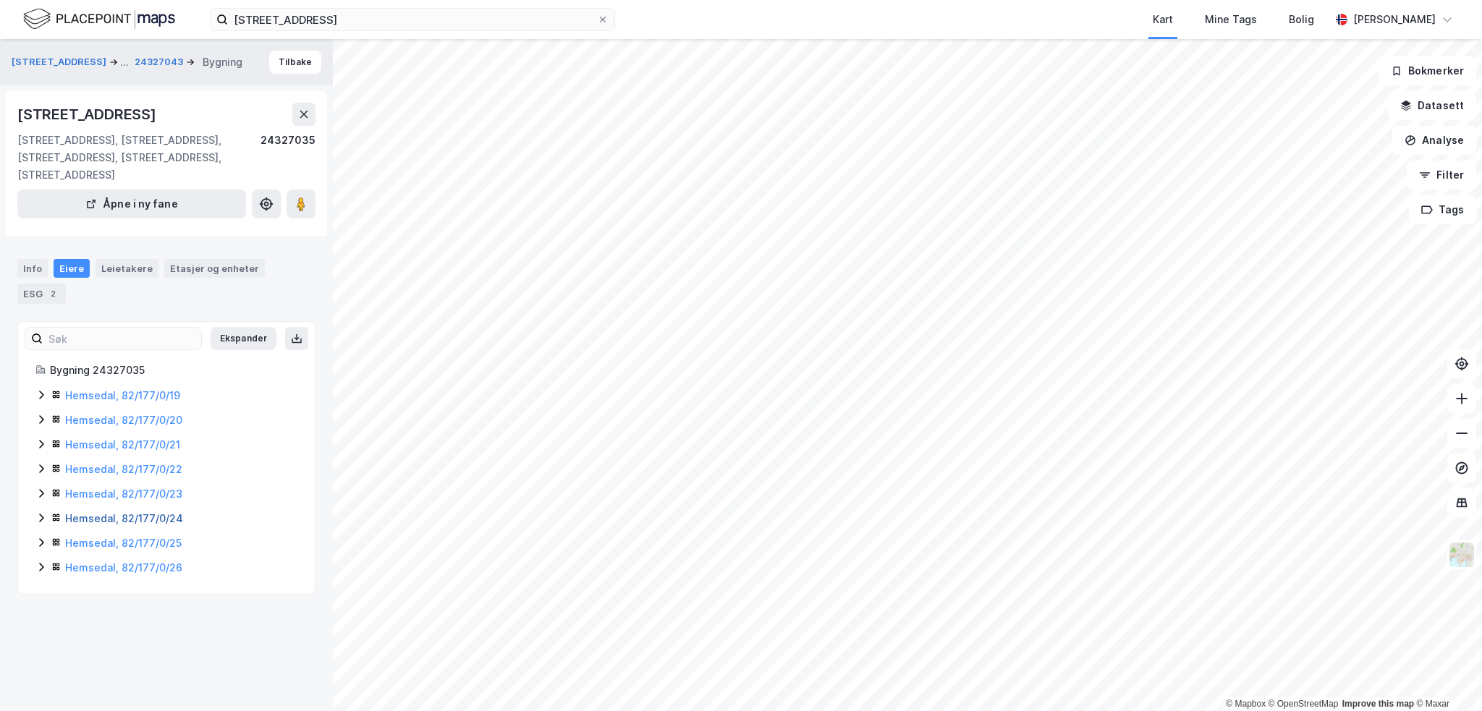
click at [80, 522] on link "Hemsedal, 82/177/0/24" at bounding box center [124, 518] width 118 height 12
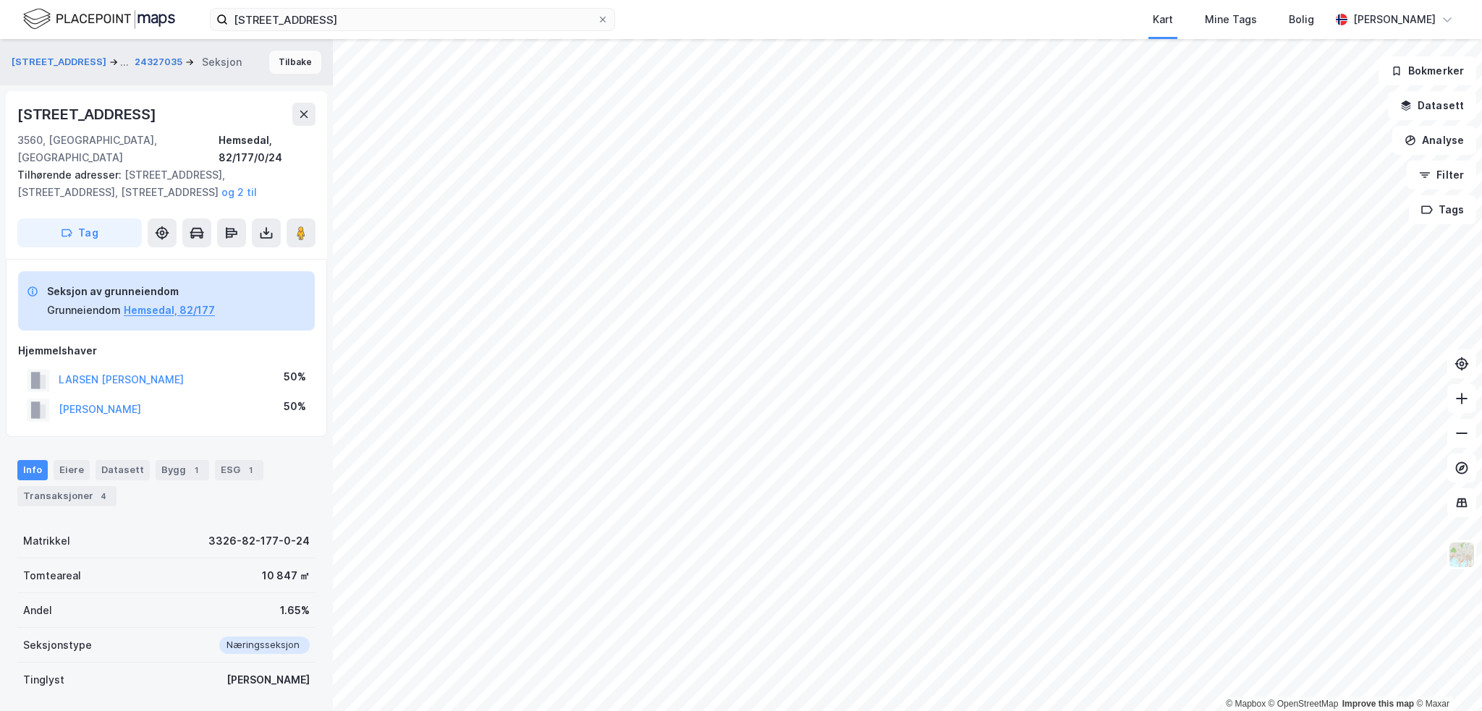
click at [269, 66] on button "Tilbake" at bounding box center [295, 62] width 52 height 23
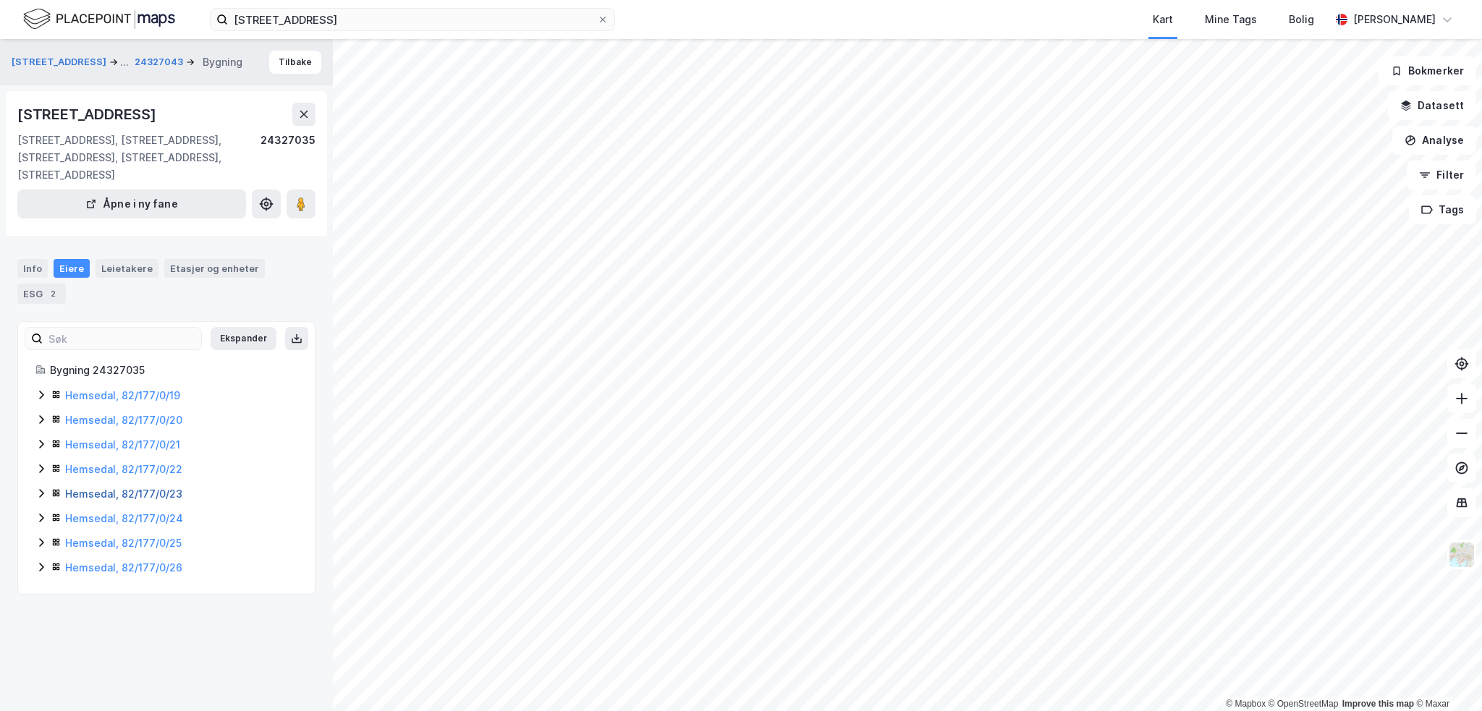
click at [80, 496] on link "Hemsedal, 82/177/0/23" at bounding box center [123, 494] width 117 height 12
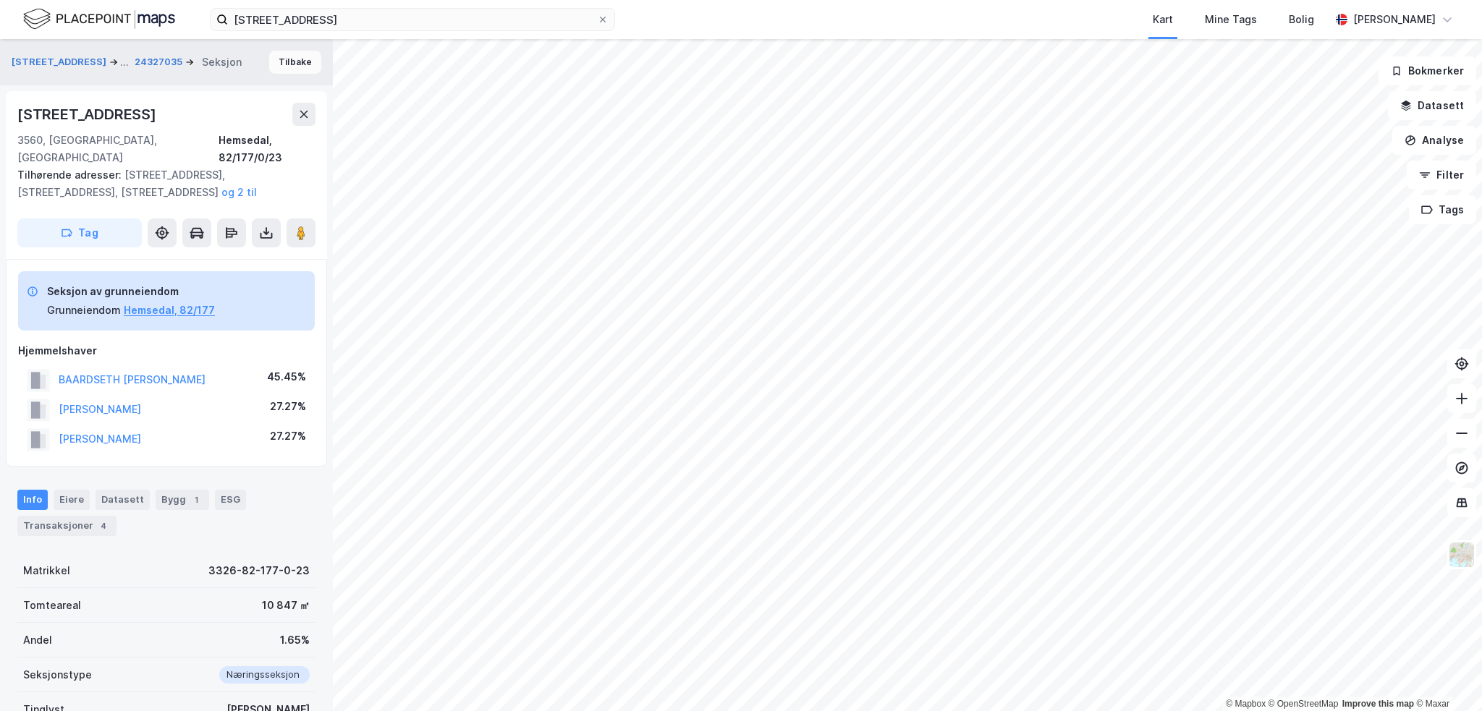
click at [269, 65] on button "Tilbake" at bounding box center [295, 62] width 52 height 23
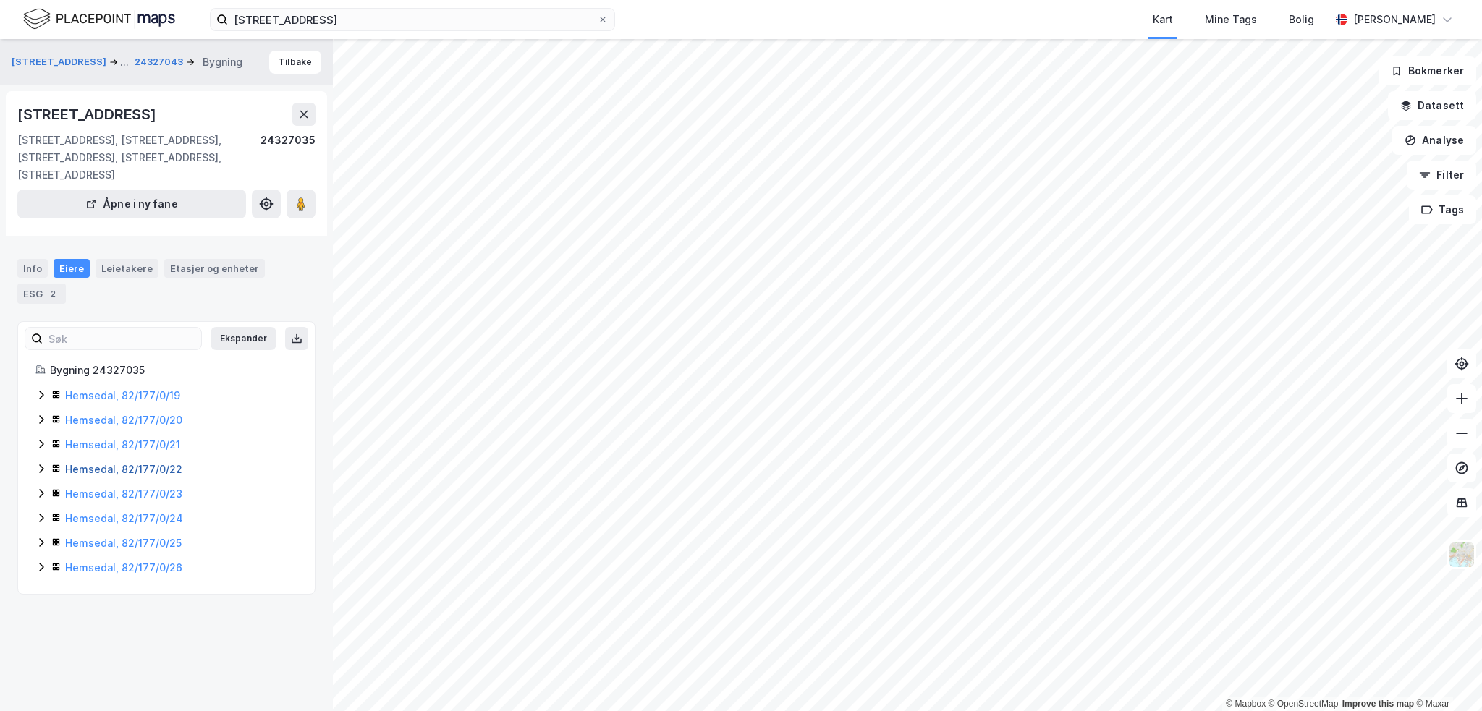
click at [77, 468] on link "Hemsedal, 82/177/0/22" at bounding box center [123, 469] width 117 height 12
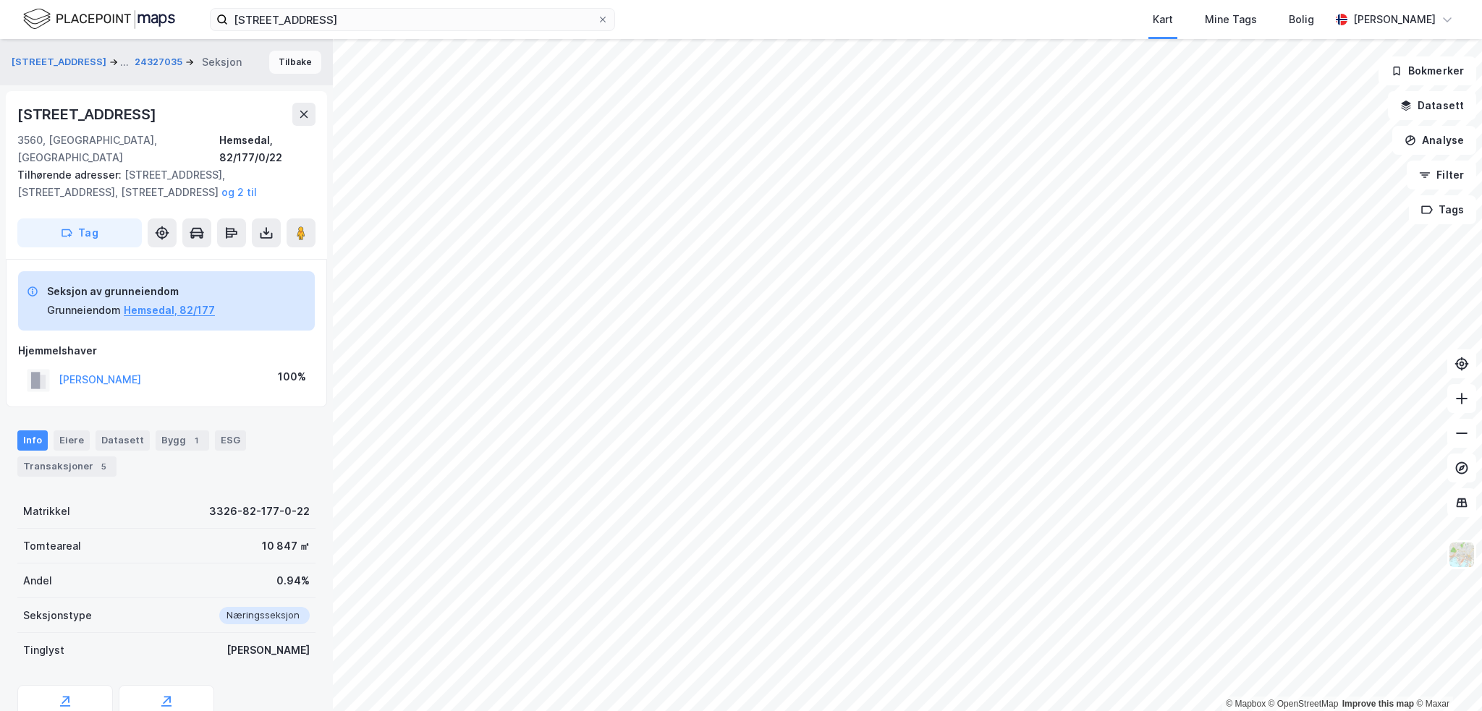
click at [281, 63] on button "Tilbake" at bounding box center [295, 62] width 52 height 23
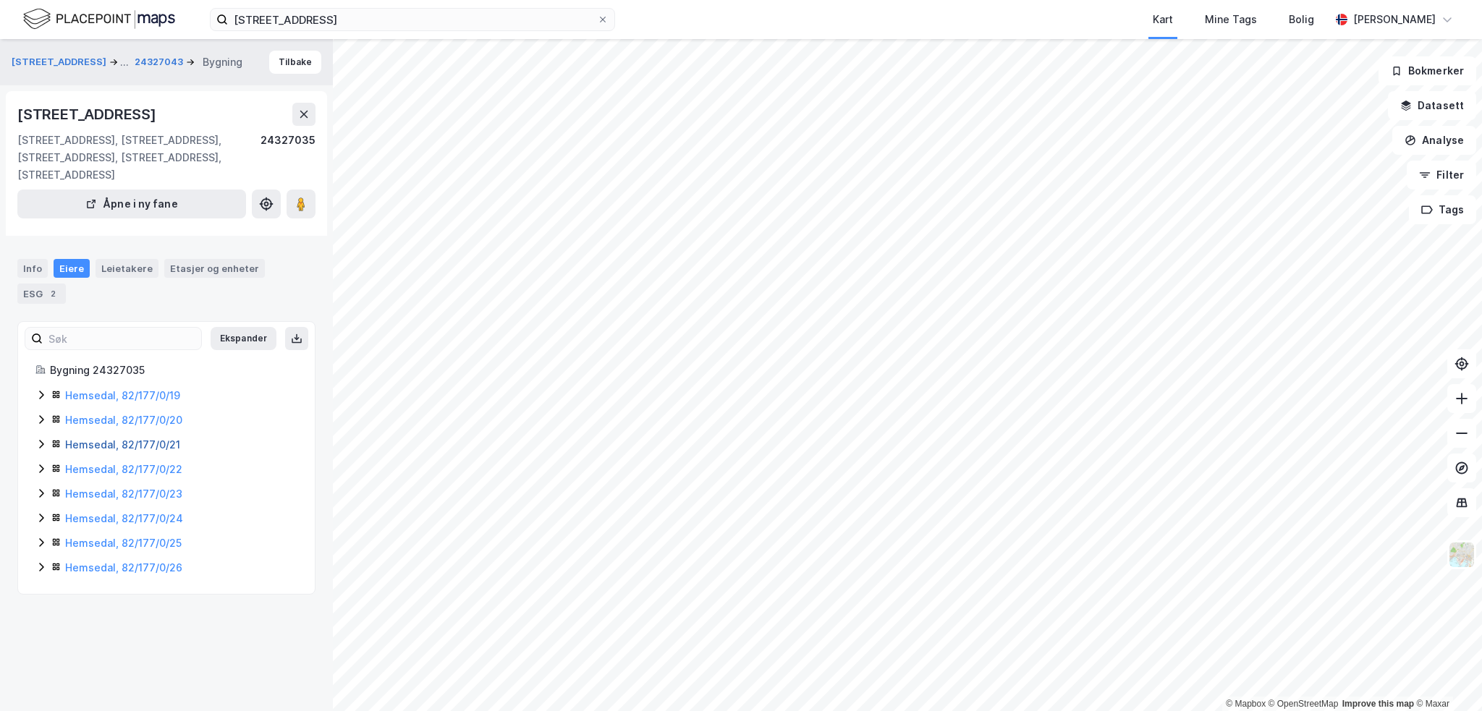
click at [96, 445] on link "Hemsedal, 82/177/0/21" at bounding box center [122, 444] width 115 height 12
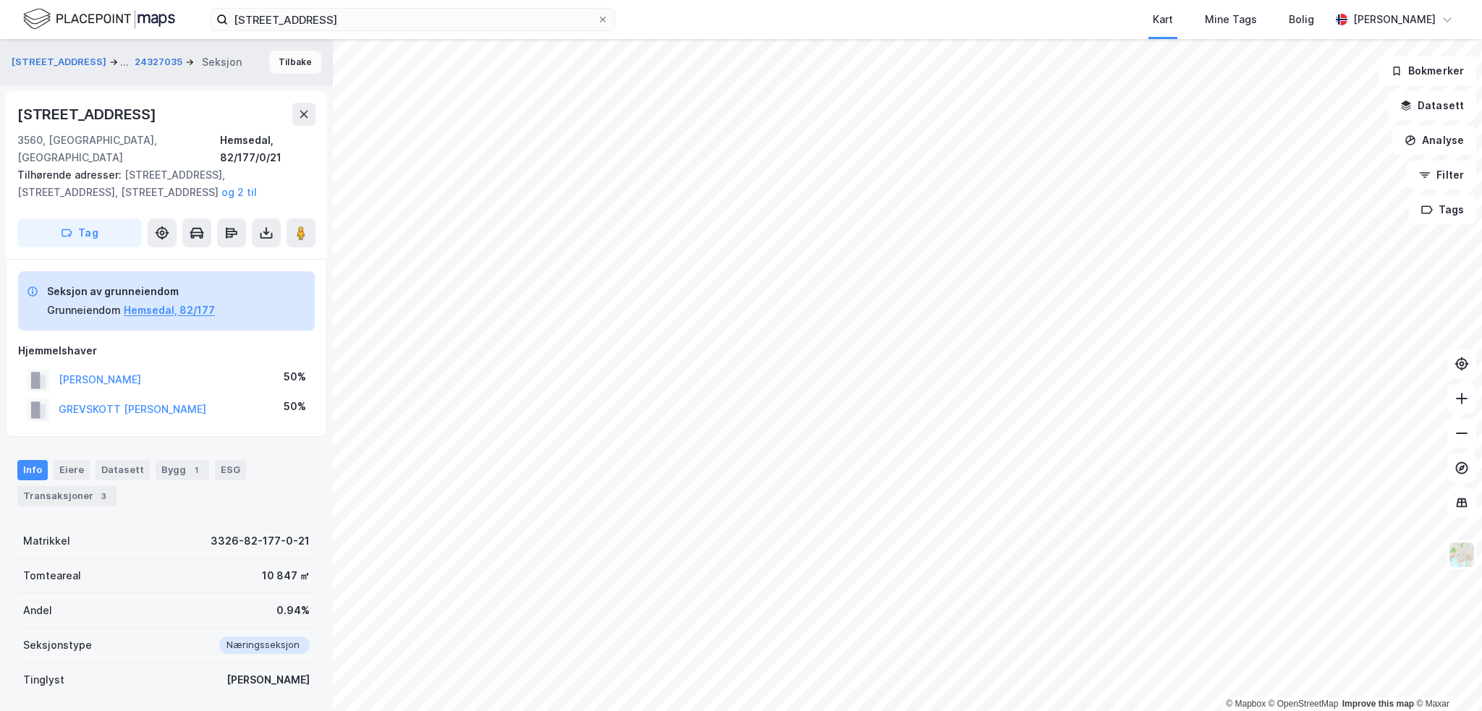
click at [275, 69] on button "Tilbake" at bounding box center [295, 62] width 52 height 23
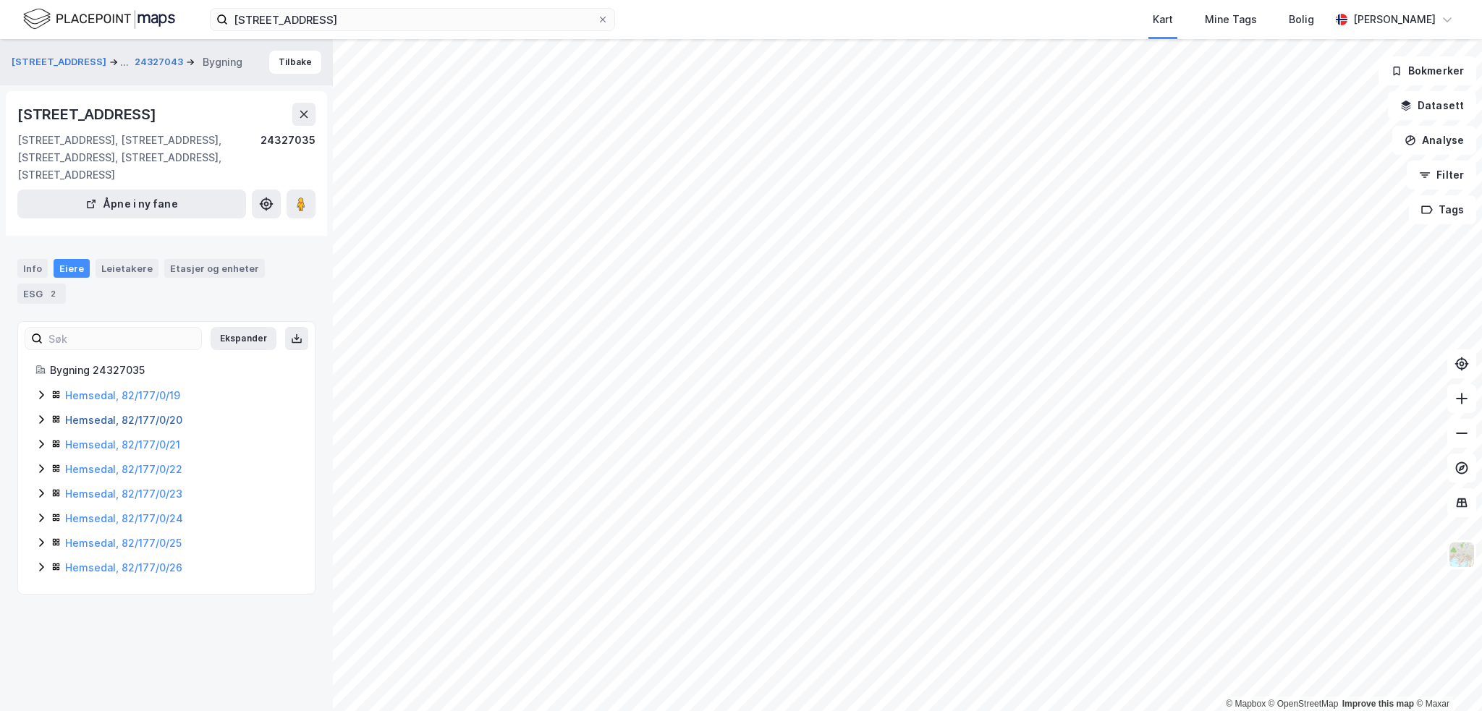
click at [87, 422] on link "Hemsedal, 82/177/0/20" at bounding box center [123, 420] width 117 height 12
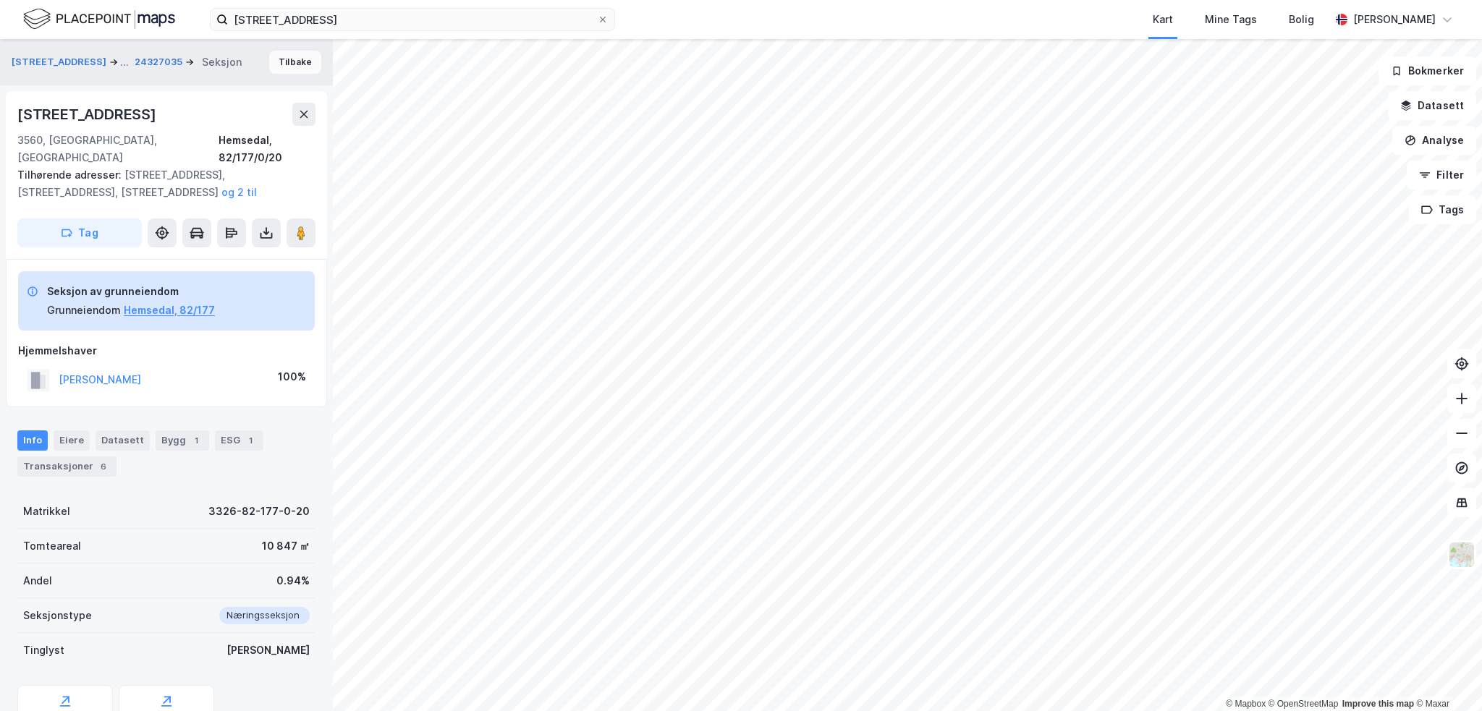
click at [269, 67] on button "Tilbake" at bounding box center [295, 62] width 52 height 23
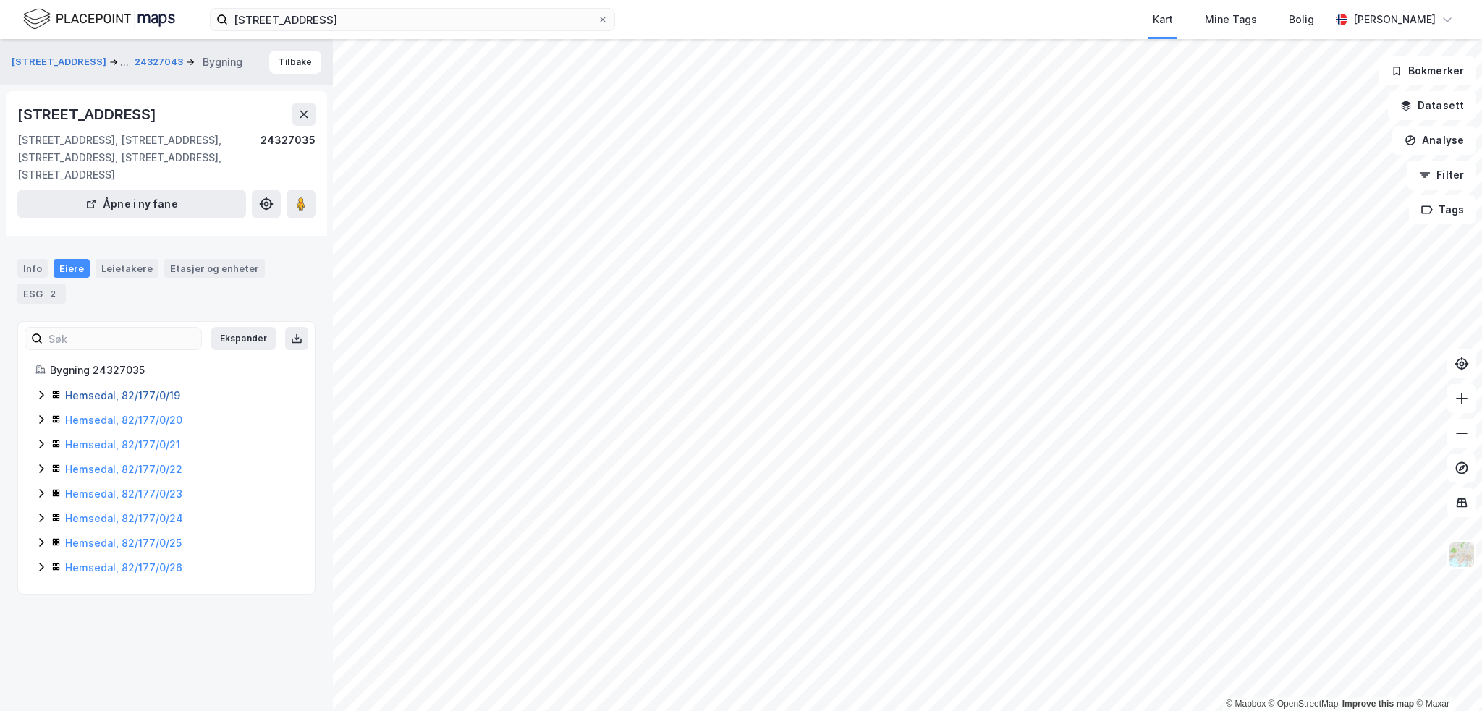
click at [95, 401] on link "Hemsedal, 82/177/0/19" at bounding box center [122, 395] width 115 height 12
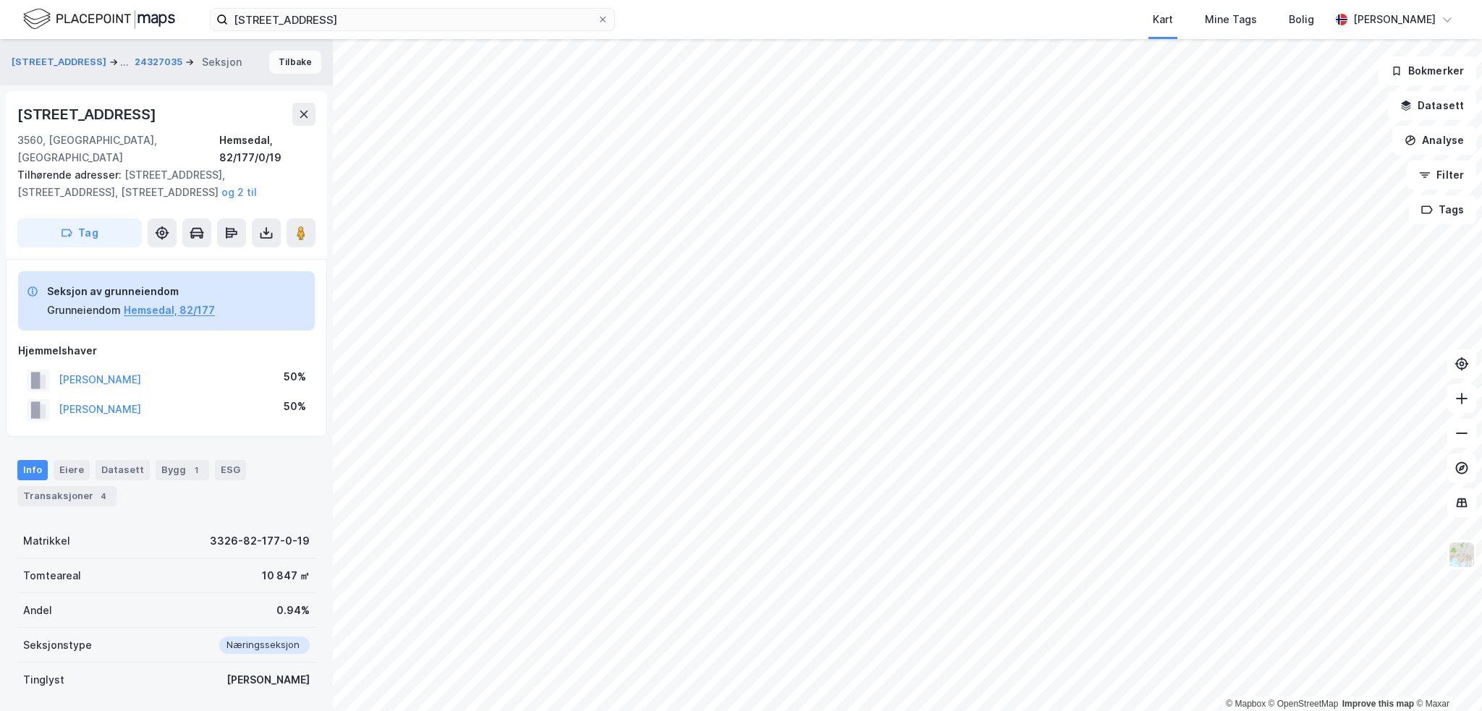
click at [269, 62] on button "Tilbake" at bounding box center [295, 62] width 52 height 23
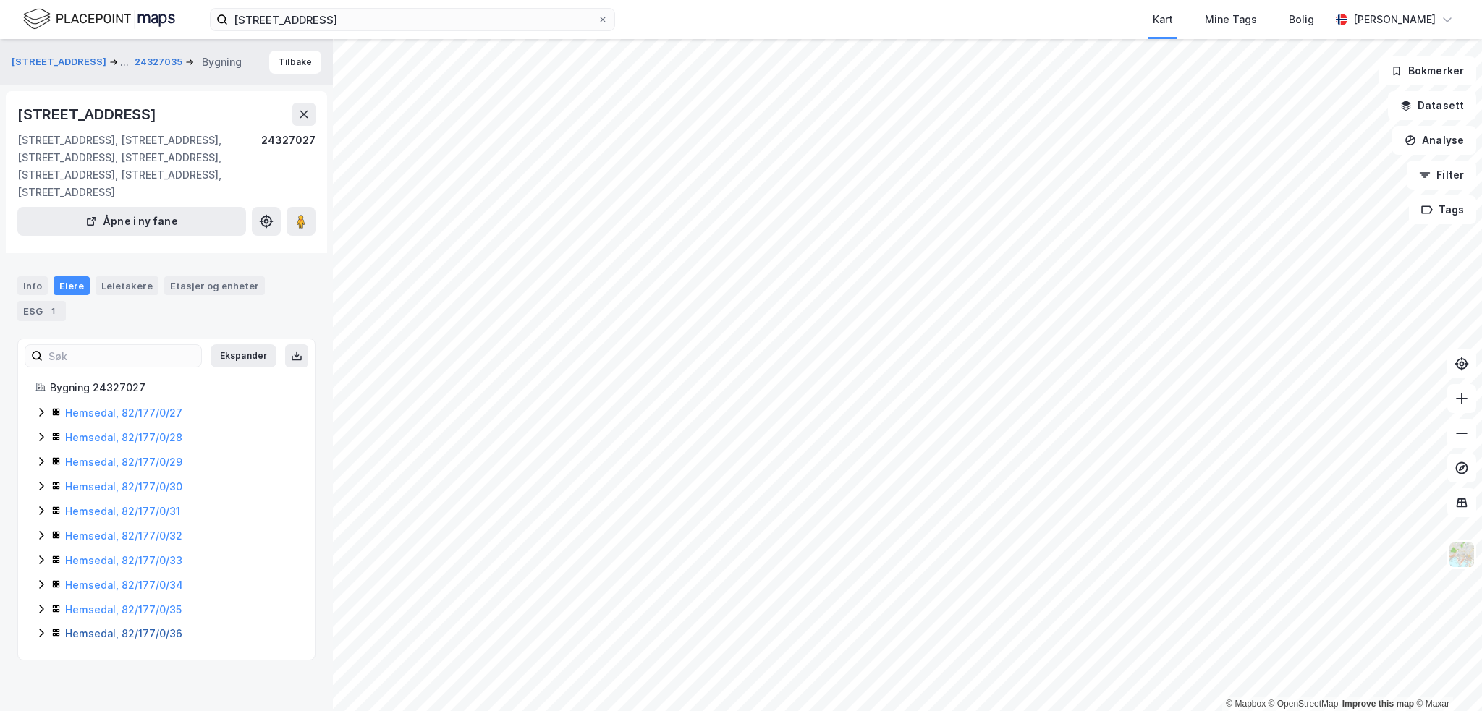
click at [78, 635] on link "Hemsedal, 82/177/0/36" at bounding box center [123, 633] width 117 height 12
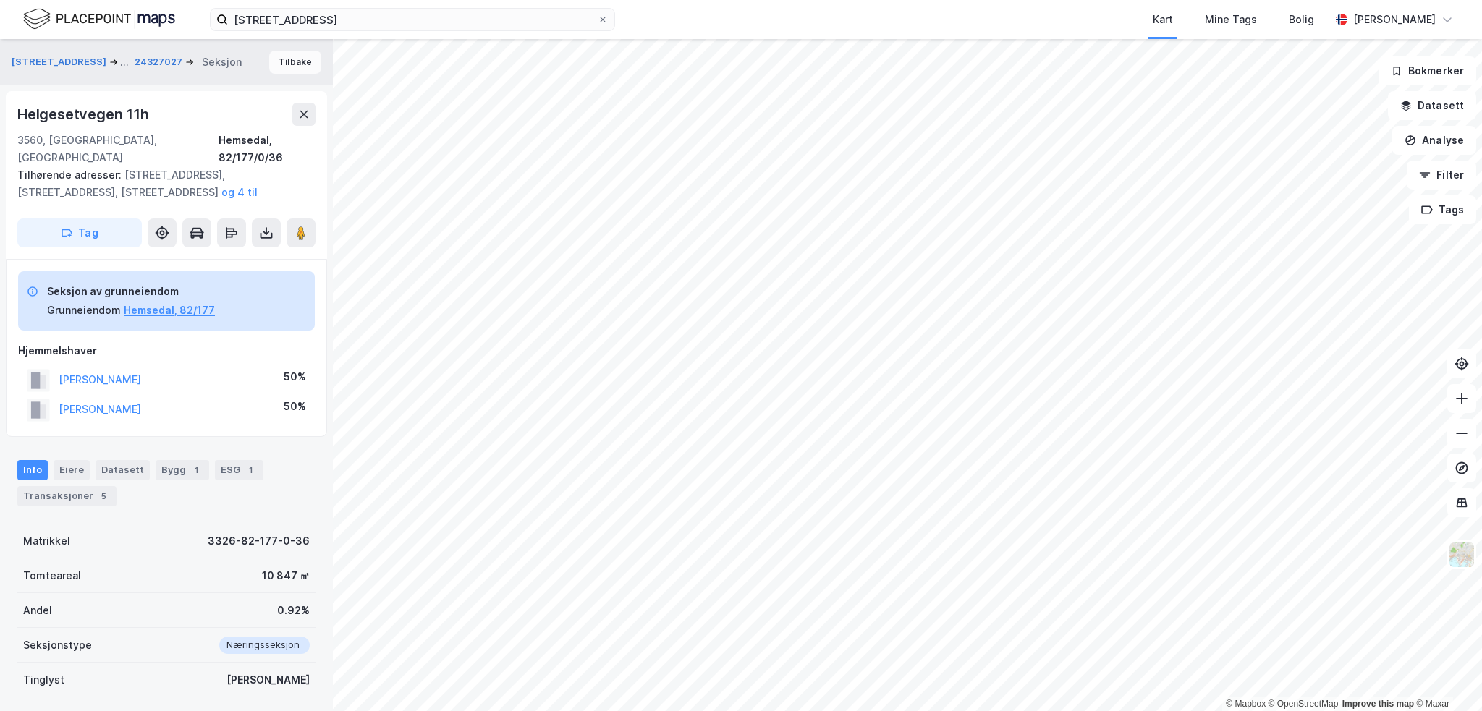
click at [279, 66] on button "Tilbake" at bounding box center [295, 62] width 52 height 23
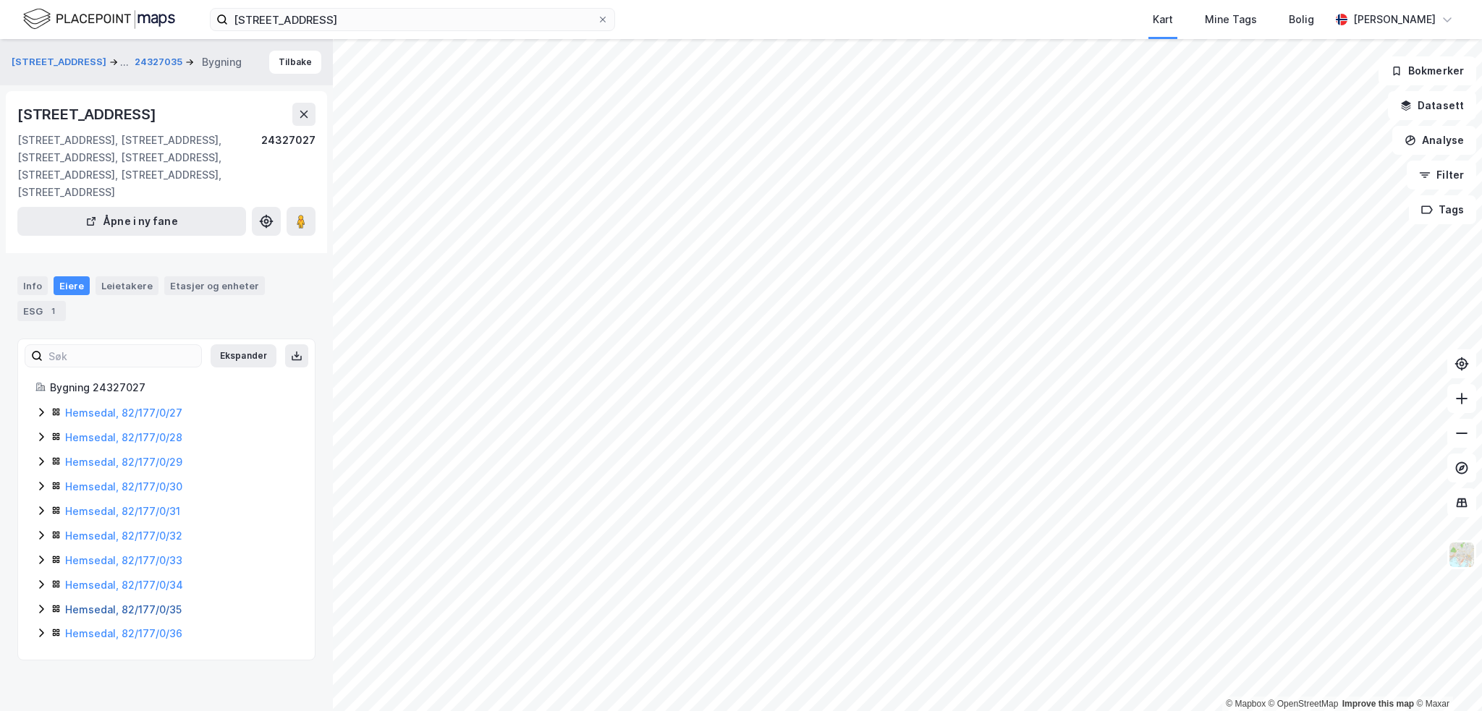
click at [97, 606] on link "Hemsedal, 82/177/0/35" at bounding box center [123, 609] width 116 height 12
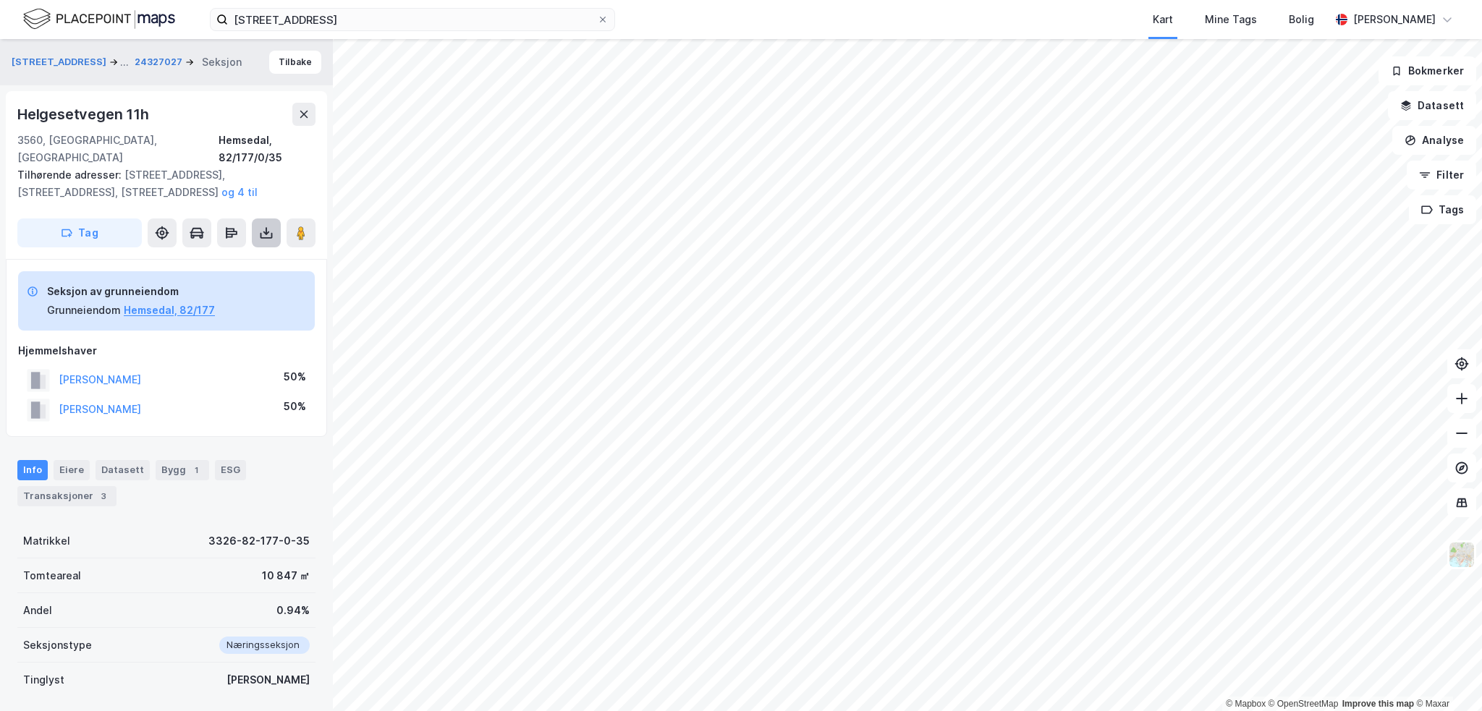
click at [269, 226] on icon at bounding box center [266, 233] width 14 height 14
click at [184, 256] on div "Last ned grunnbok" at bounding box center [195, 262] width 84 height 12
